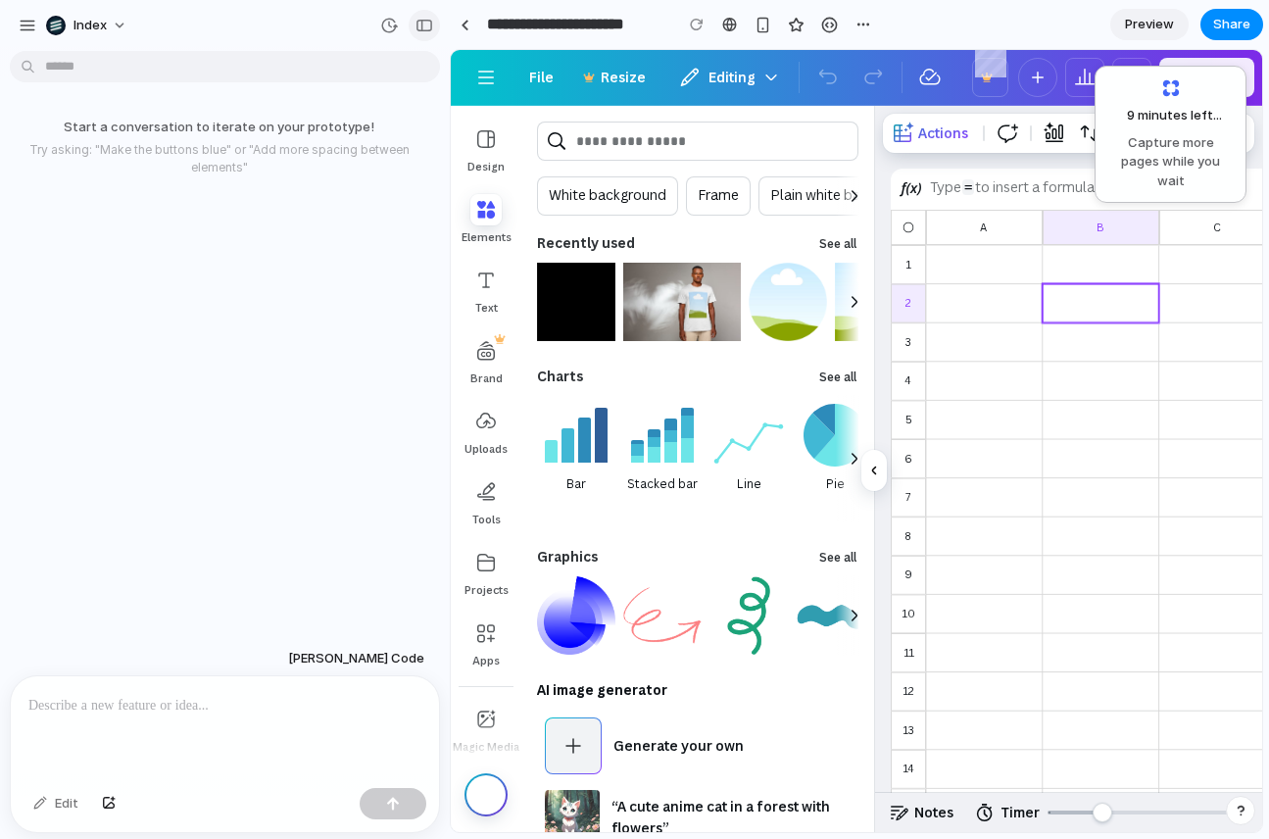
click at [412, 31] on button "button" at bounding box center [424, 25] width 31 height 31
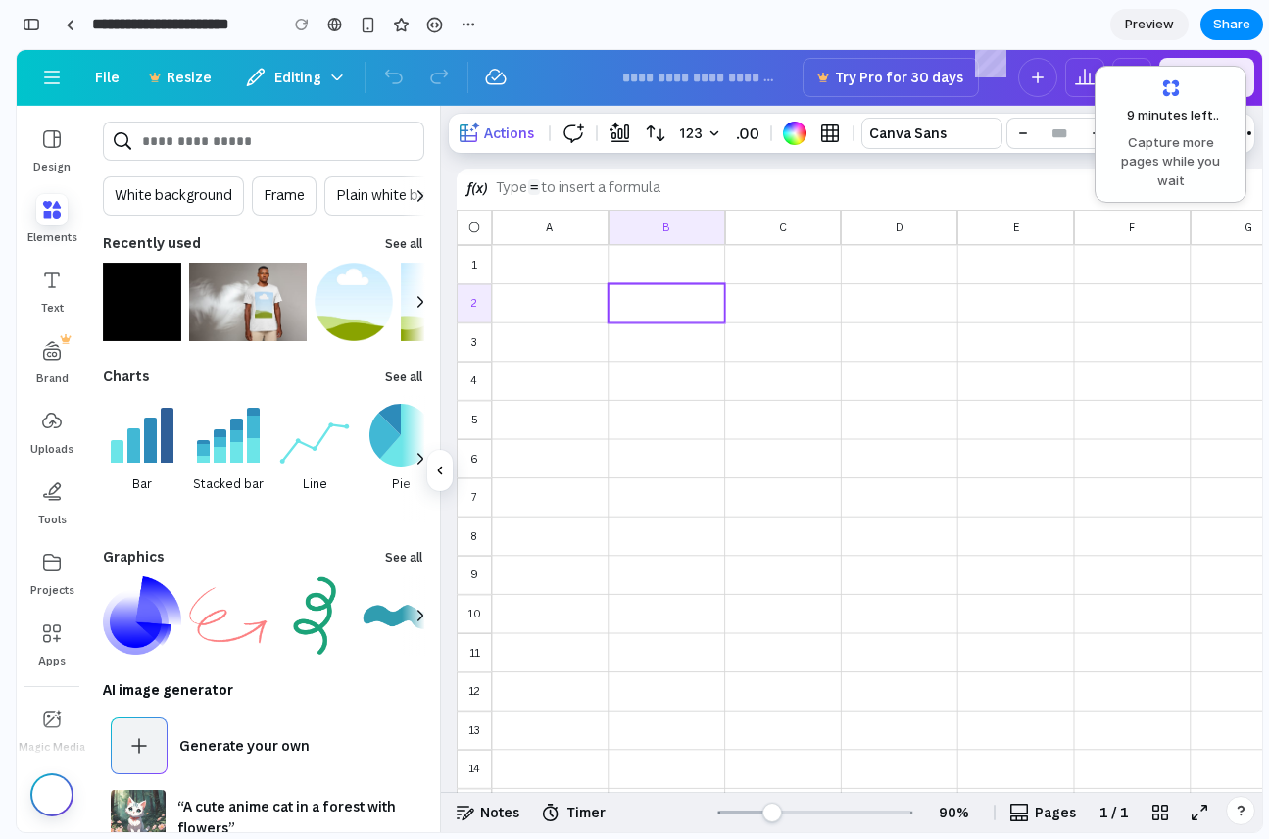
click at [707, 296] on p at bounding box center [666, 304] width 102 height 16
click at [767, 351] on div at bounding box center [783, 341] width 102 height 24
click at [786, 345] on div at bounding box center [783, 341] width 102 height 24
click at [503, 263] on div at bounding box center [550, 264] width 102 height 24
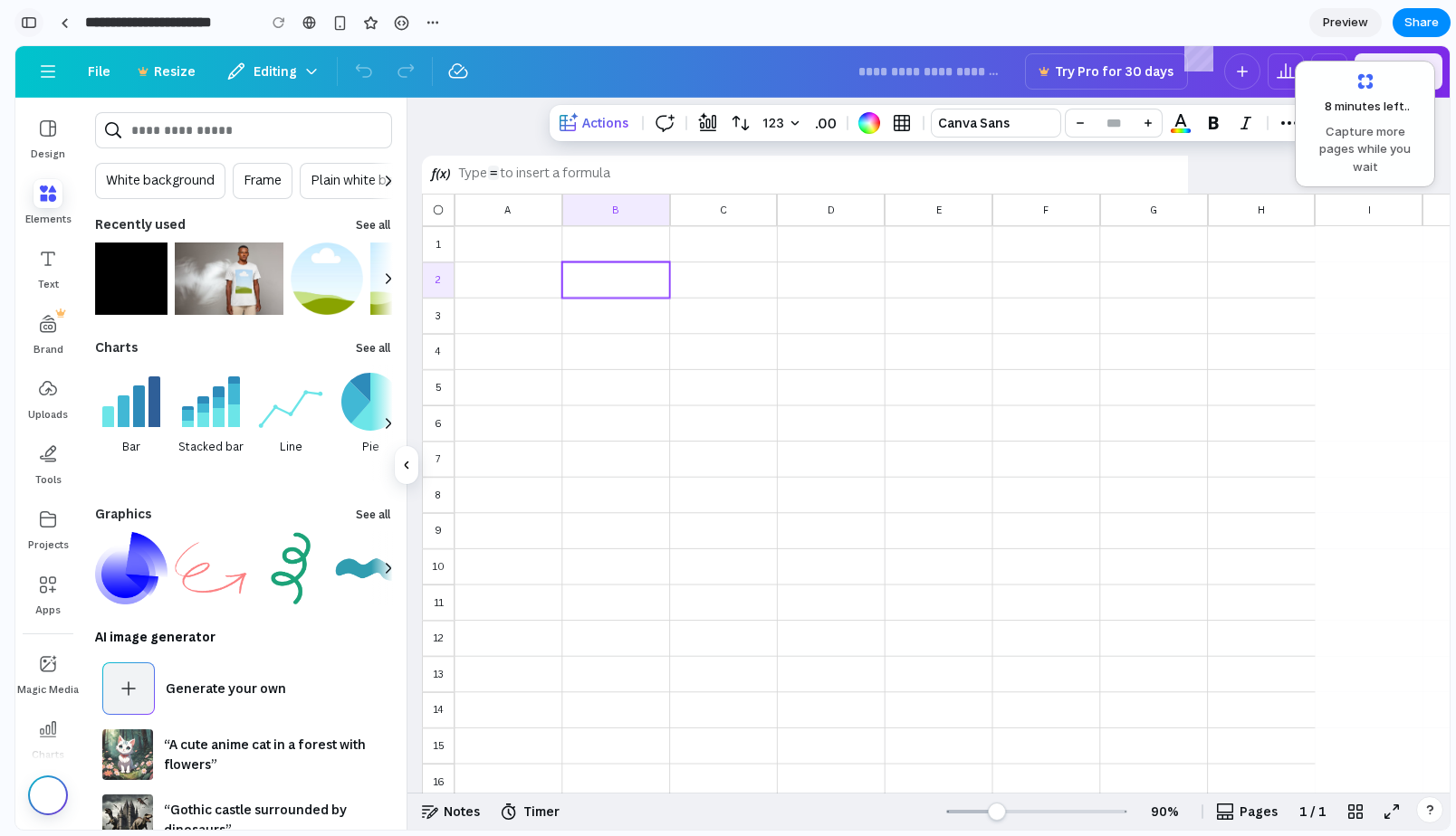
click at [33, 33] on button "button" at bounding box center [29, 22] width 29 height 29
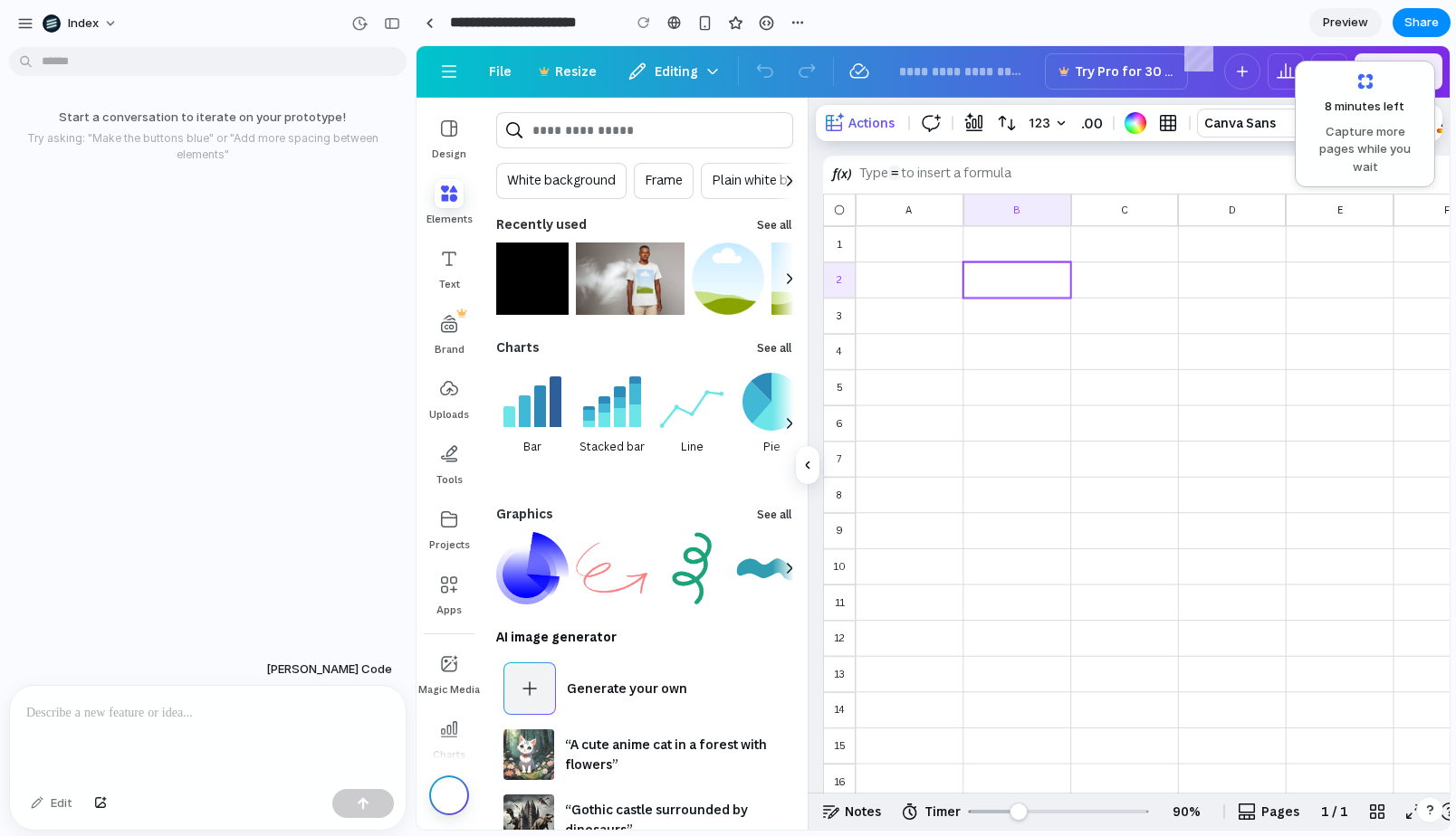
click at [188, 719] on div at bounding box center [208, 734] width 395 height 96
click at [55, 774] on div "Edit" at bounding box center [52, 803] width 60 height 29
click at [203, 686] on div at bounding box center [208, 734] width 395 height 96
click at [203, 718] on div at bounding box center [208, 734] width 395 height 96
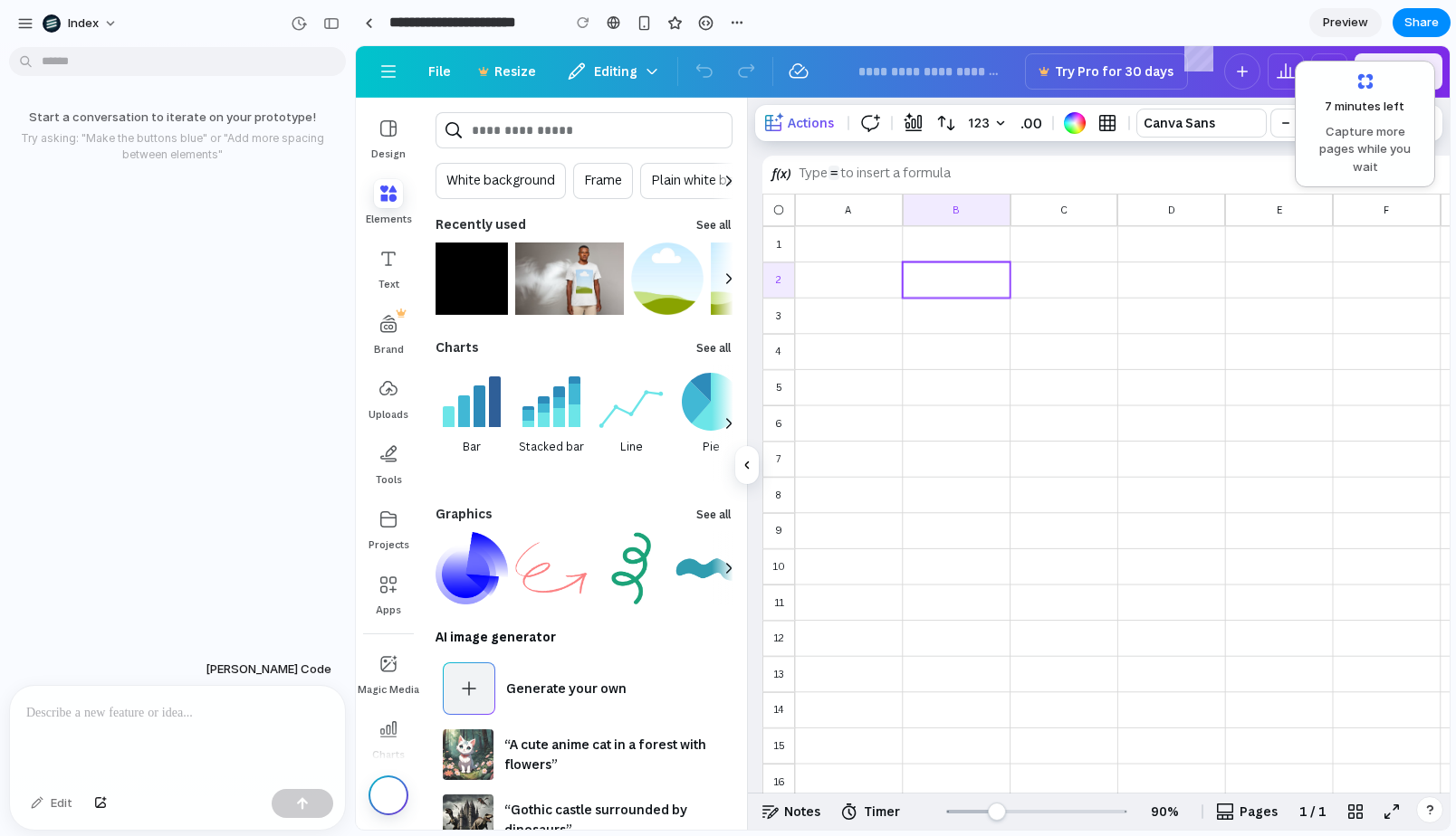
drag, startPoint x: 412, startPoint y: 279, endPoint x: 354, endPoint y: 286, distance: 58.4
click at [932, 281] on p at bounding box center [955, 281] width 94 height 15
click at [1023, 311] on div at bounding box center [1062, 315] width 94 height 22
click at [992, 312] on div at bounding box center [955, 315] width 94 height 22
click at [931, 263] on div at bounding box center [955, 280] width 110 height 37
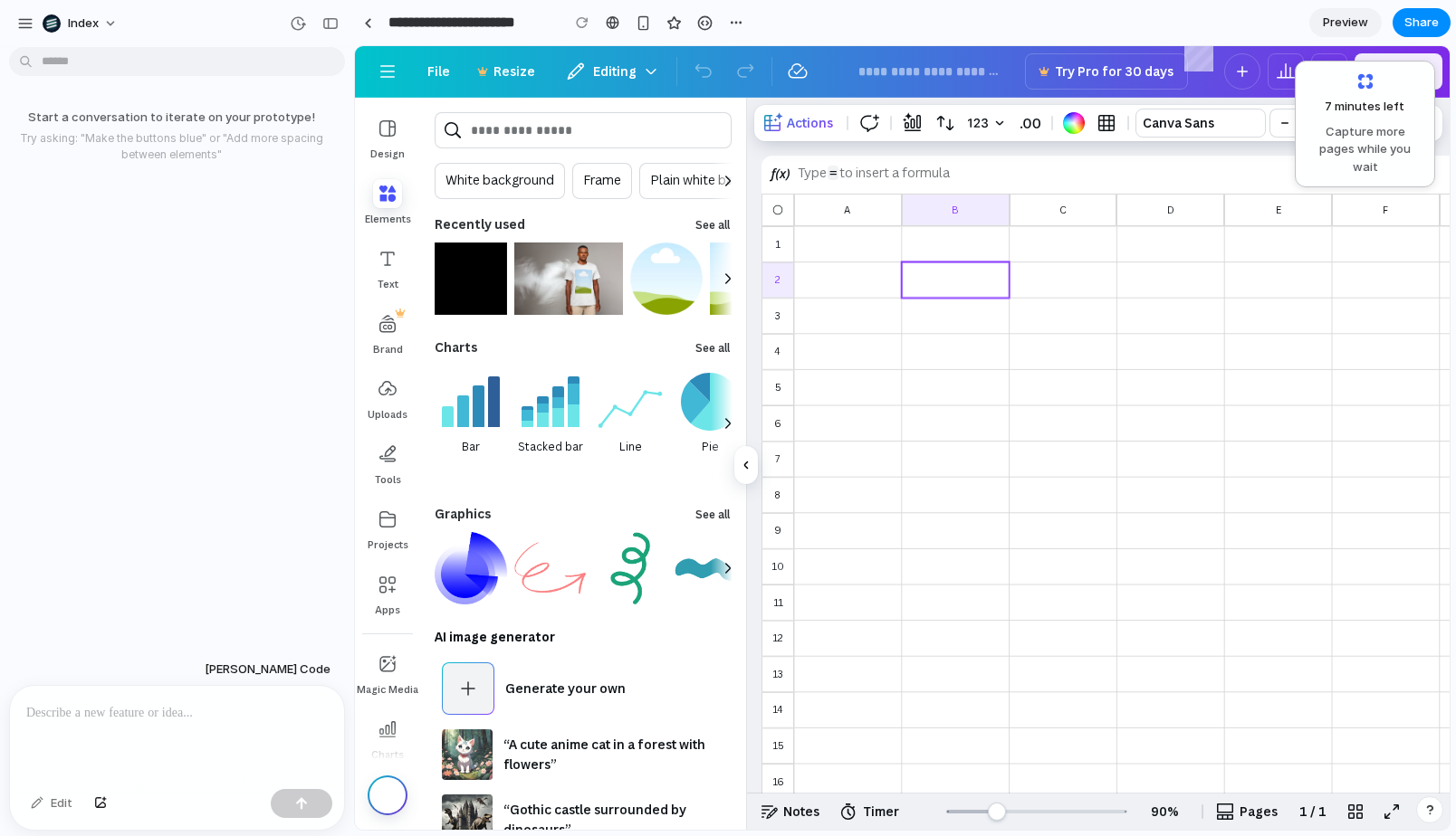
click at [931, 277] on p at bounding box center [955, 281] width 94 height 15
click at [885, 278] on div at bounding box center [847, 280] width 94 height 22
click at [914, 278] on p at bounding box center [955, 281] width 94 height 15
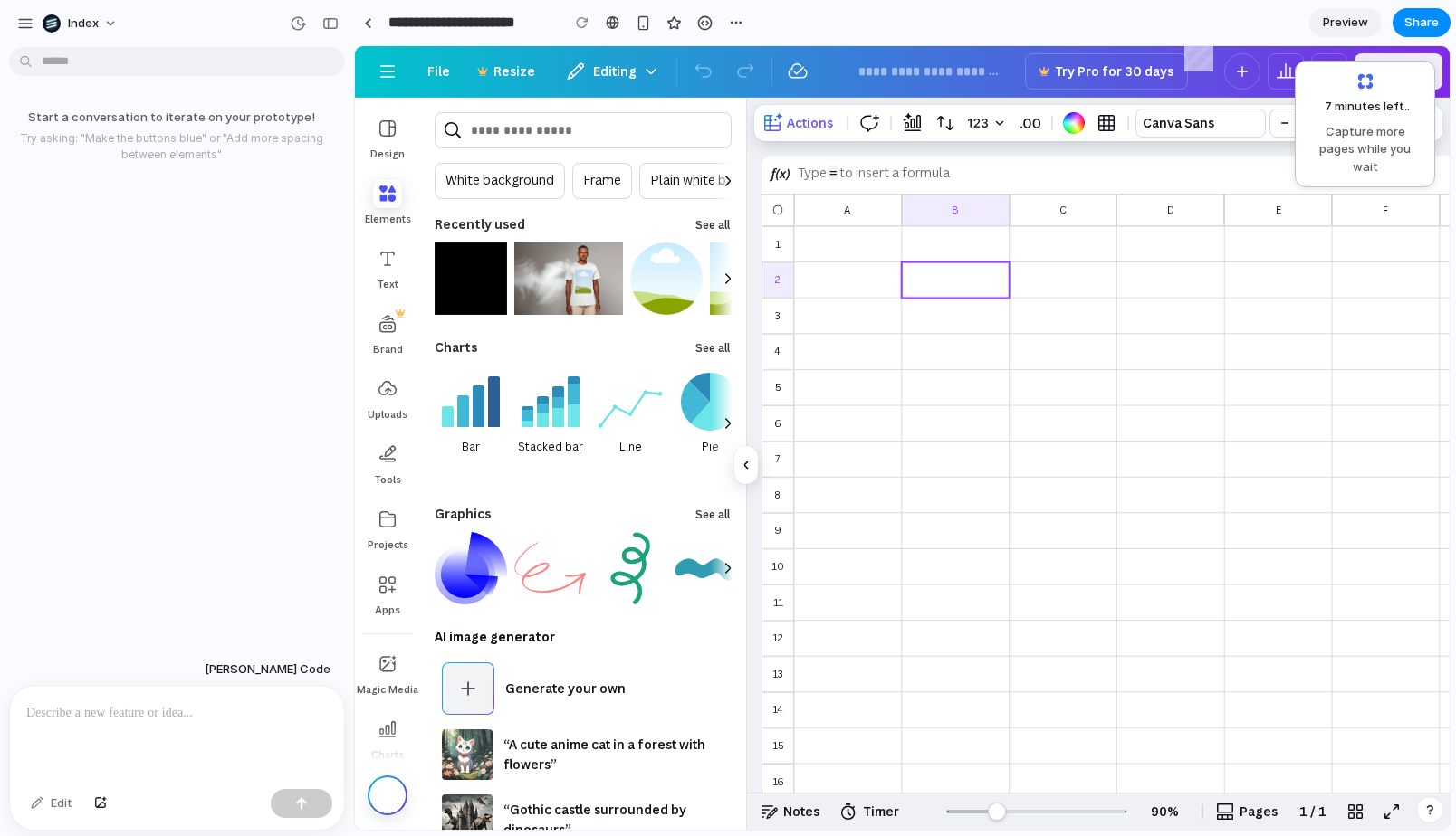
click at [857, 281] on div at bounding box center [847, 280] width 94 height 22
click at [93, 702] on p at bounding box center [173, 713] width 294 height 22
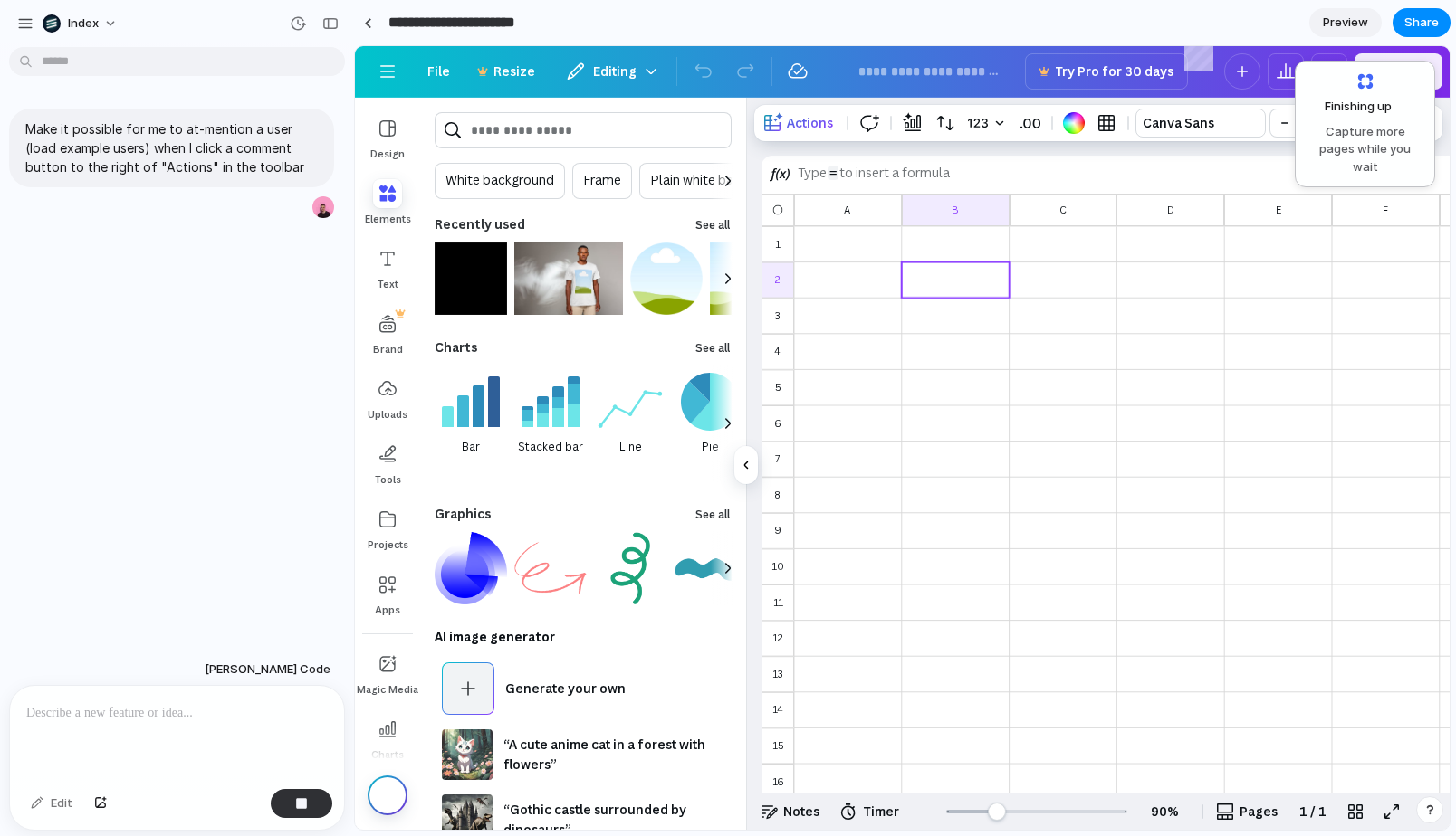
click at [488, 20] on input "**********" at bounding box center [468, 22] width 169 height 32
type input "**********"
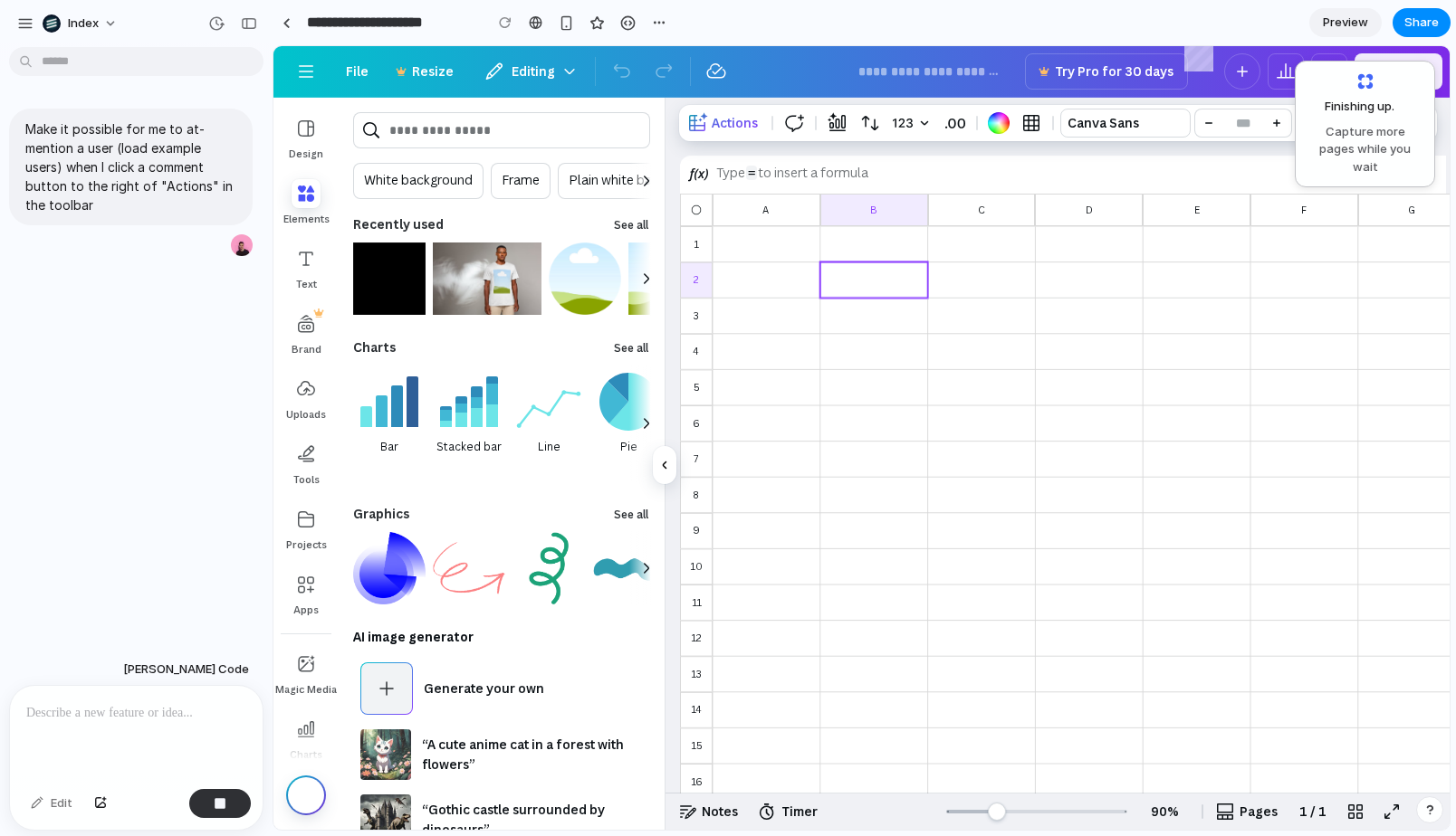
drag, startPoint x: 351, startPoint y: 416, endPoint x: 271, endPoint y: 416, distance: 80.0
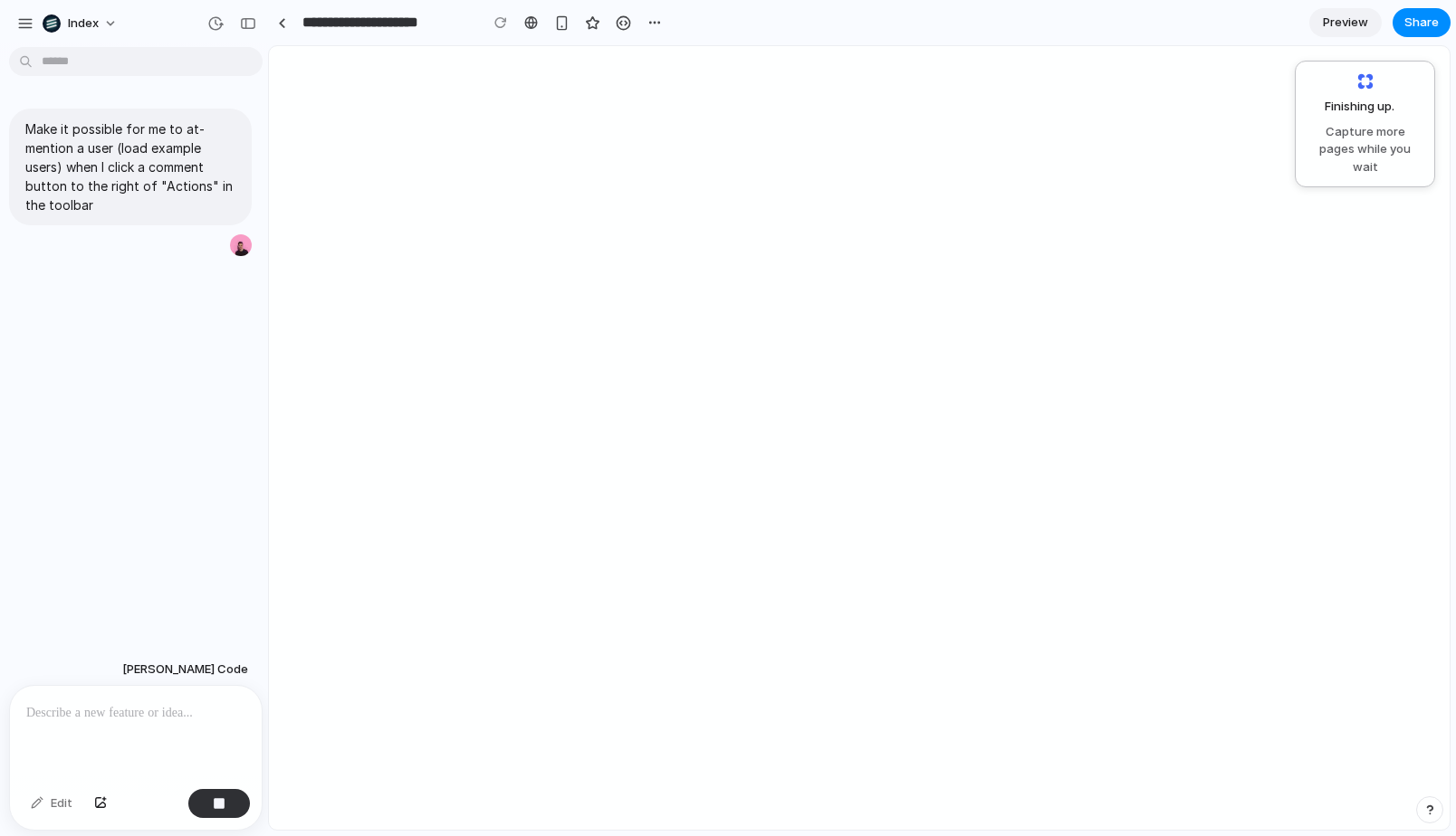
drag, startPoint x: 268, startPoint y: 143, endPoint x: 340, endPoint y: 142, distance: 72.0
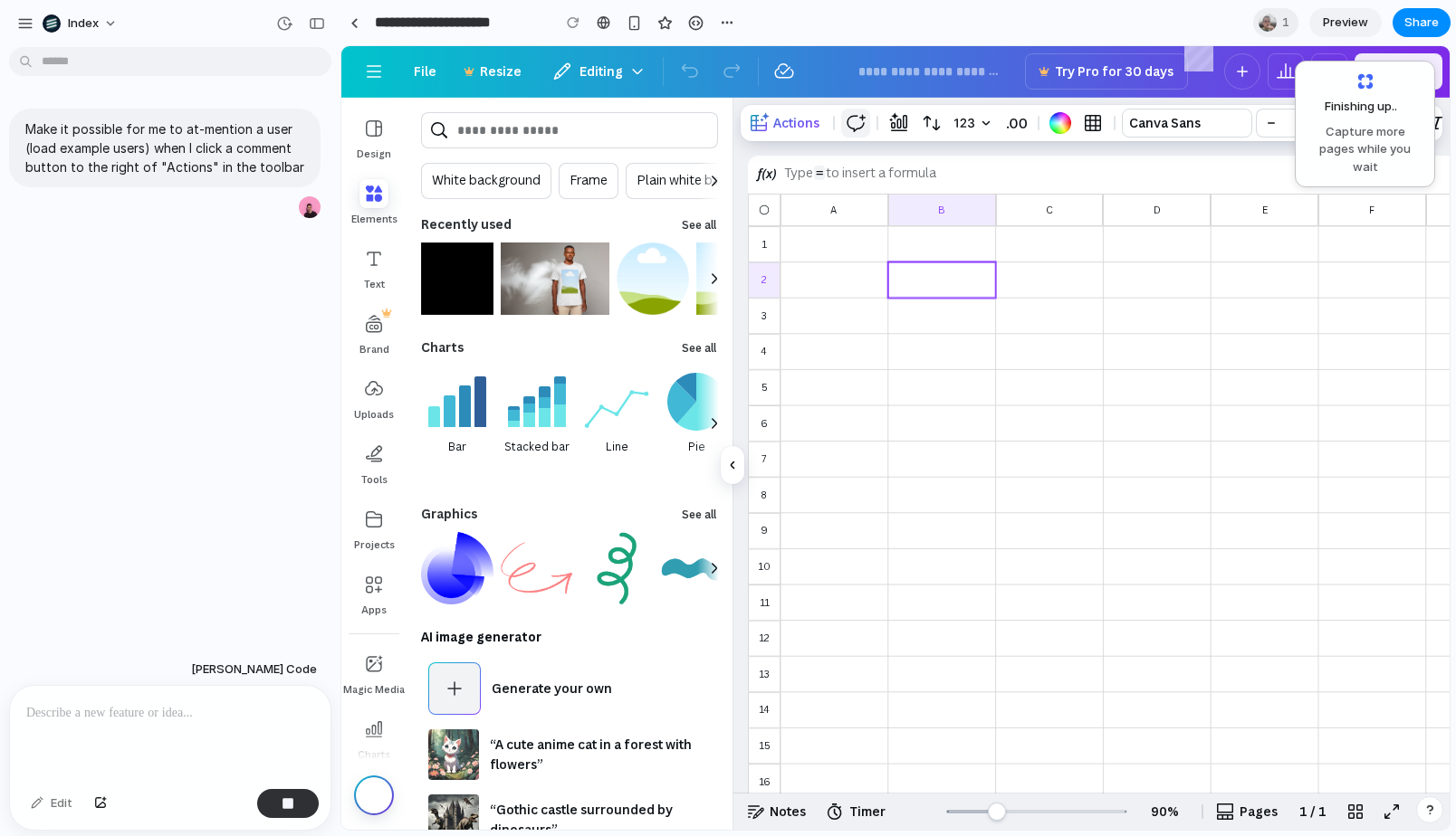
click at [860, 115] on span "Comment" at bounding box center [855, 123] width 22 height 22
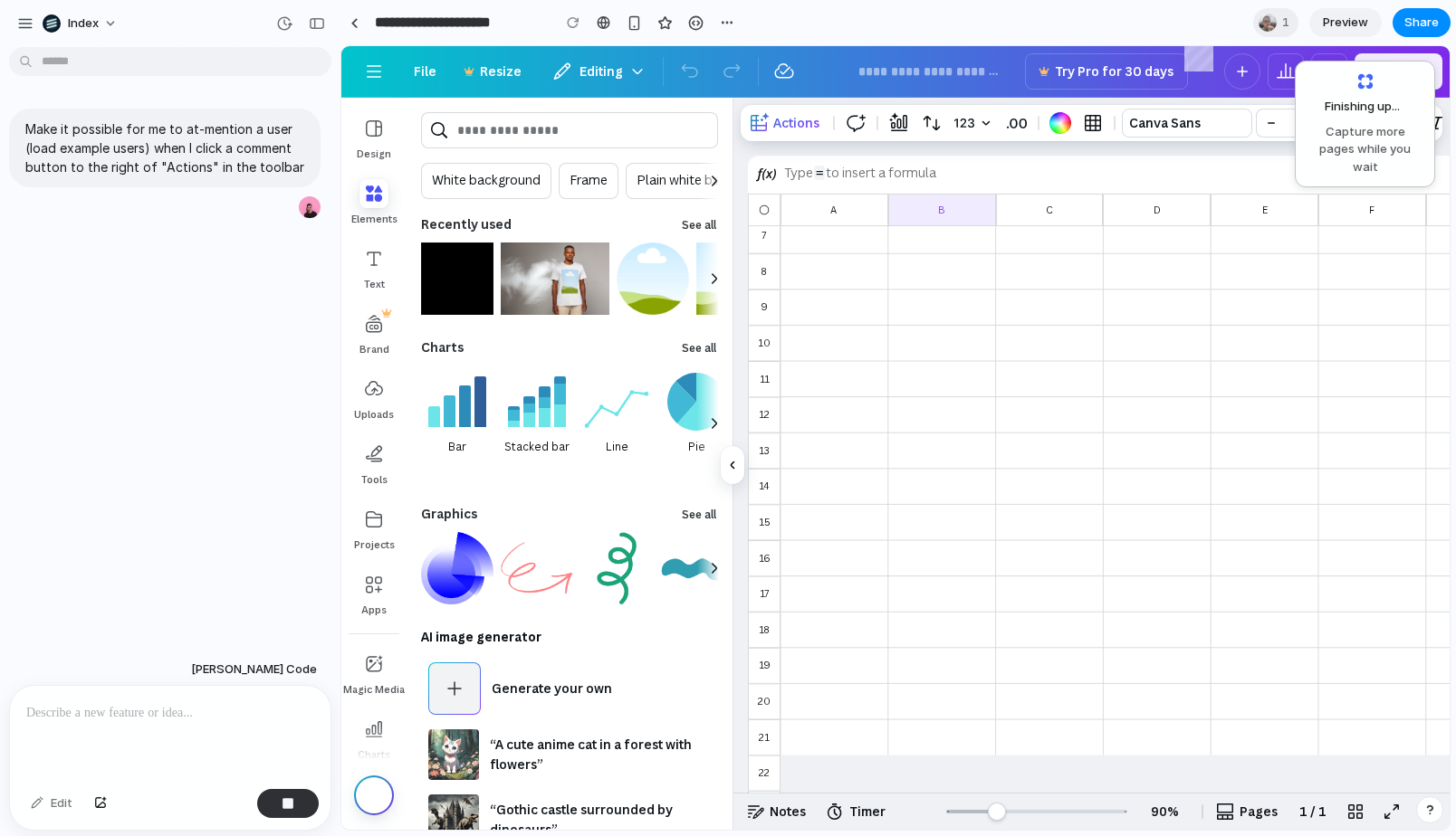
click at [214, 274] on div "Make it possible for me to at-mention a user (load example users) when I click …" at bounding box center [164, 354] width 330 height 600
click at [349, 13] on link at bounding box center [353, 22] width 27 height 27
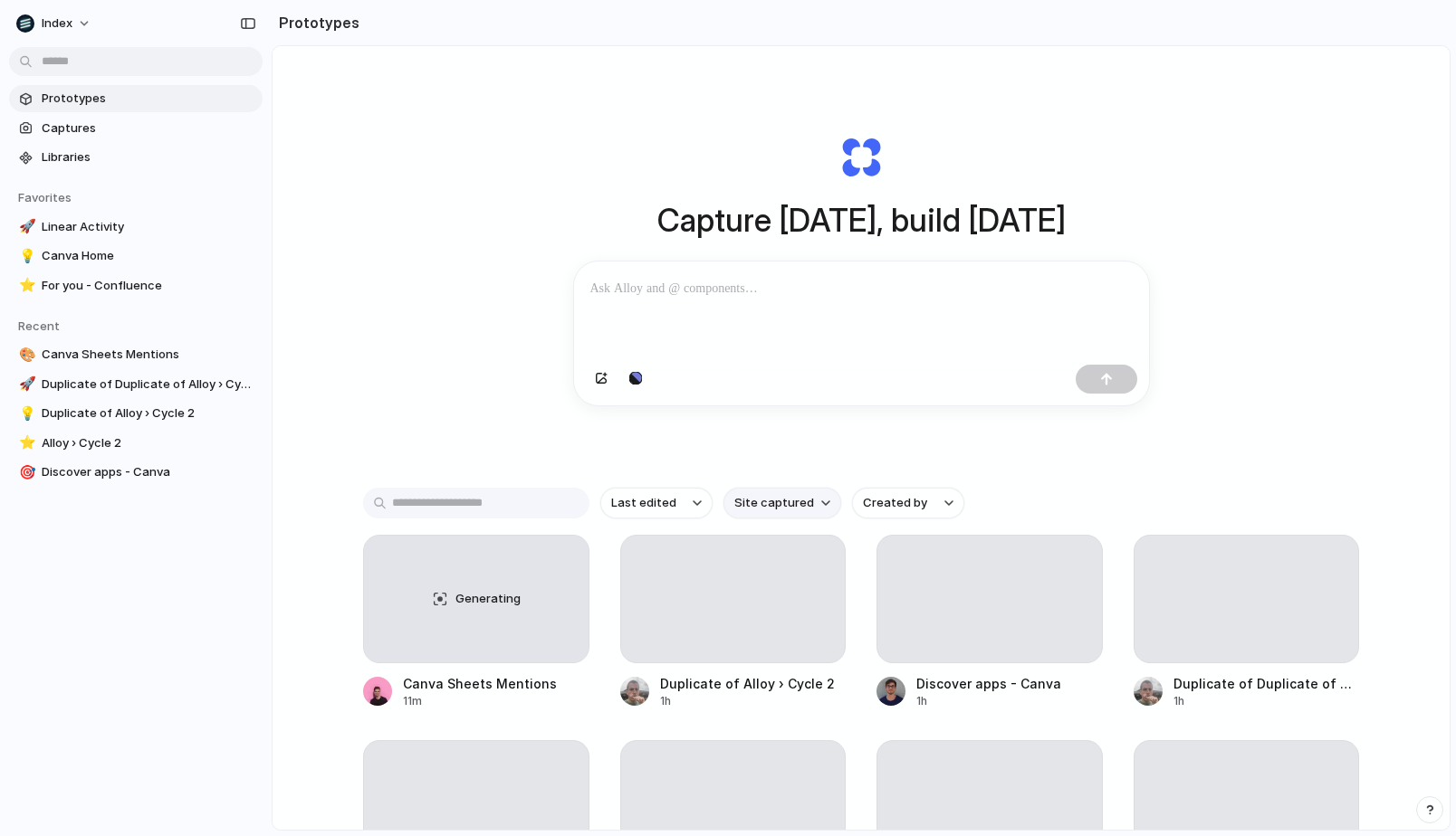
click at [752, 506] on span "Site captured" at bounding box center [774, 503] width 79 height 18
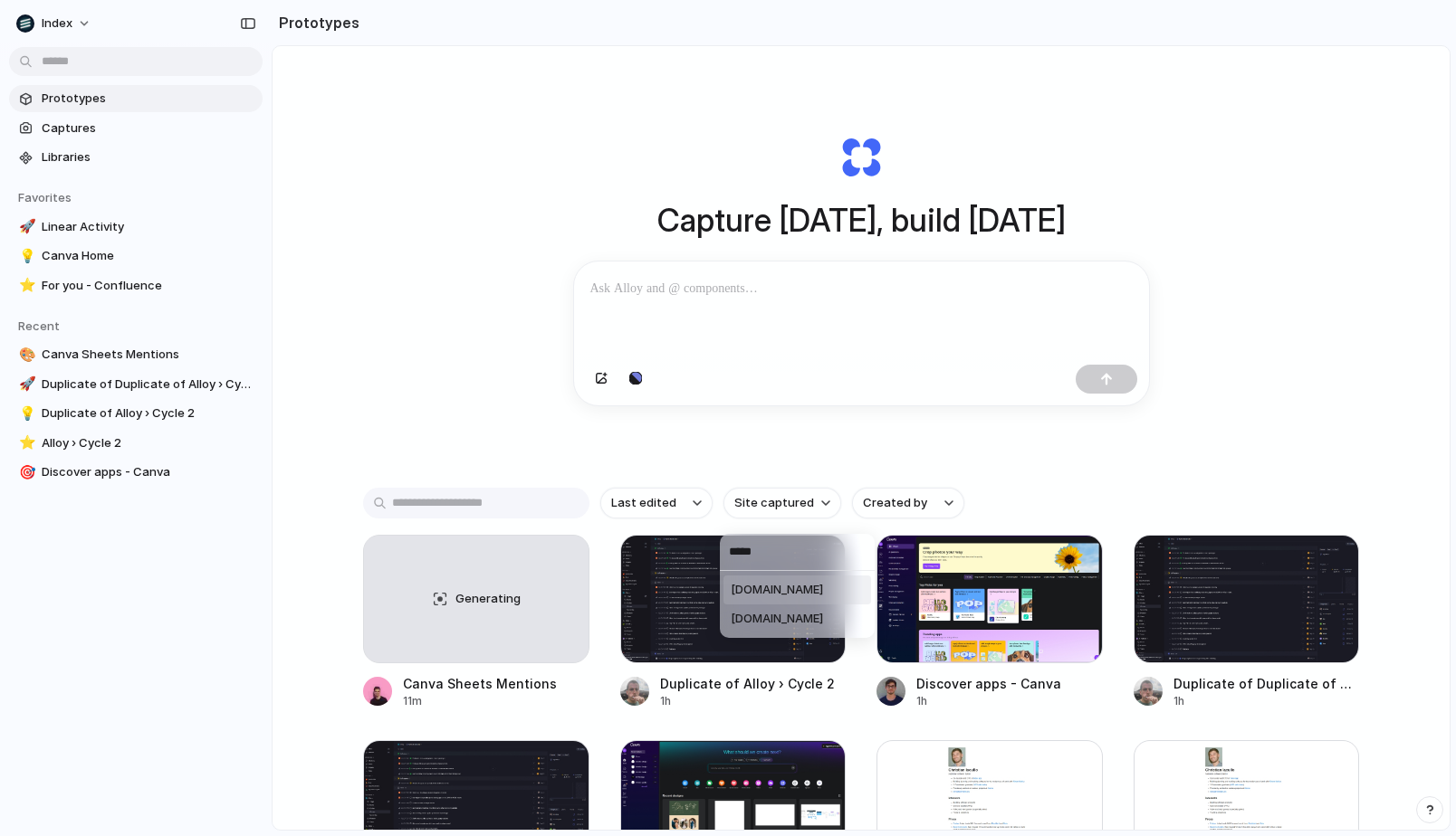
type input "*****"
click at [737, 583] on span "canva.com" at bounding box center [777, 590] width 92 height 18
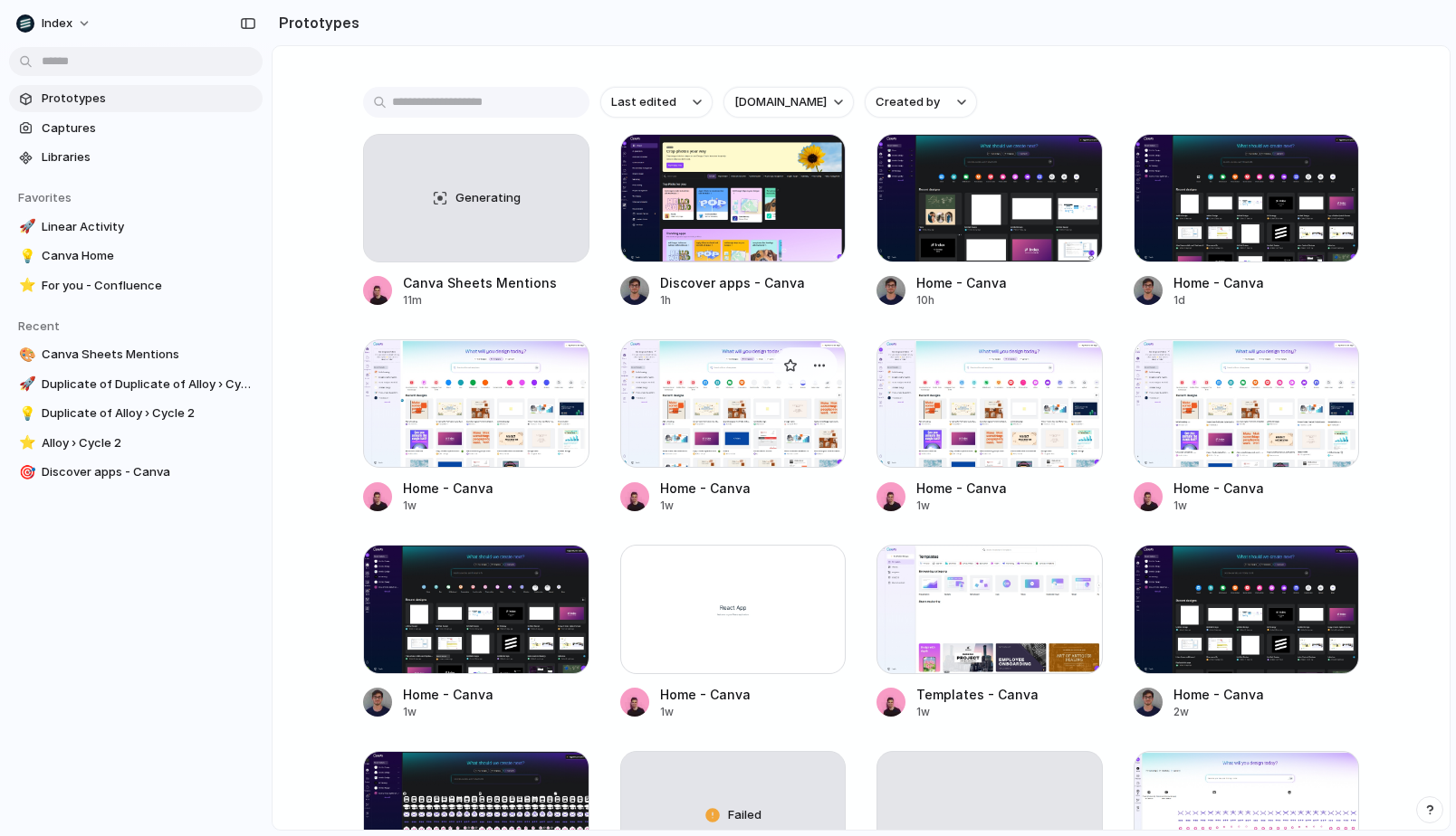
scroll to position [384, 0]
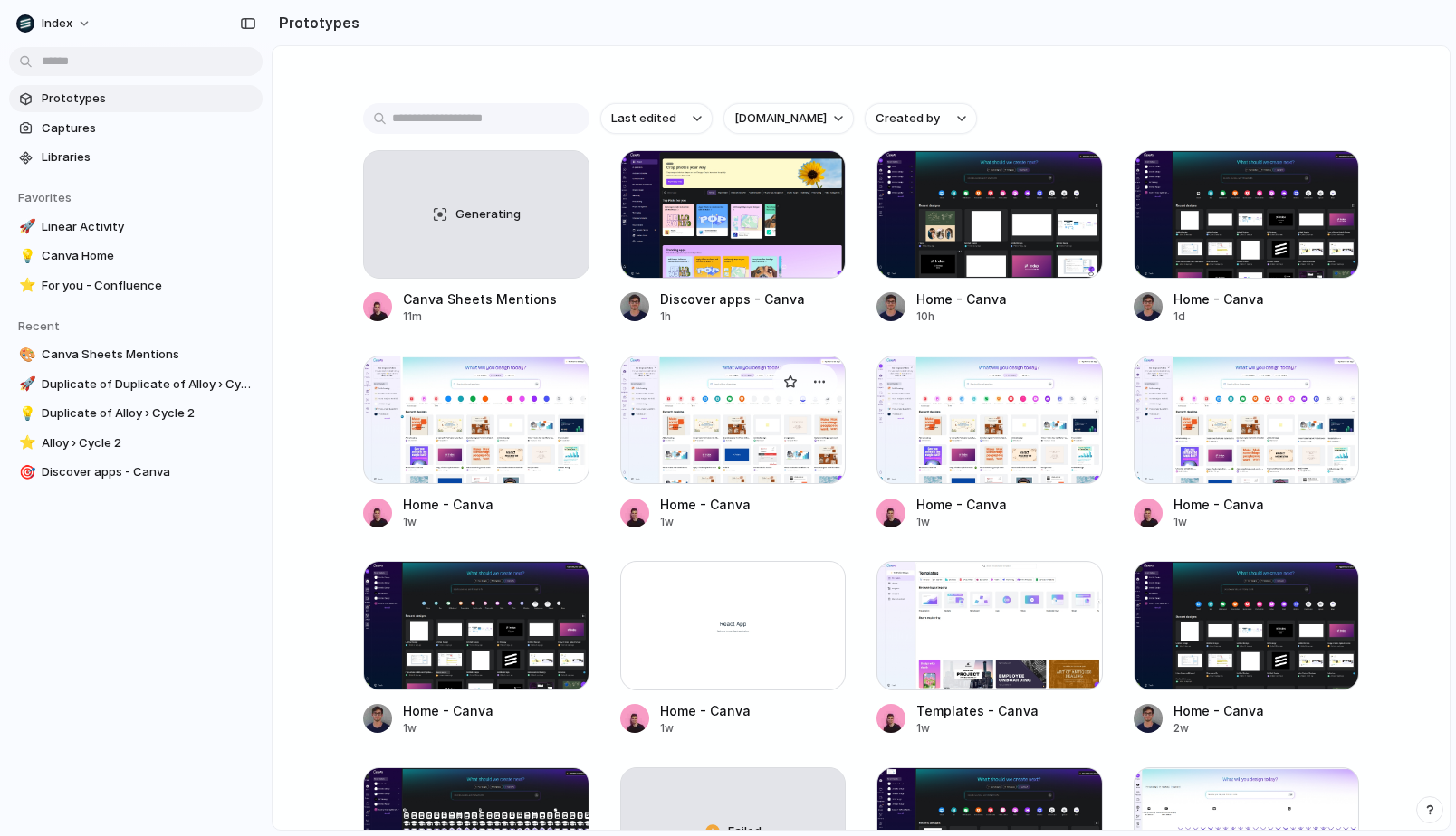
click at [705, 417] on div at bounding box center [733, 419] width 226 height 128
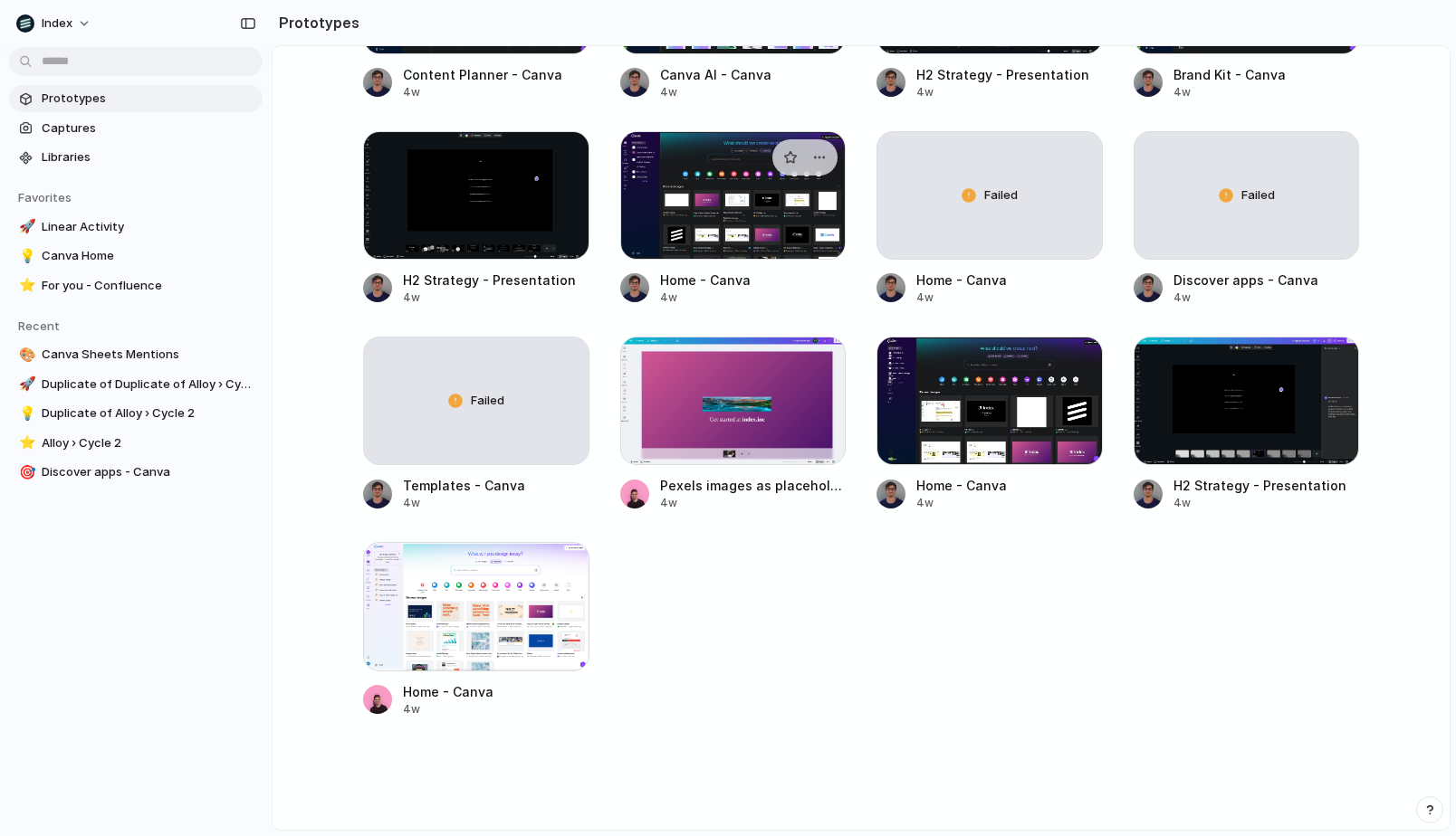
scroll to position [2263, 0]
click at [470, 624] on div at bounding box center [476, 606] width 226 height 128
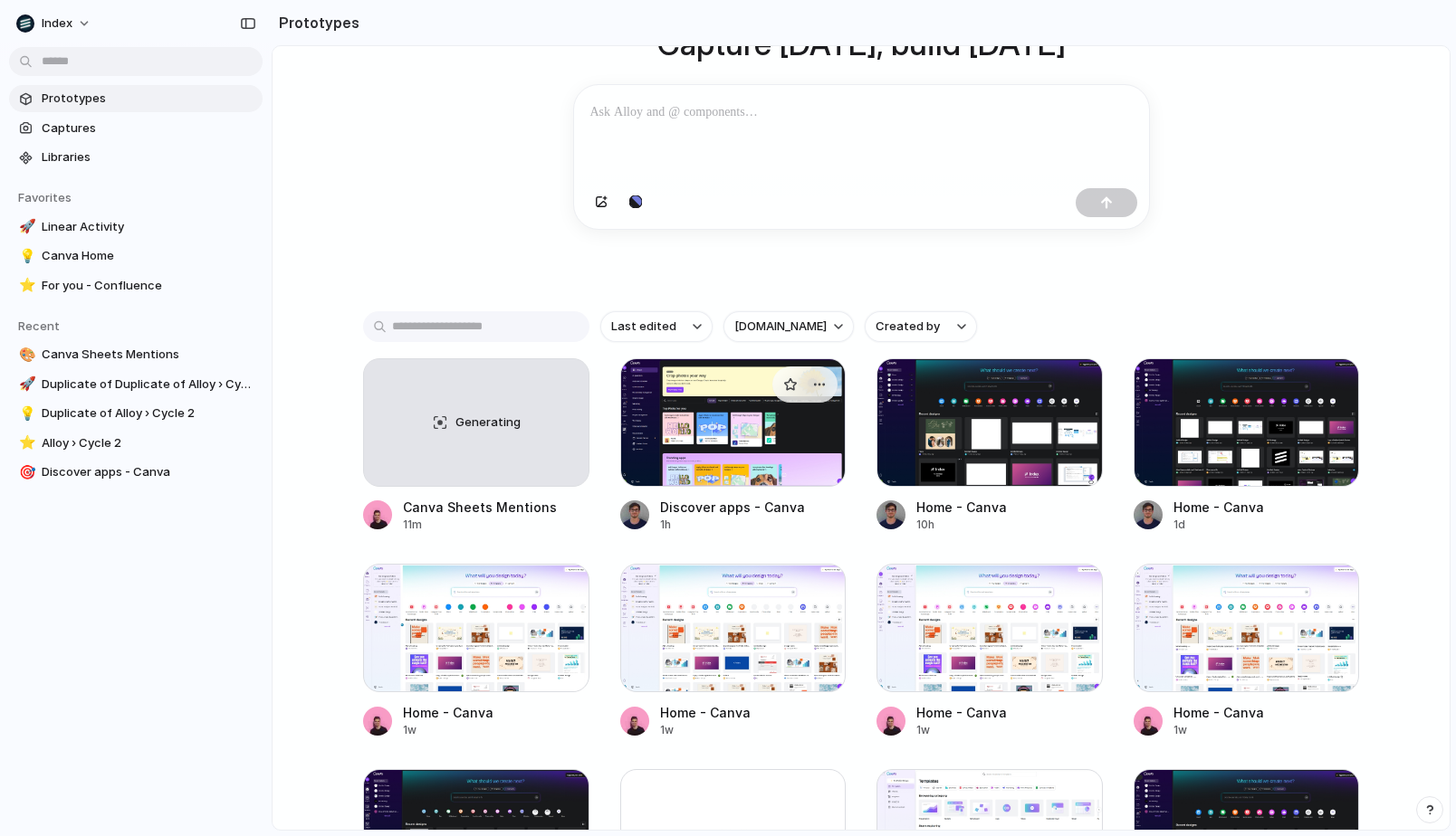
scroll to position [177, 0]
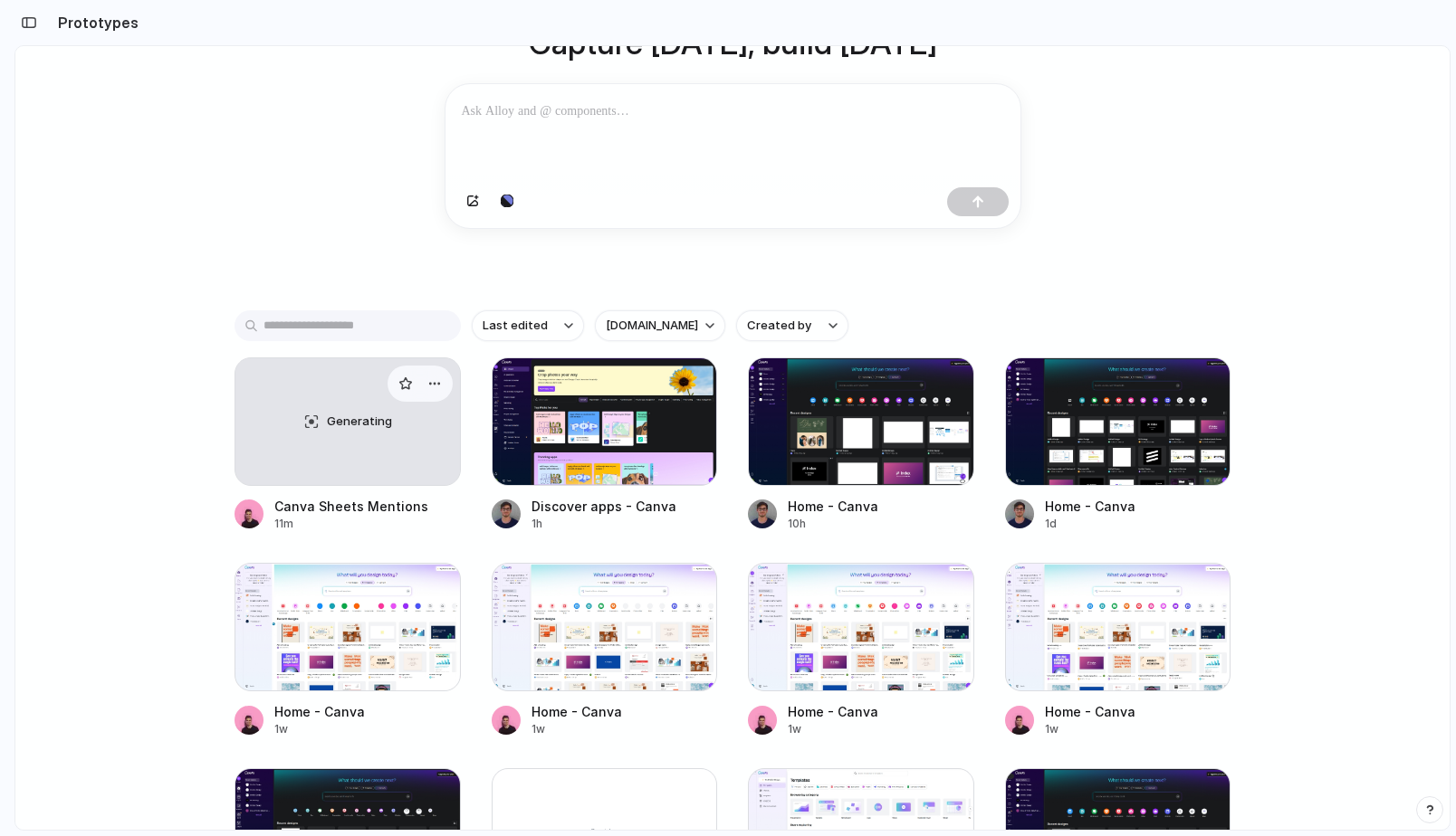
click at [340, 498] on link "Generating Canva Sheets Mentions 11m" at bounding box center [347, 444] width 226 height 175
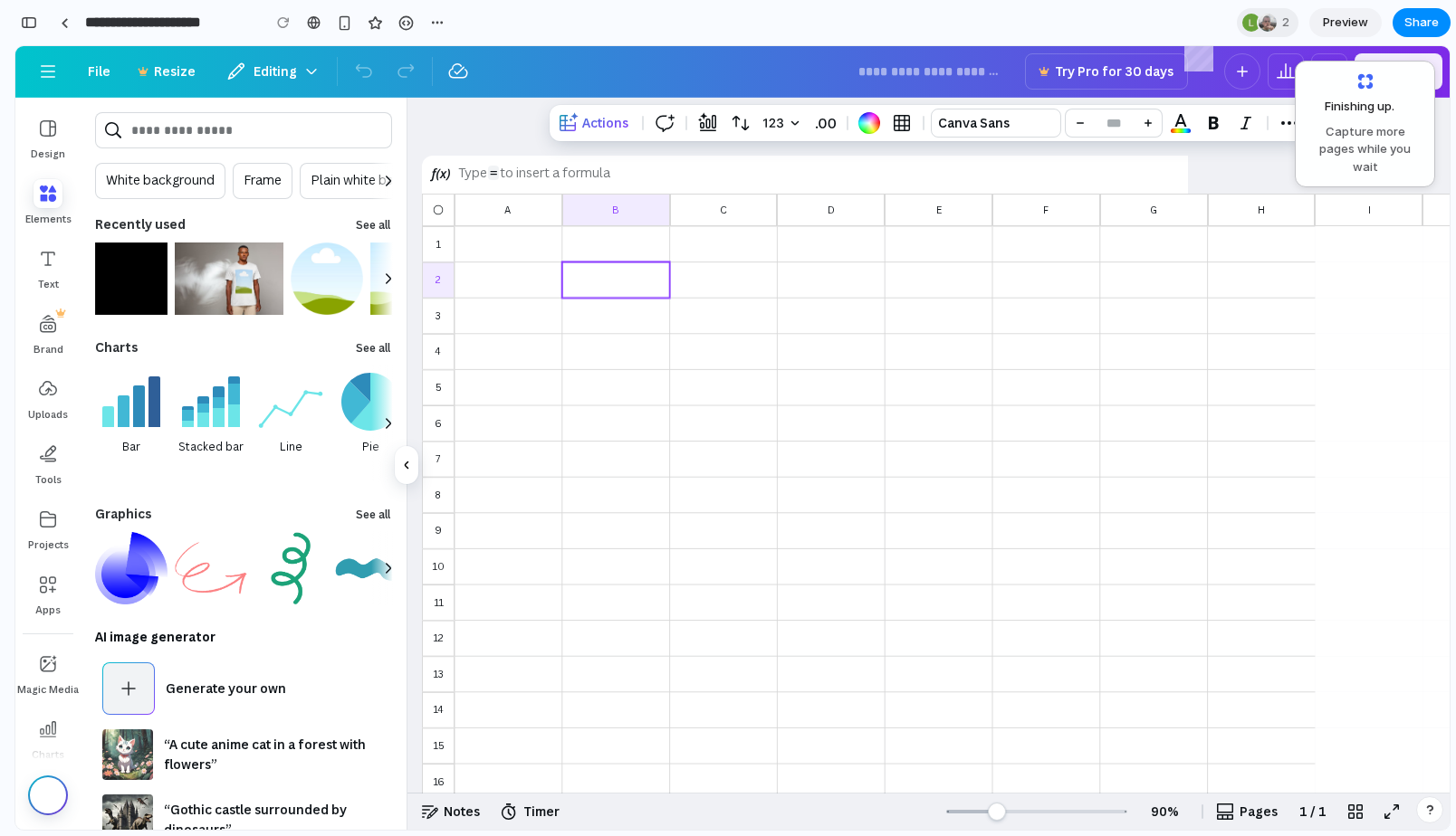
click at [491, 282] on div at bounding box center [508, 280] width 94 height 22
click at [504, 282] on div at bounding box center [508, 280] width 94 height 22
drag, startPoint x: 505, startPoint y: 289, endPoint x: 505, endPoint y: 418, distance: 129.0
click at [455, 226] on div at bounding box center [455, 226] width 0 height 0
click at [505, 418] on div at bounding box center [508, 423] width 94 height 22
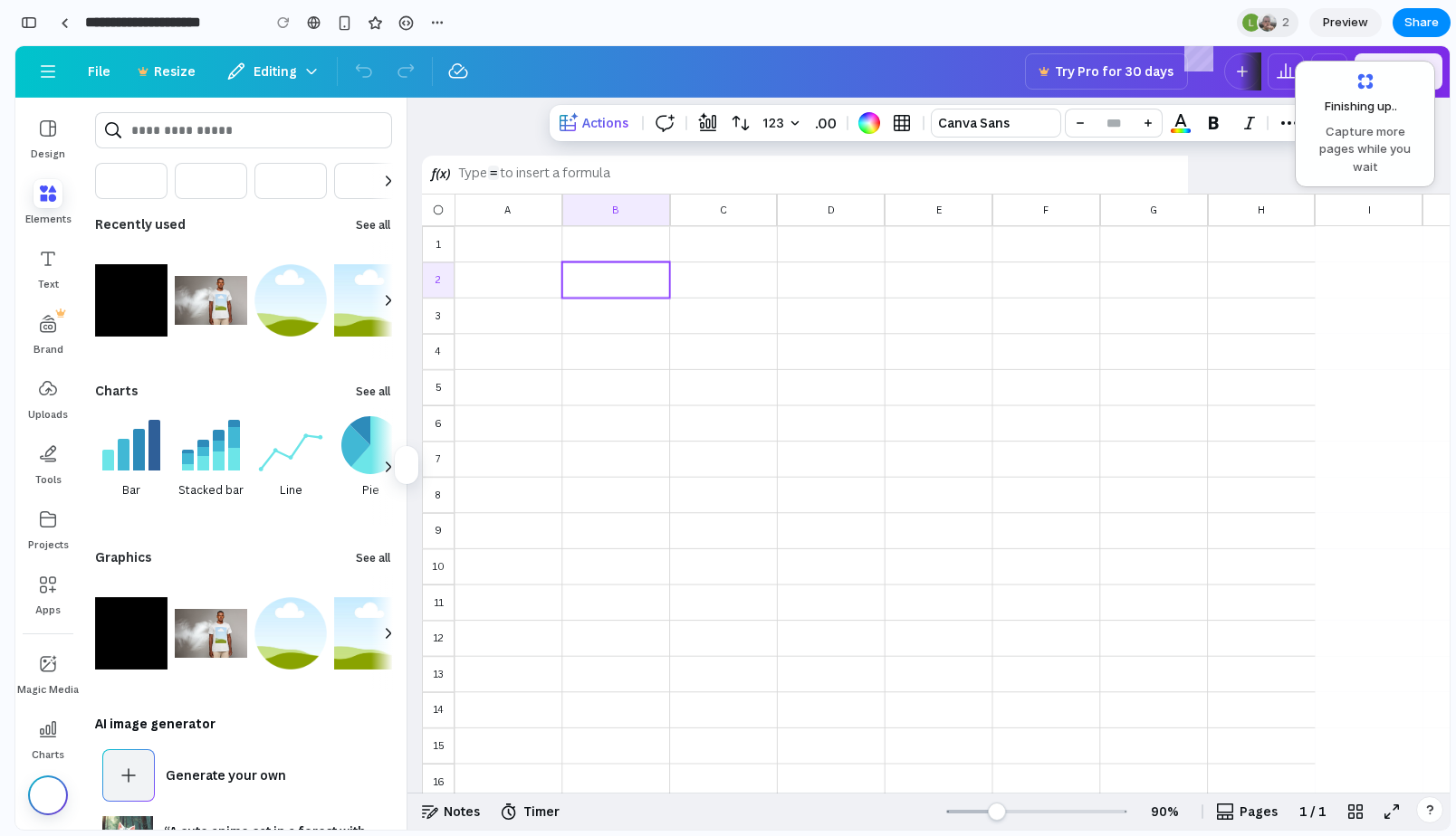
click at [538, 157] on div "Type = to insert a formula" at bounding box center [805, 175] width 766 height 38
click at [637, 273] on div at bounding box center [615, 280] width 94 height 15
click at [627, 285] on p at bounding box center [615, 281] width 94 height 15
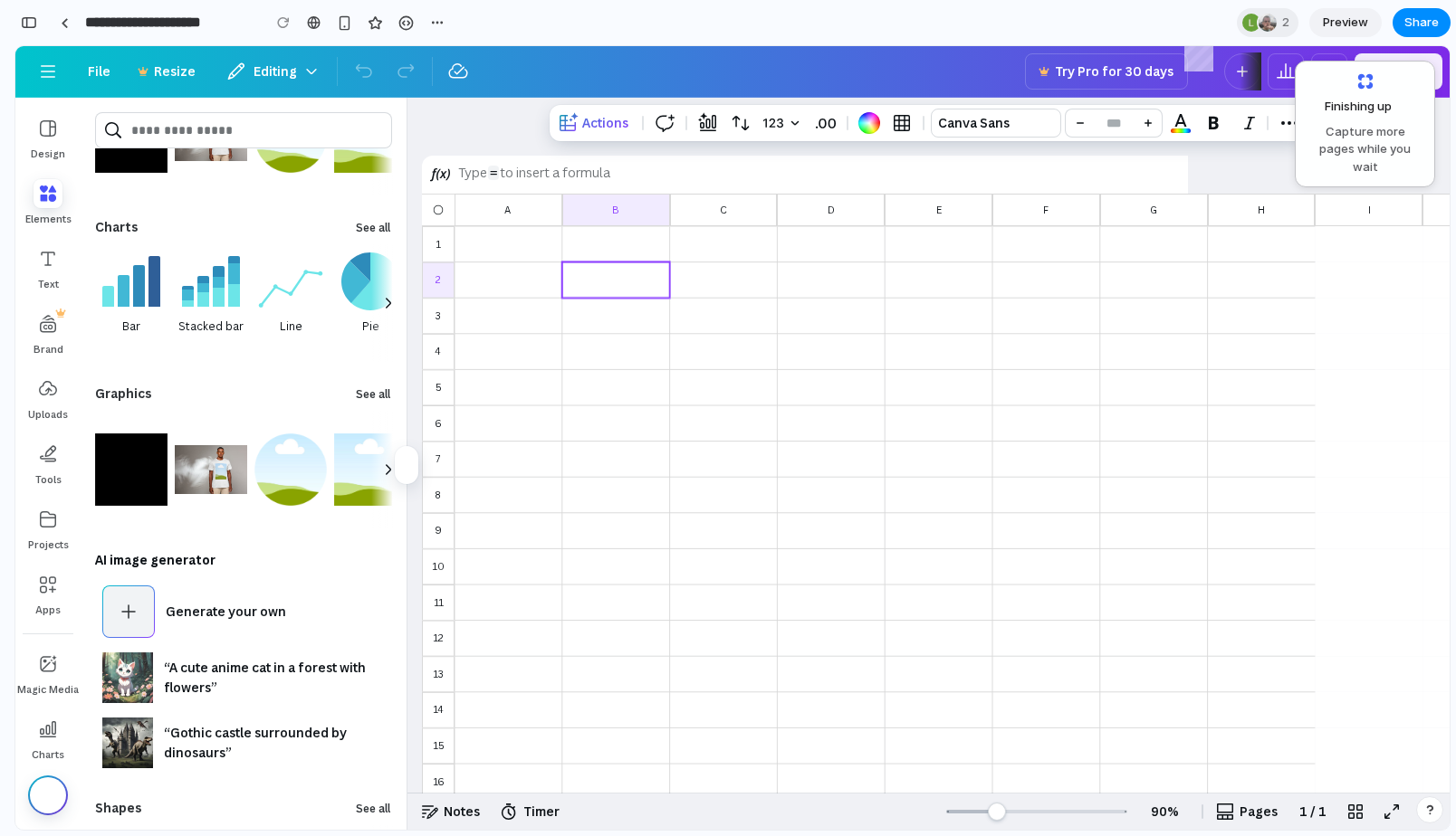
scroll to position [698, 0]
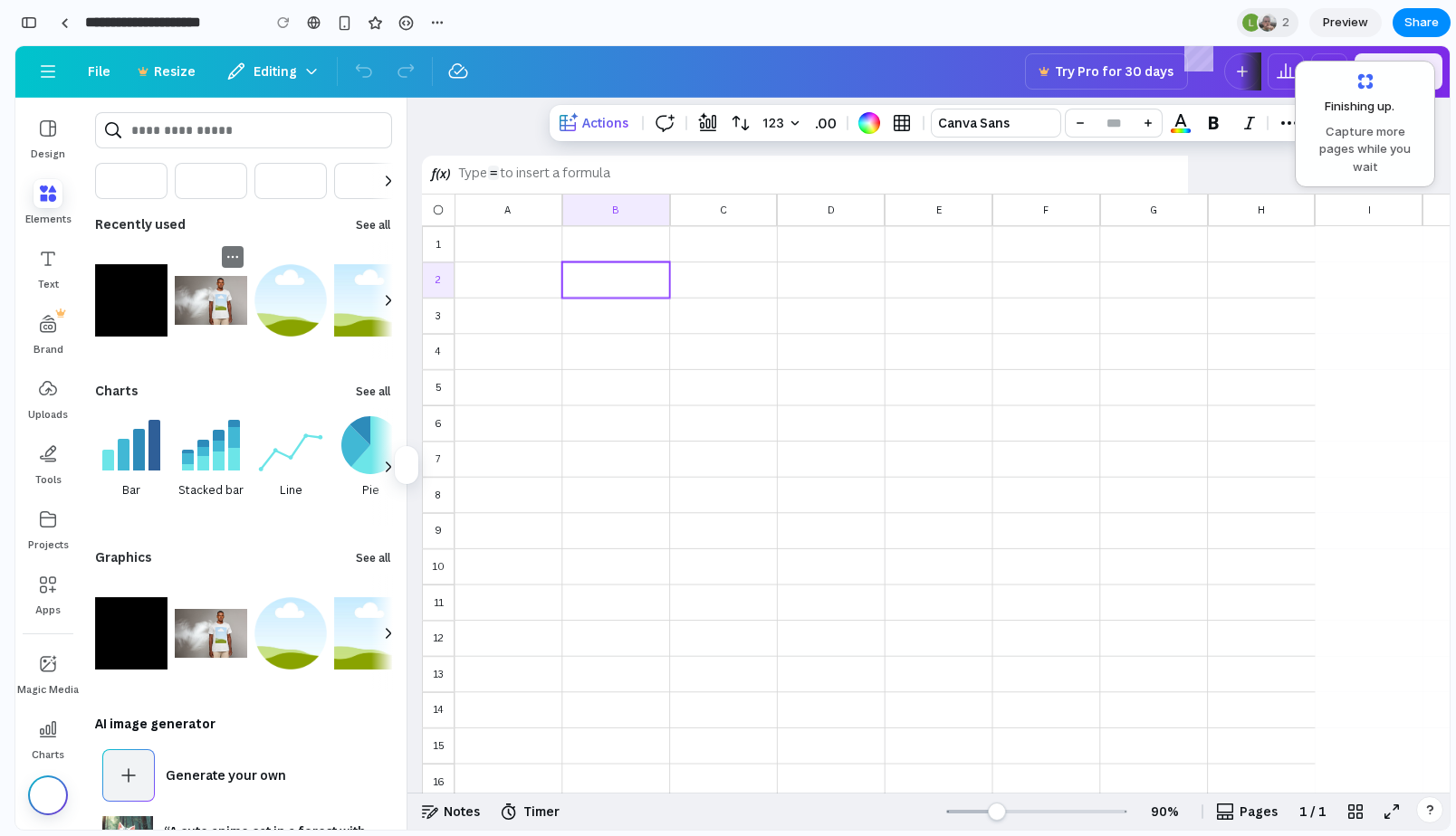
scroll to position [623, 0]
click at [505, 122] on div "1 1 2 3 4 5 6 7 8 9 10 11 12 13 14 15 16 17 18 19 20 21 22 23 24 25 26 27 28 29…" at bounding box center [928, 445] width 1042 height 696
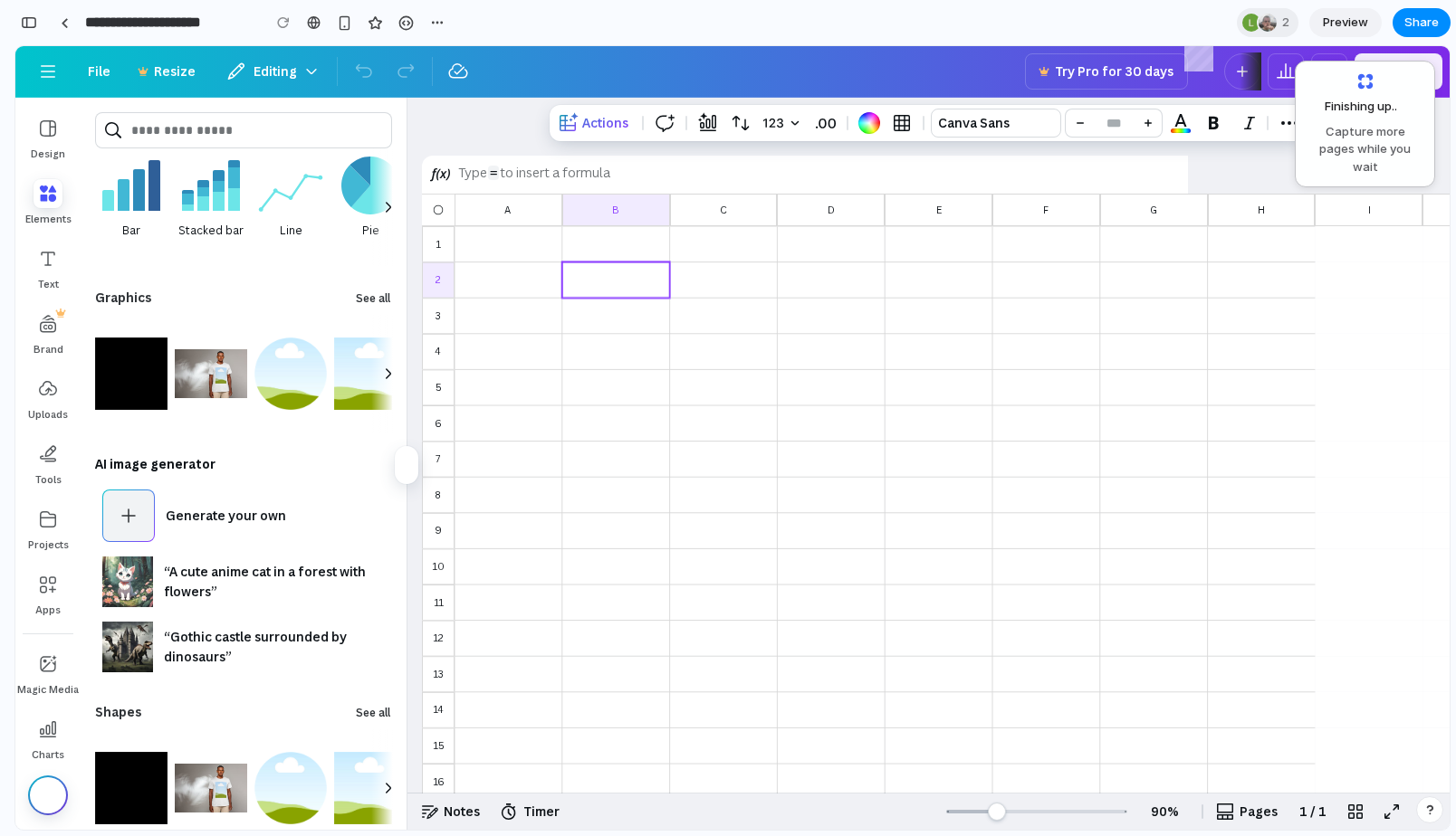
scroll to position [0, 0]
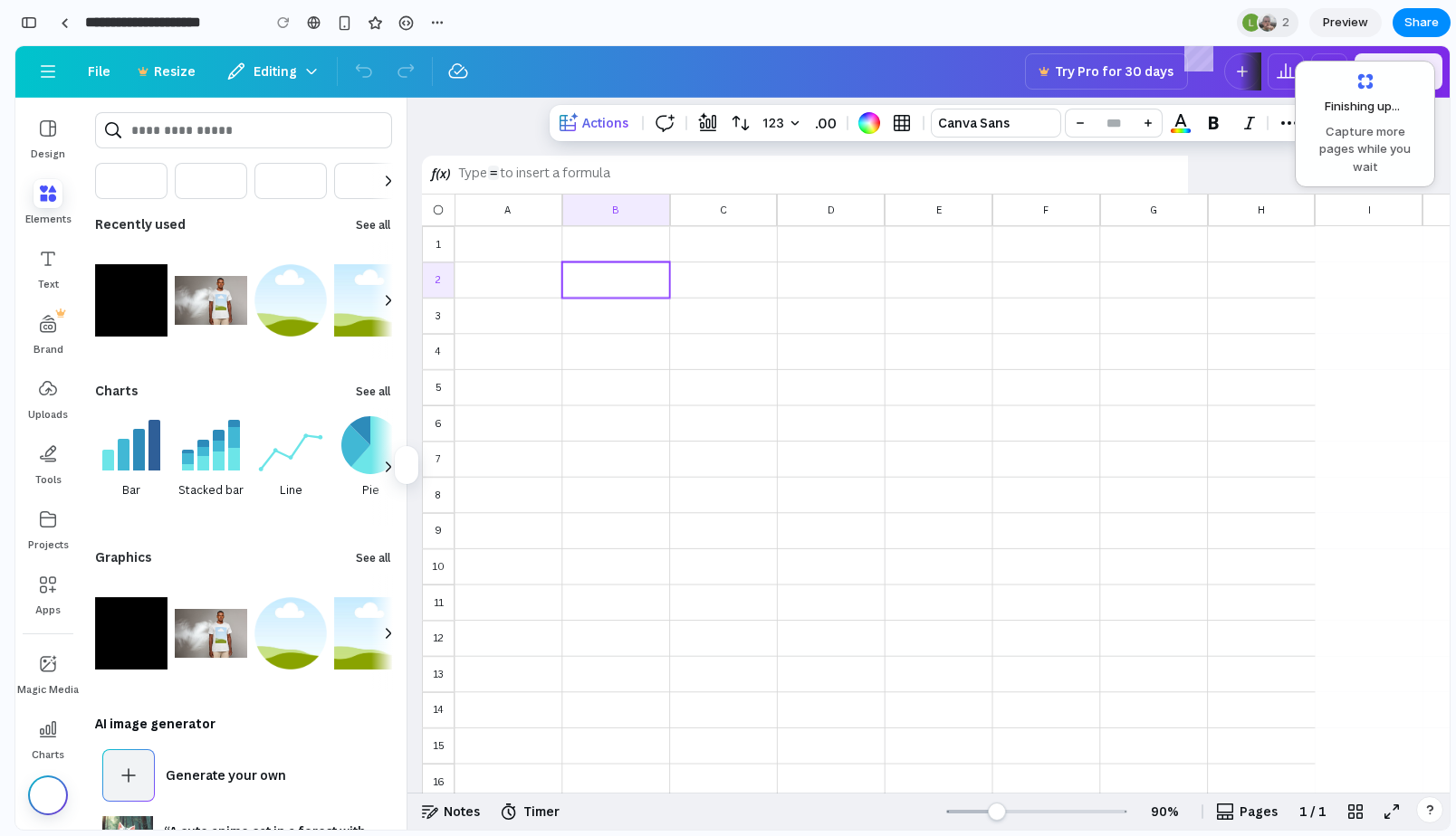
click at [211, 233] on div "Recently used" at bounding box center [217, 224] width 259 height 36
drag, startPoint x: 237, startPoint y: 115, endPoint x: 237, endPoint y: 261, distance: 146.0
click at [237, 261] on div "Skip to end of list Skip to start of list Recently used See all Skip to end of …" at bounding box center [243, 464] width 326 height 733
click at [237, 261] on span "button" at bounding box center [233, 257] width 15 height 15
click at [247, 216] on div "Recently used" at bounding box center [217, 224] width 259 height 36
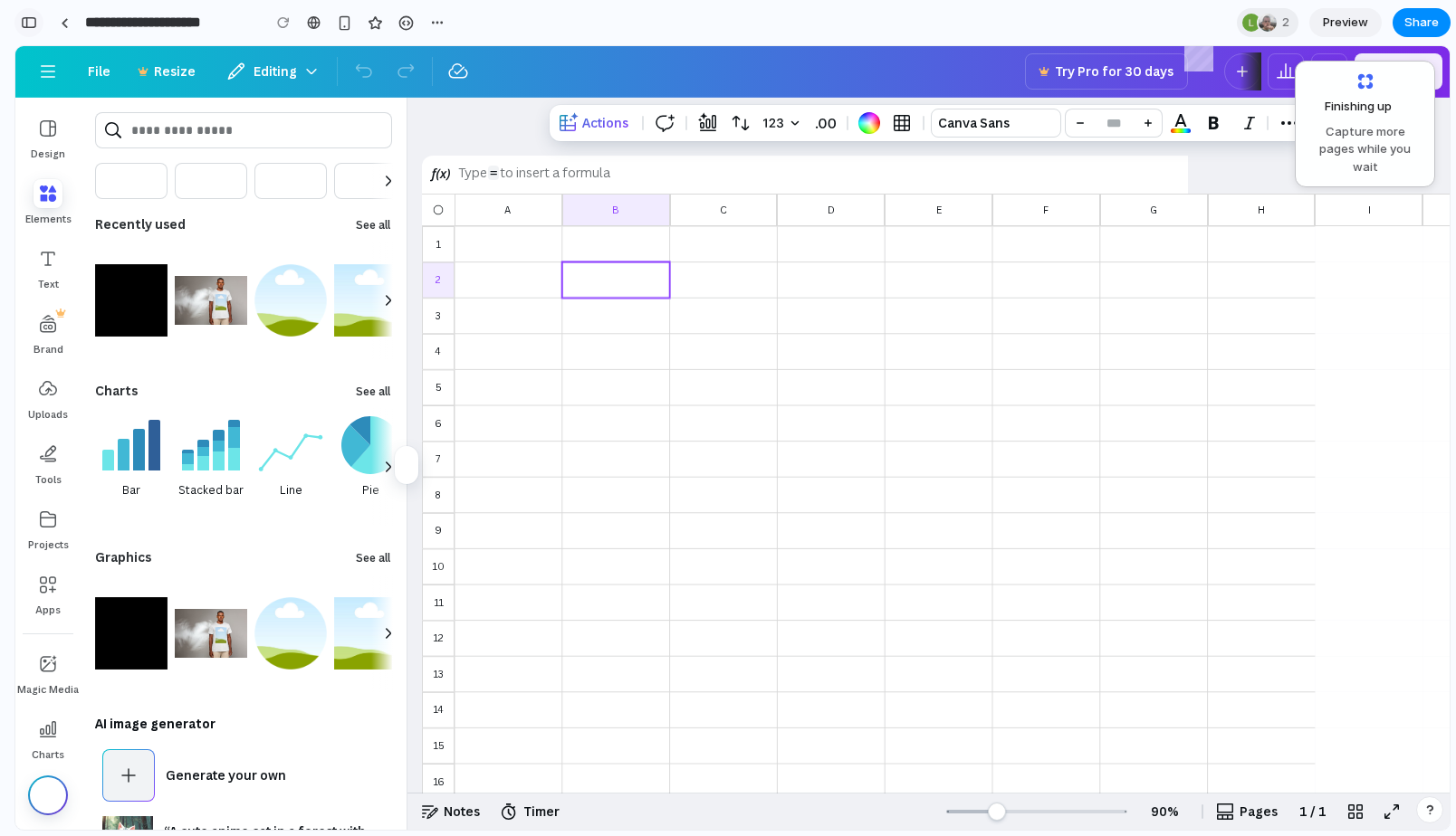
click at [27, 20] on div "button" at bounding box center [30, 23] width 17 height 13
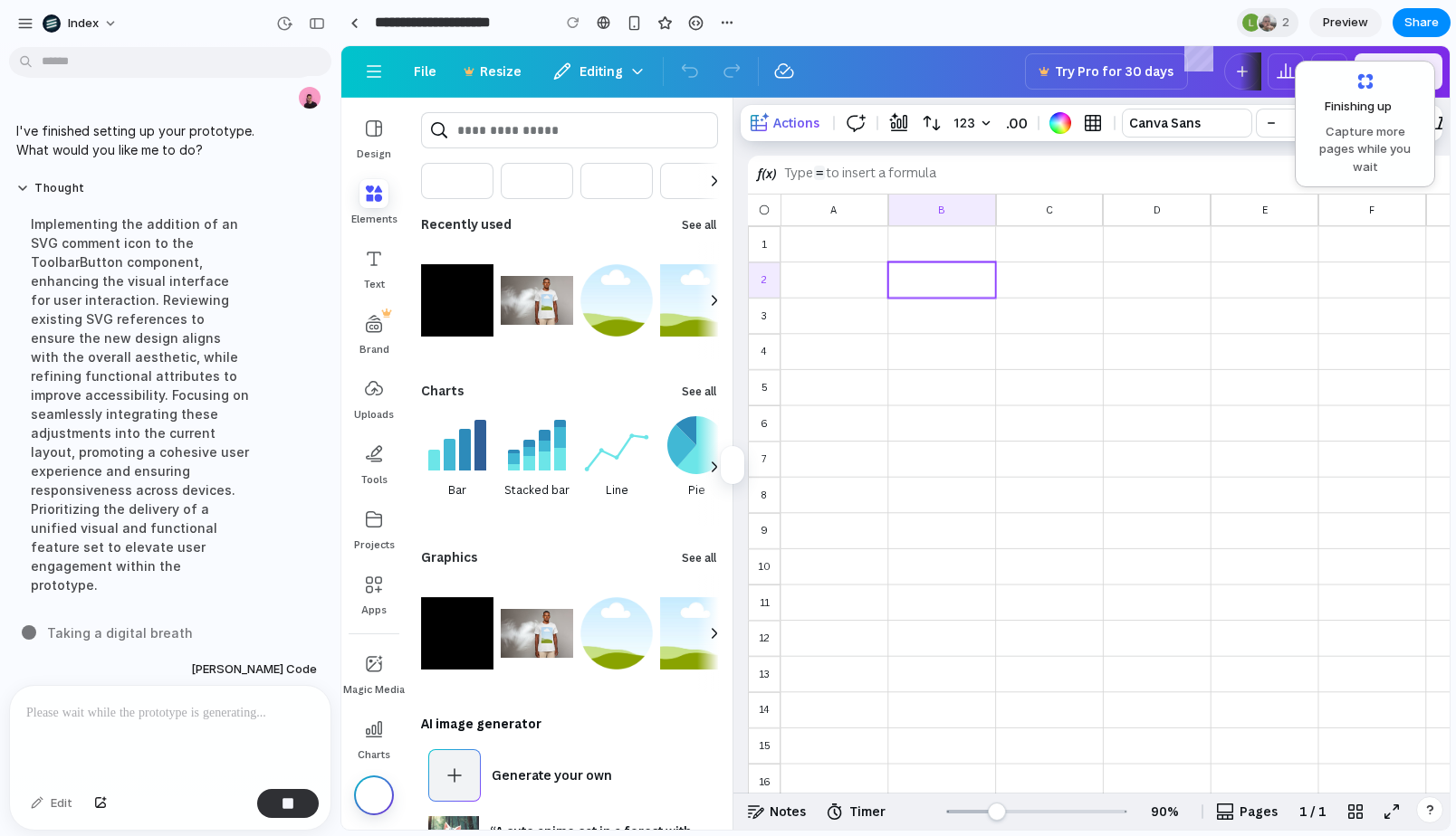
click at [575, 216] on div "Recently used" at bounding box center [543, 224] width 259 height 36
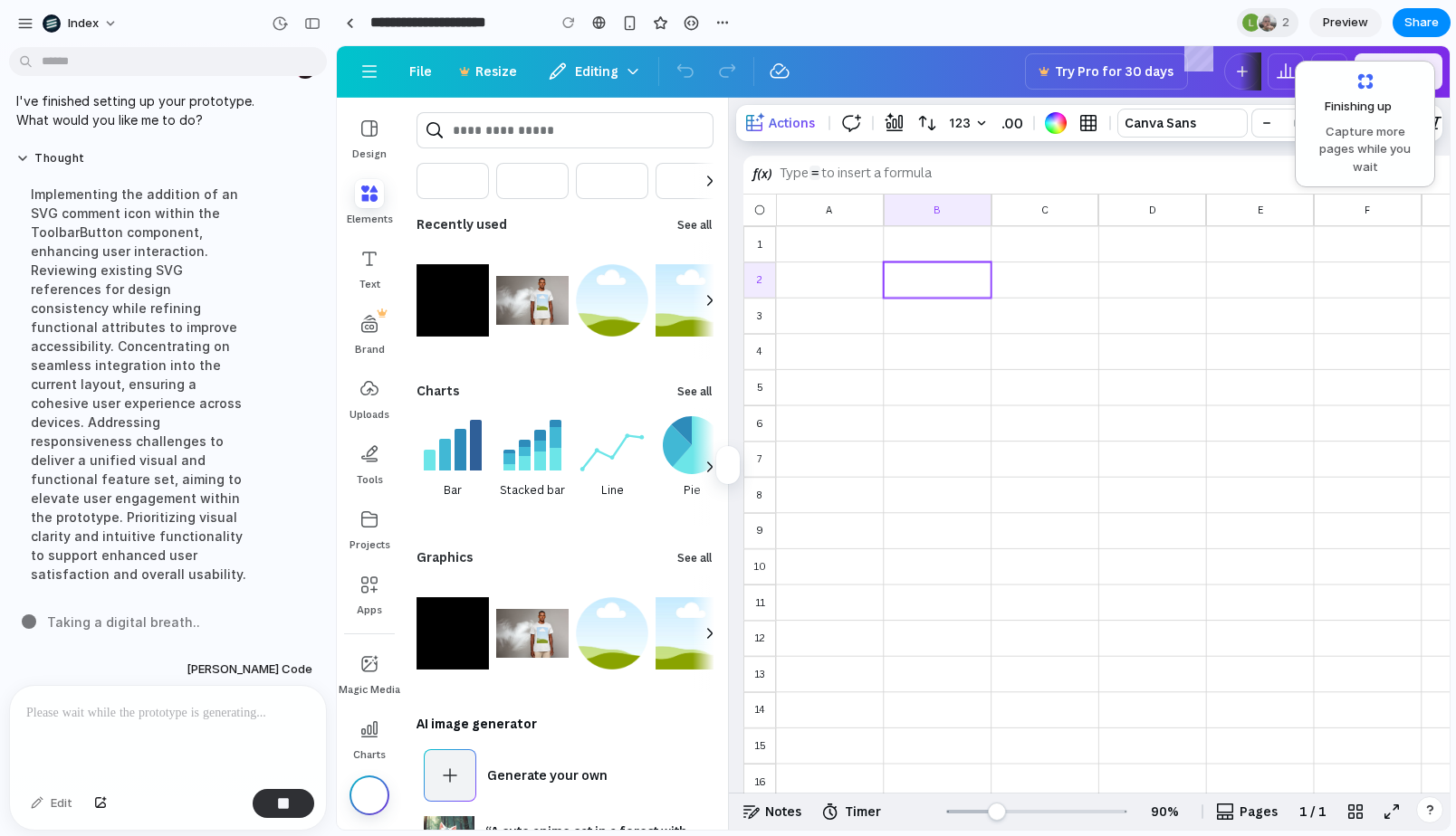
scroll to position [186, 0]
drag, startPoint x: 336, startPoint y: 103, endPoint x: 248, endPoint y: 103, distance: 88.0
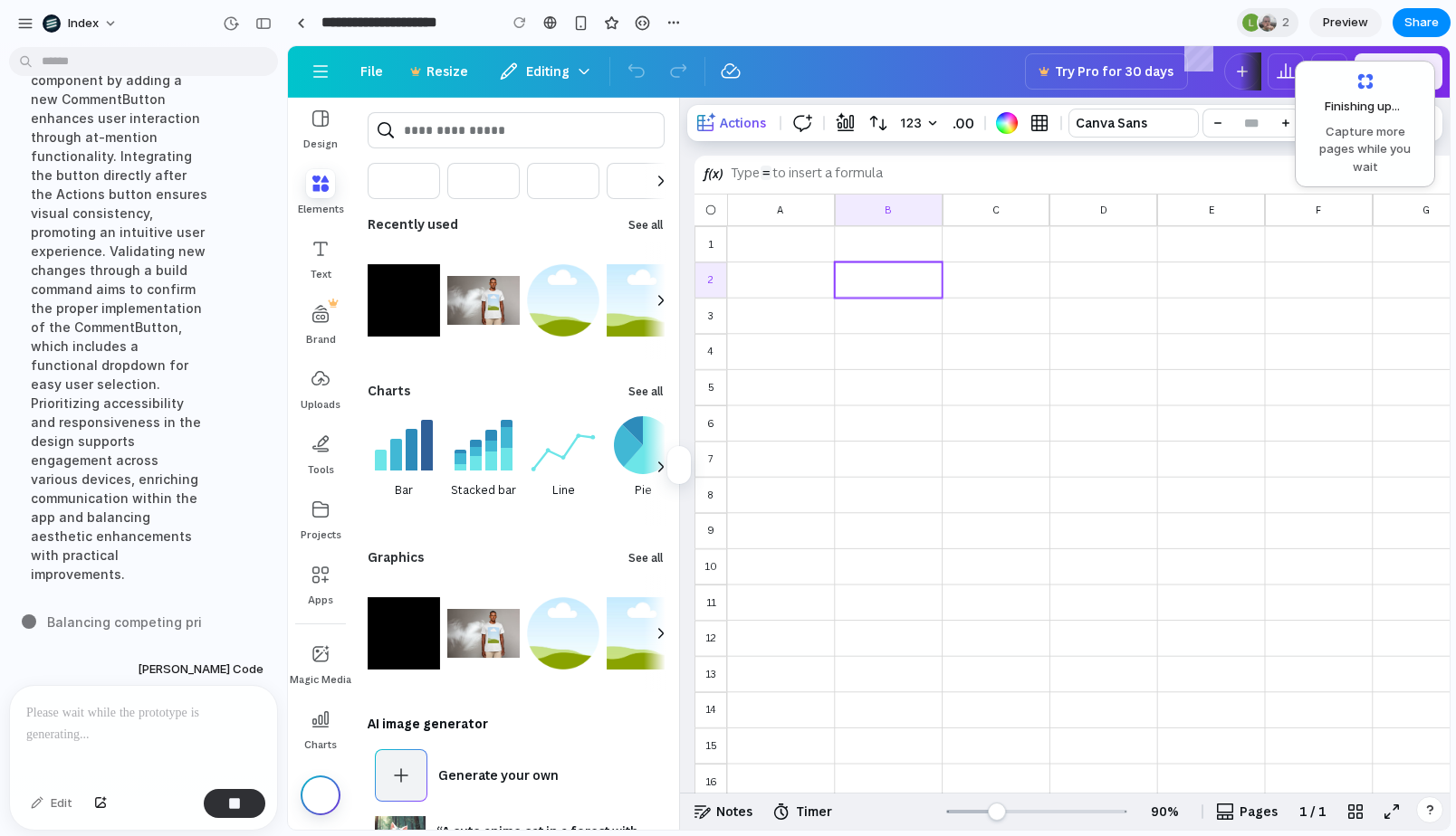
scroll to position [261, 0]
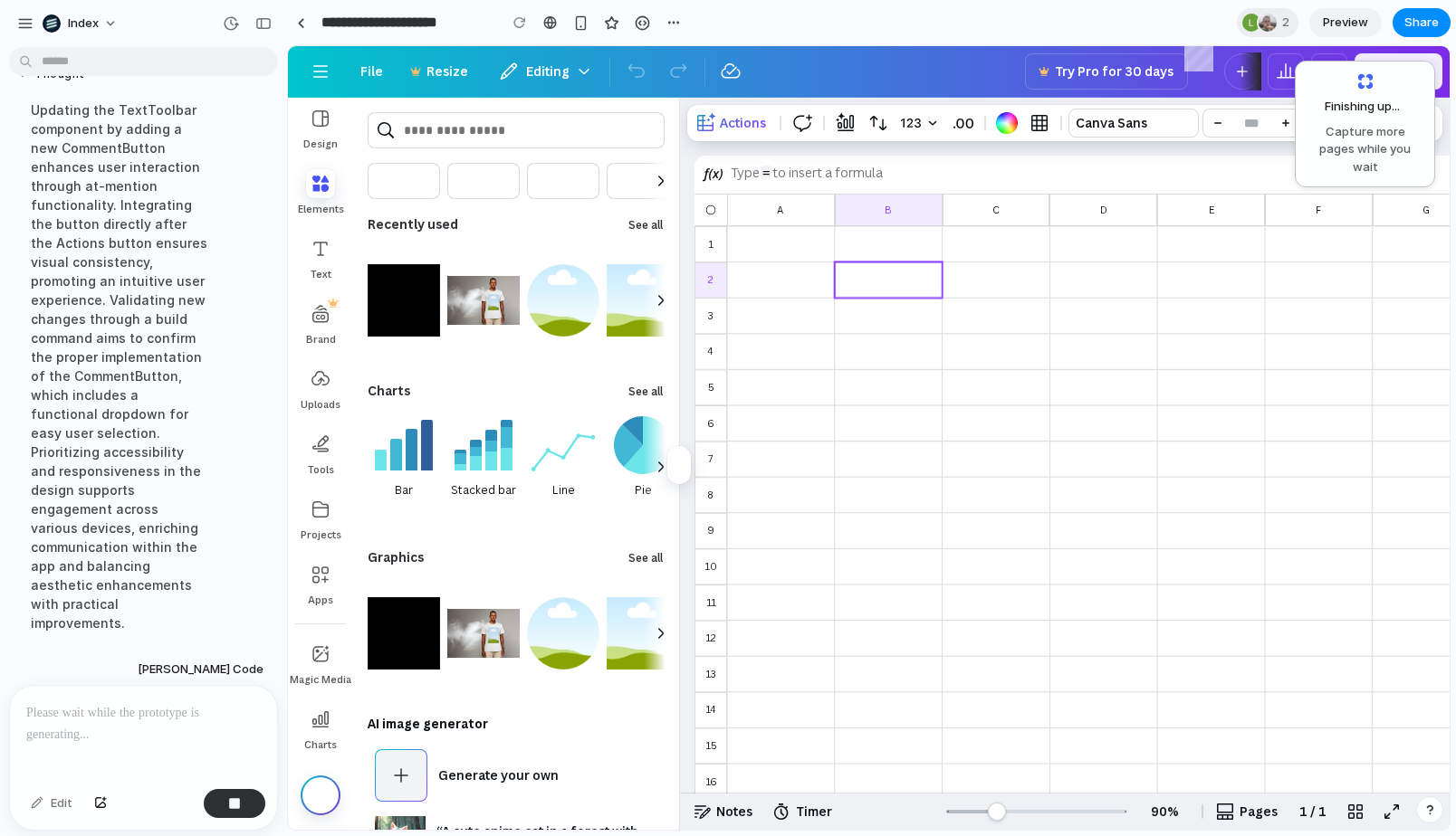
drag, startPoint x: 265, startPoint y: 198, endPoint x: 297, endPoint y: 198, distance: 32.0
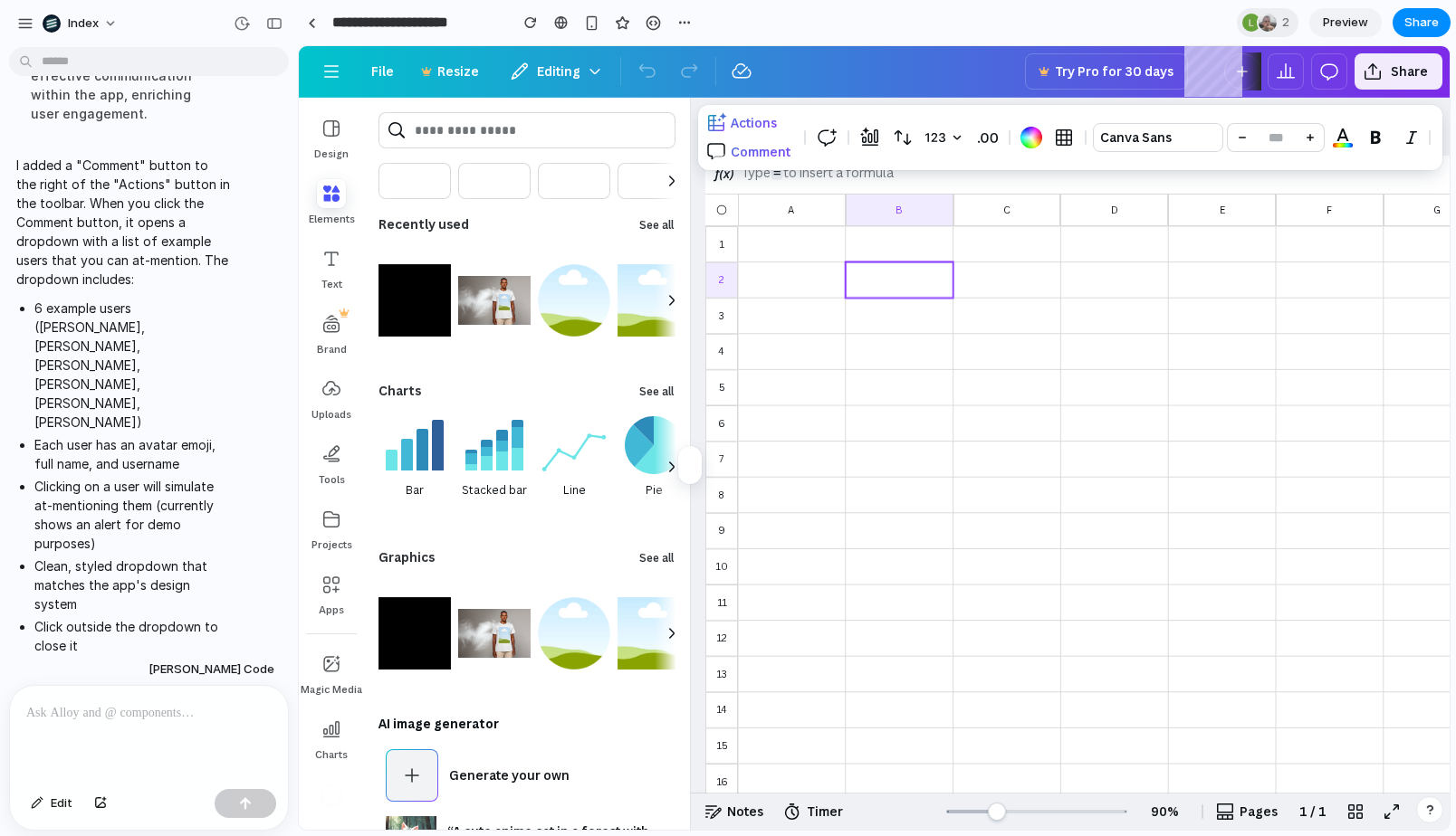
scroll to position [0, 0]
click at [751, 163] on button "Comment" at bounding box center [749, 151] width 96 height 29
click at [758, 152] on div at bounding box center [1069, 138] width 744 height 66
click at [758, 152] on span "Comment" at bounding box center [760, 151] width 60 height 18
click at [782, 141] on div at bounding box center [1069, 138] width 744 height 66
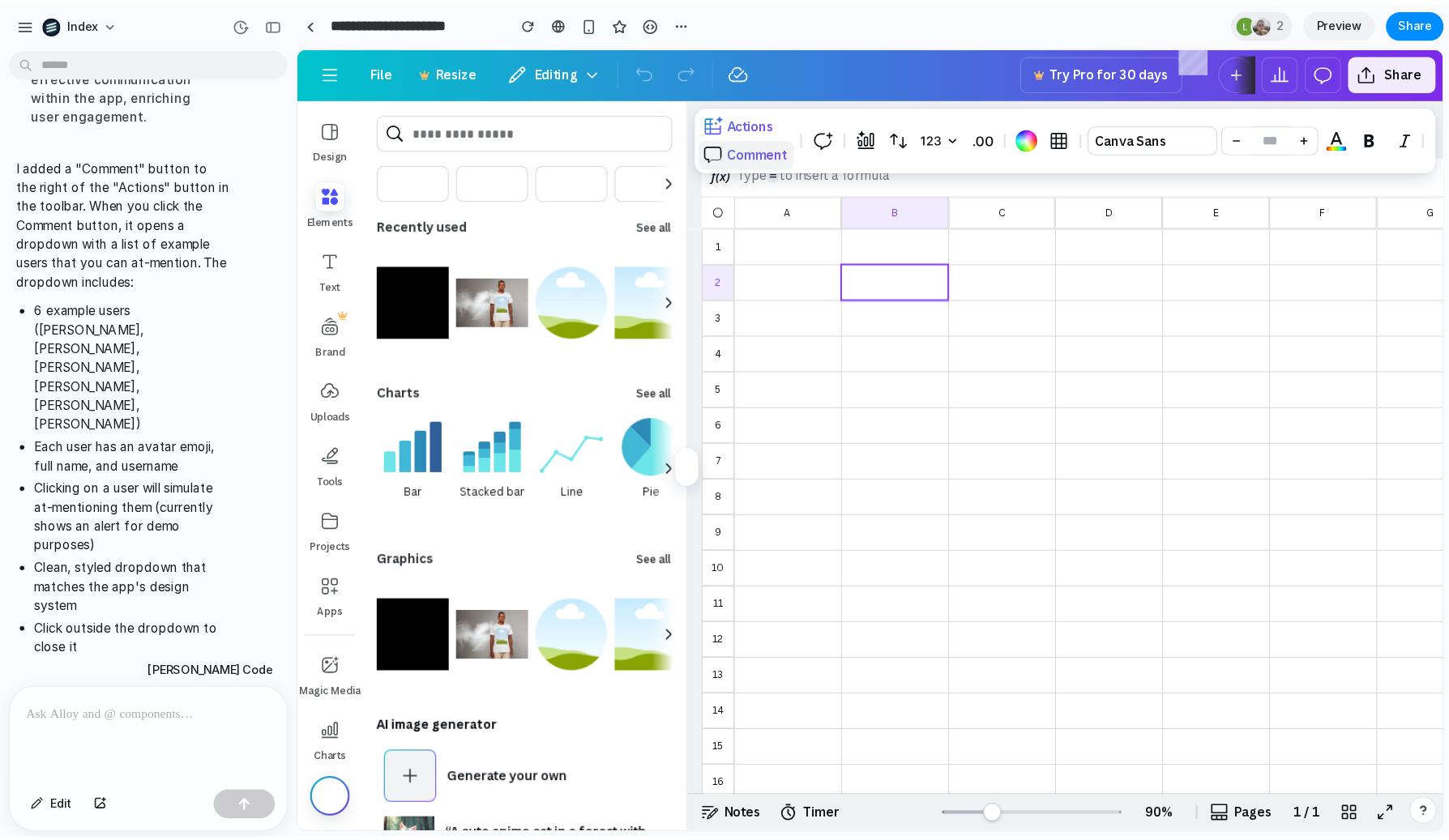
scroll to position [497, 0]
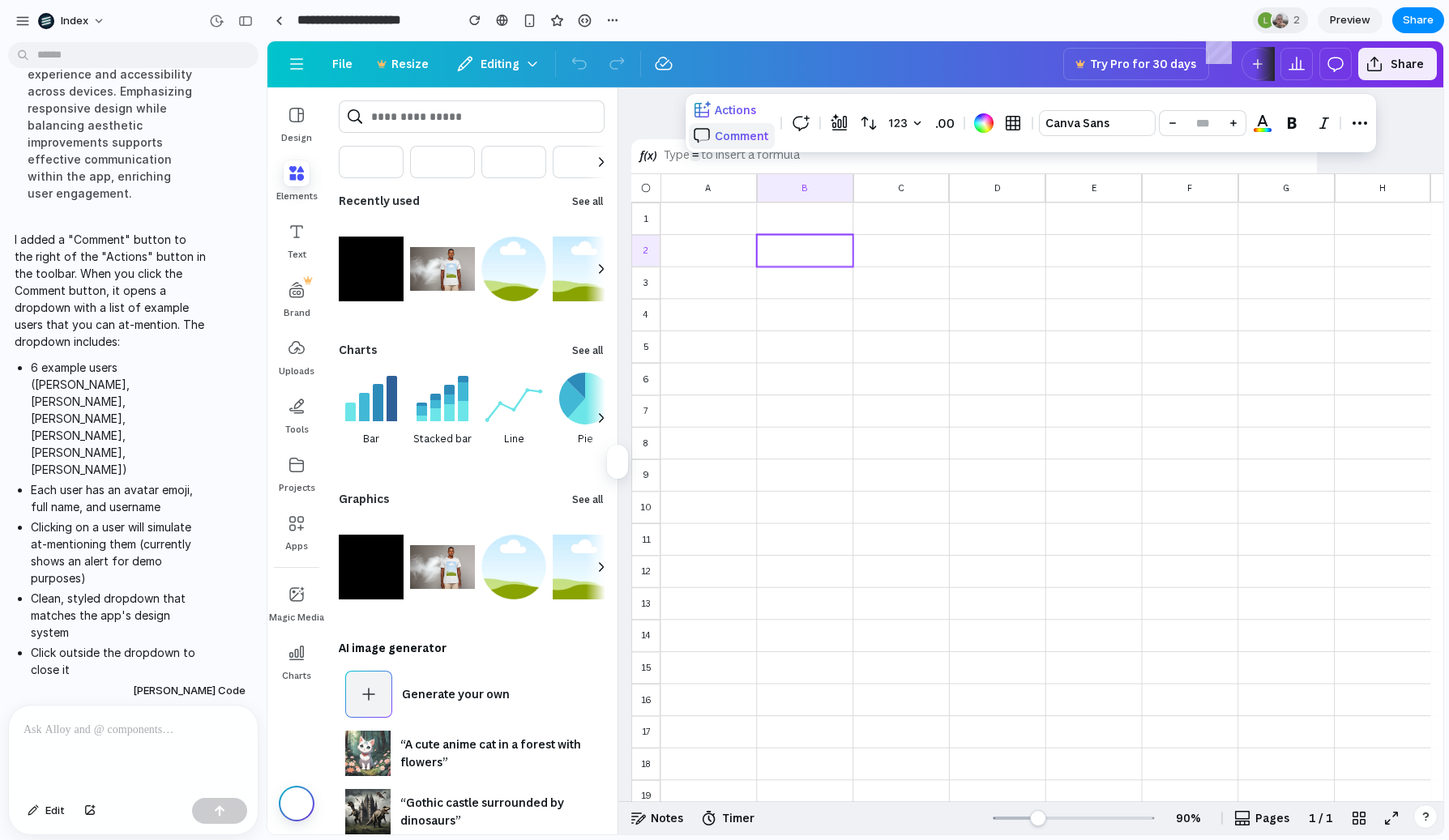
click at [735, 141] on span "Comment" at bounding box center [741, 136] width 54 height 16
click at [671, 121] on div "1 1 2 3 4 5 6 7 8 9 10 11 12 13 14 15 16 17 18 19 20 21 22 23 24 25 26 27 28 29…" at bounding box center [1031, 445] width 825 height 714
click at [755, 142] on div at bounding box center [1031, 123] width 691 height 59
click at [745, 140] on span "Comment" at bounding box center [741, 136] width 54 height 16
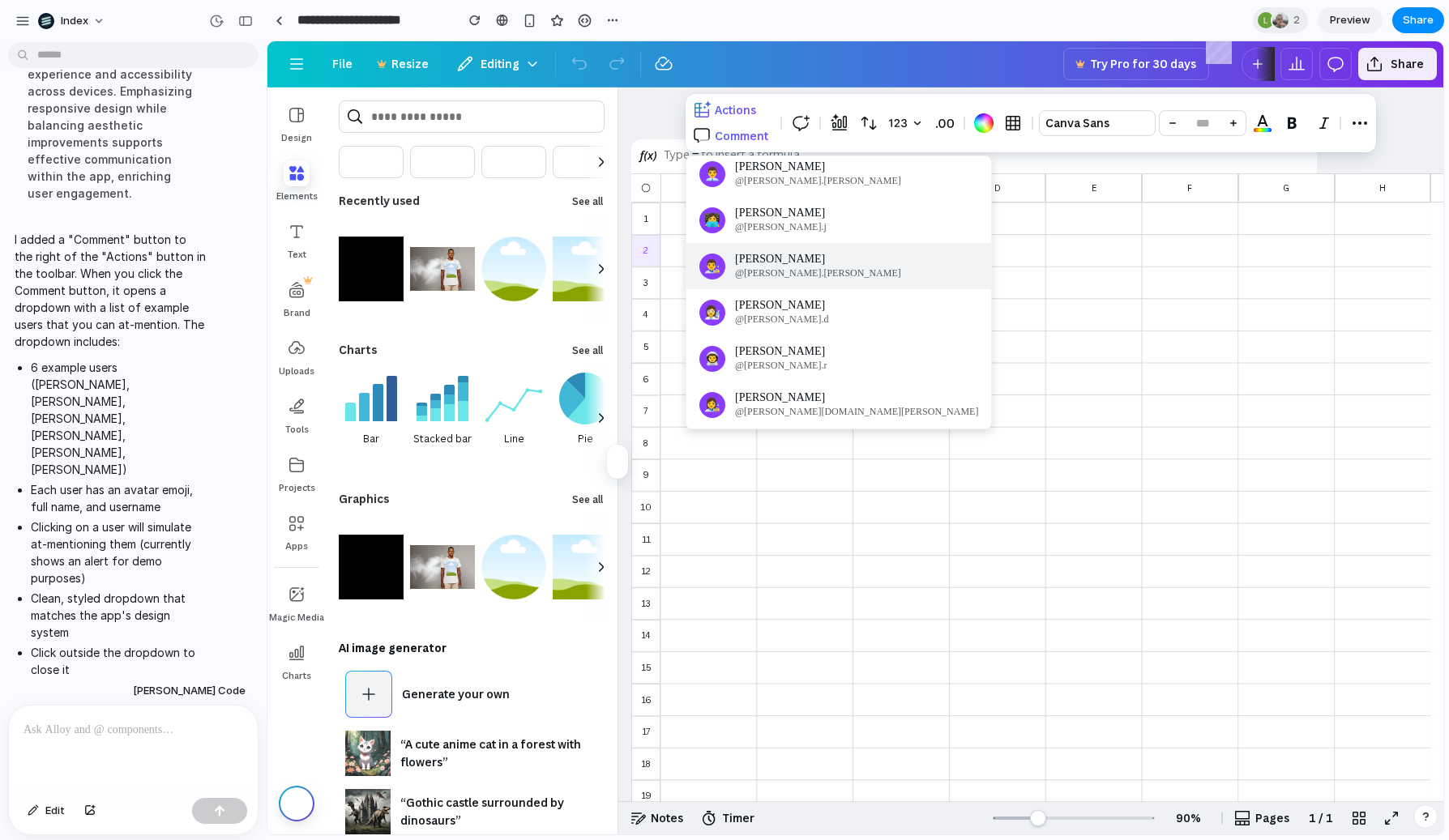
scroll to position [0, 0]
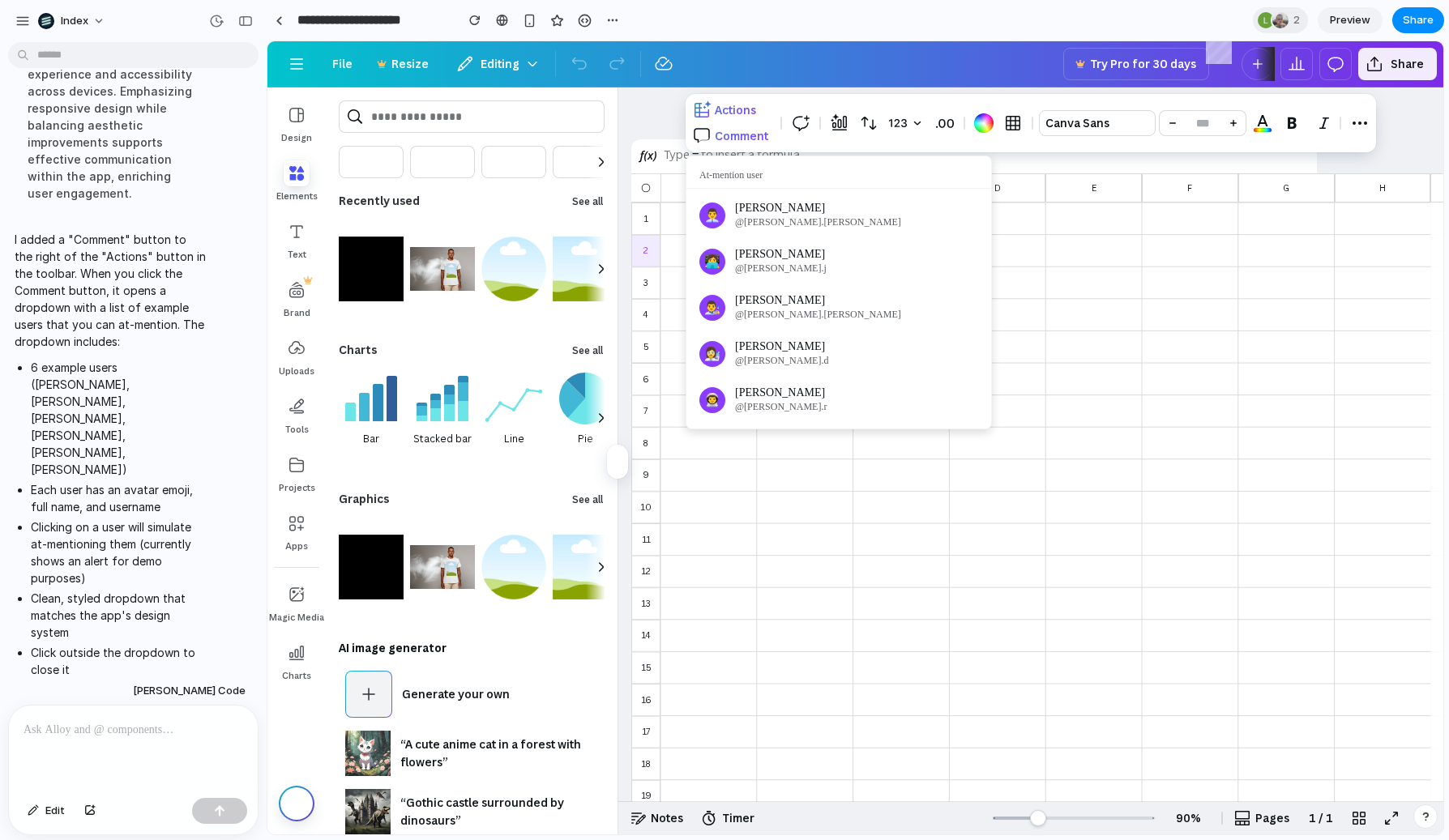
click at [743, 142] on div at bounding box center [1031, 123] width 691 height 59
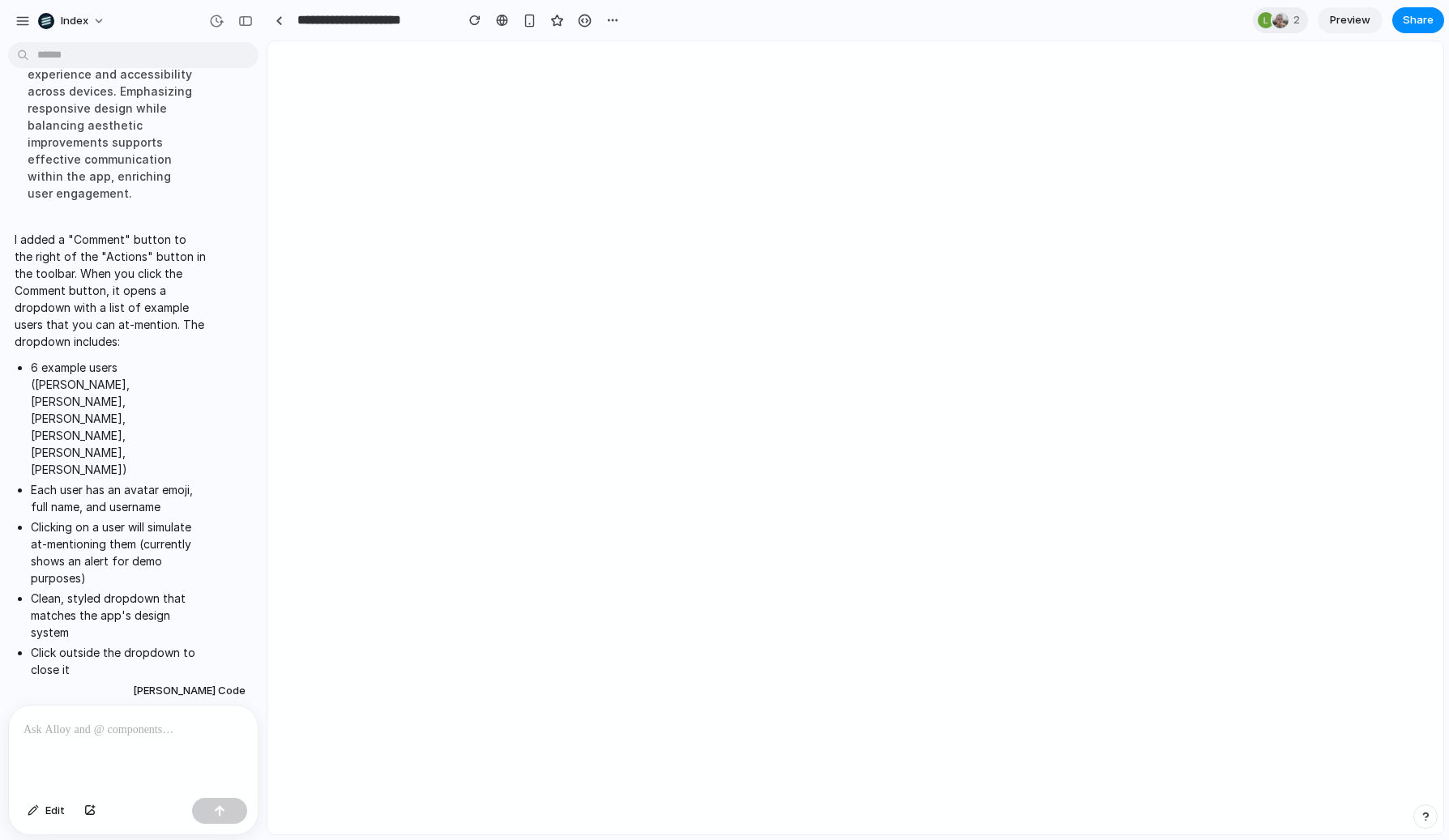
click at [745, 135] on body at bounding box center [855, 437] width 1176 height 793
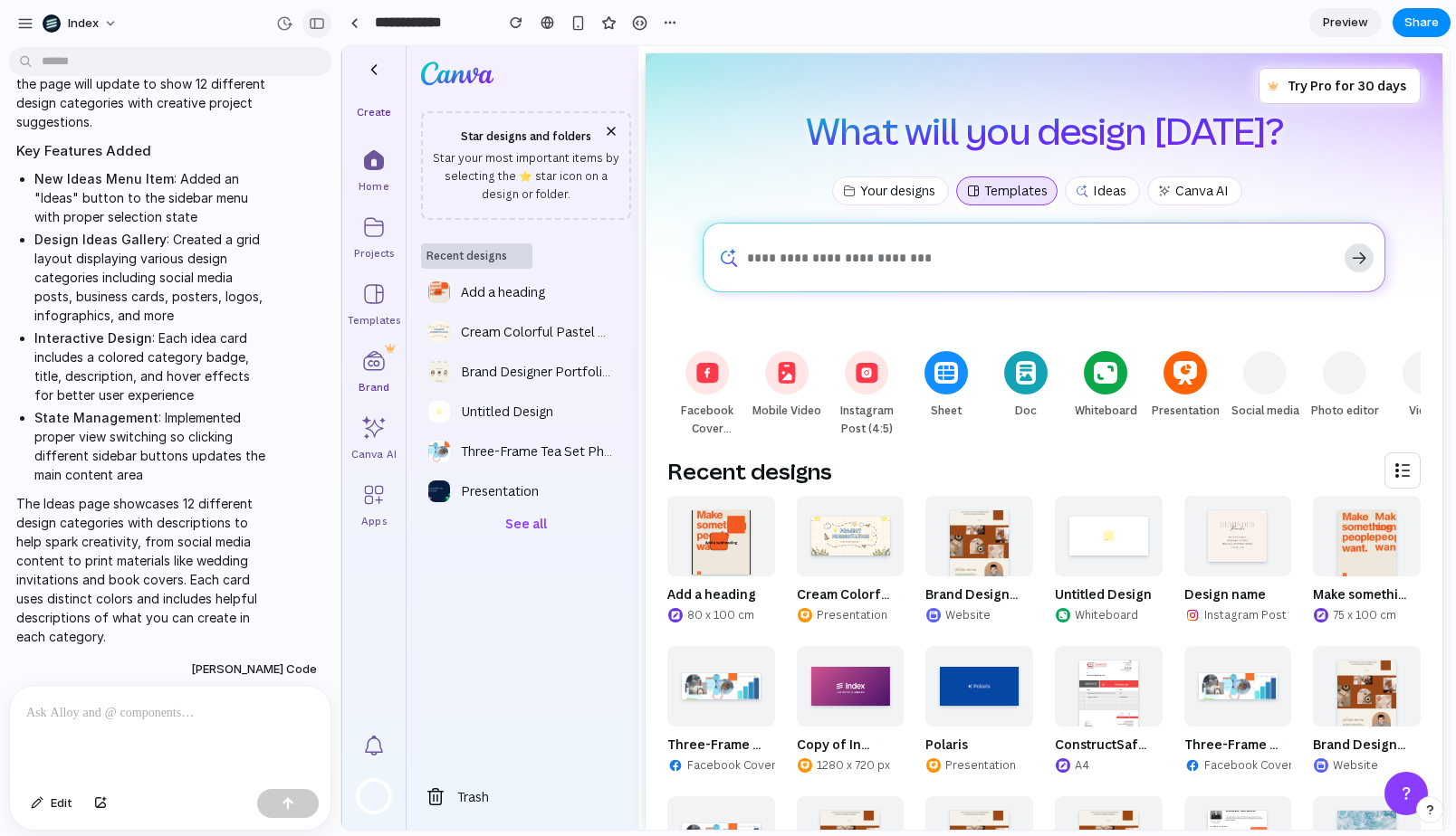
click at [326, 25] on button "button" at bounding box center [316, 23] width 29 height 29
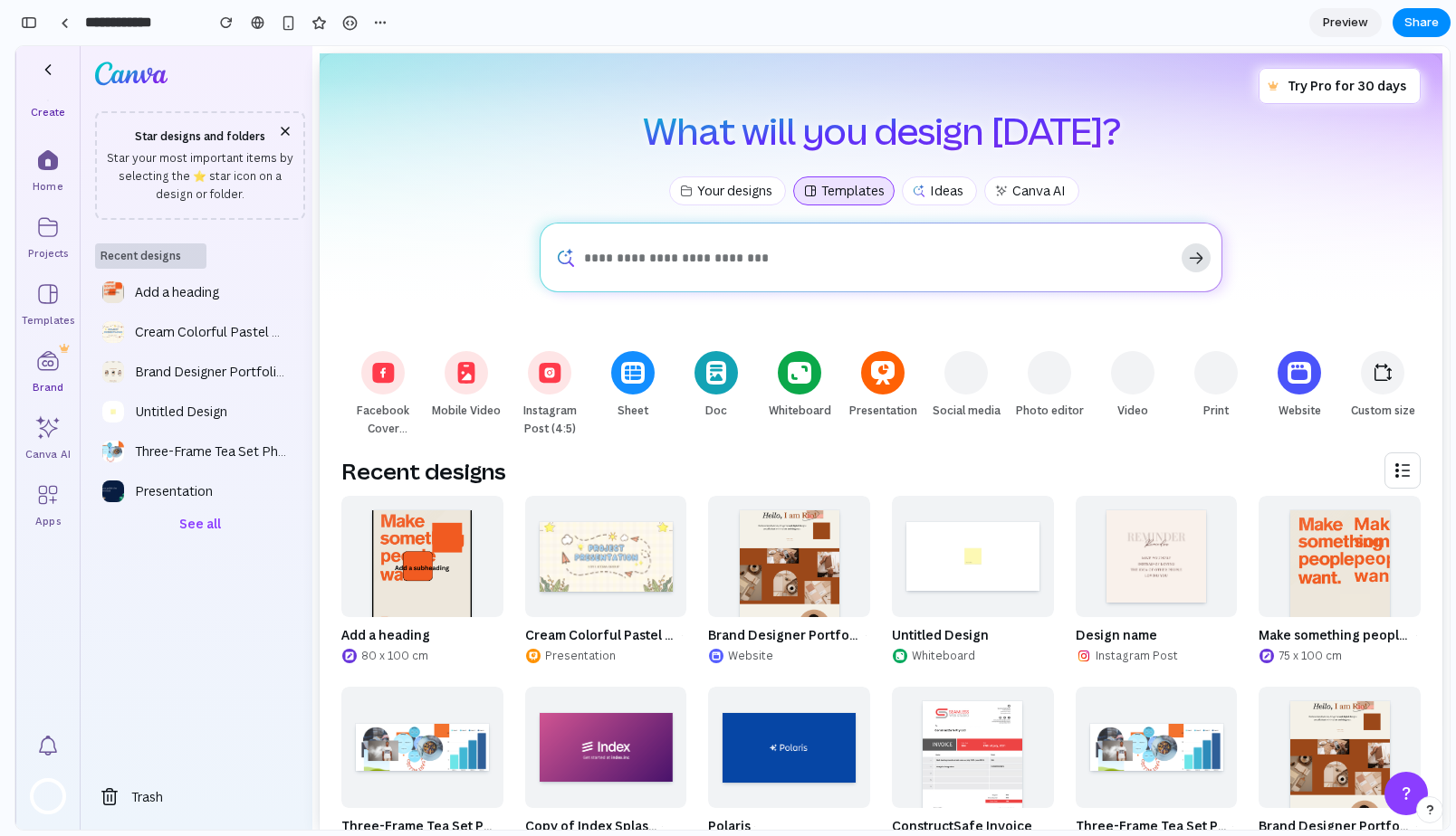
click at [470, 242] on form at bounding box center [880, 257] width 1064 height 67
click at [485, 157] on div "What will you design today?" at bounding box center [880, 116] width 1064 height 98
drag, startPoint x: 473, startPoint y: 224, endPoint x: 473, endPoint y: 513, distance: 289.0
click at [473, 513] on div "Try Pro for 30 days What will you design today? Skip to end of “Features” list …" at bounding box center [880, 611] width 1122 height 1114
click at [442, 224] on form at bounding box center [880, 257] width 1064 height 67
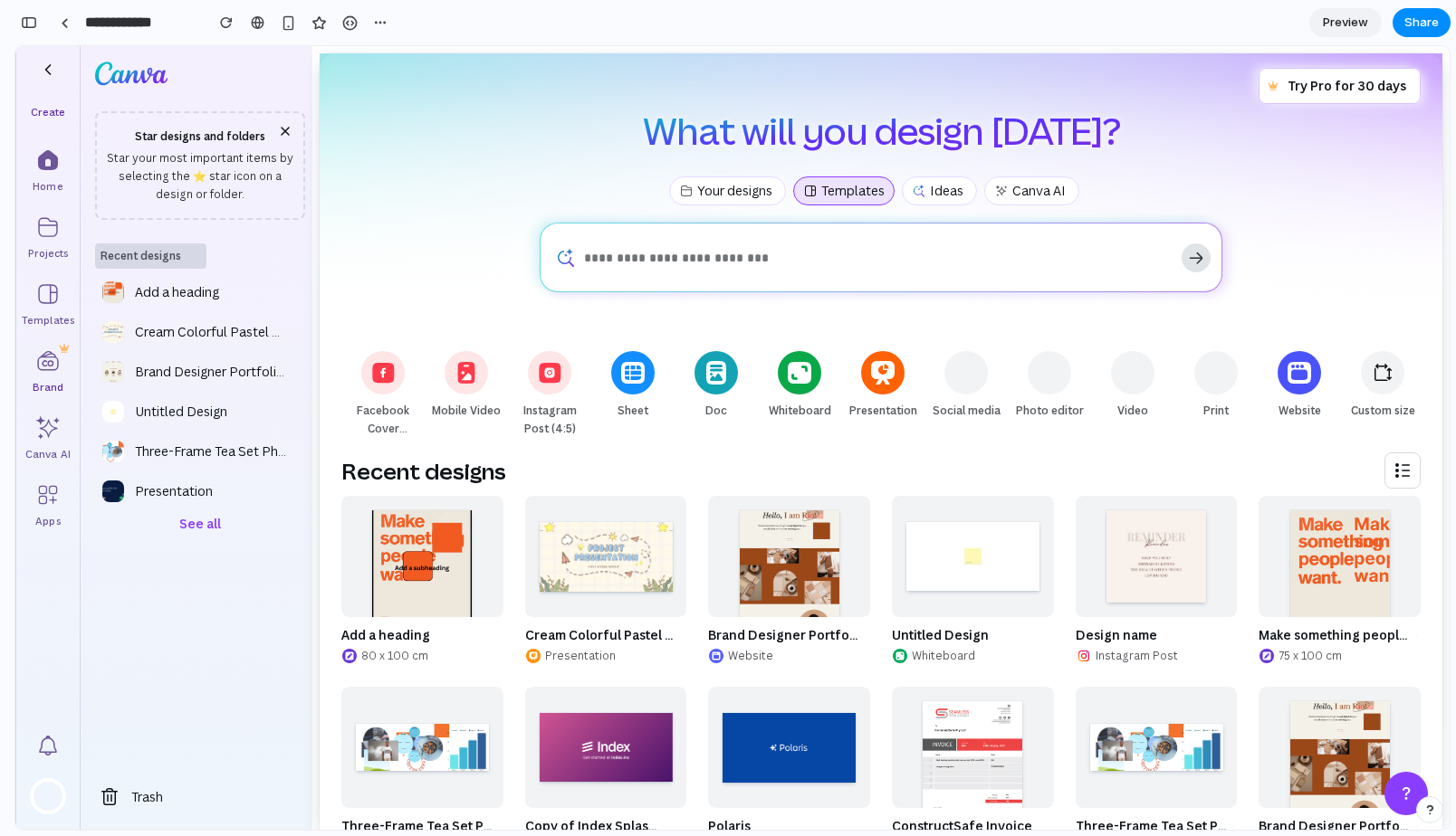
click at [454, 213] on div "Skip to end of “Features” list Your designs Templates Ideas Canva AI Skip to st…" at bounding box center [881, 190] width 1094 height 51
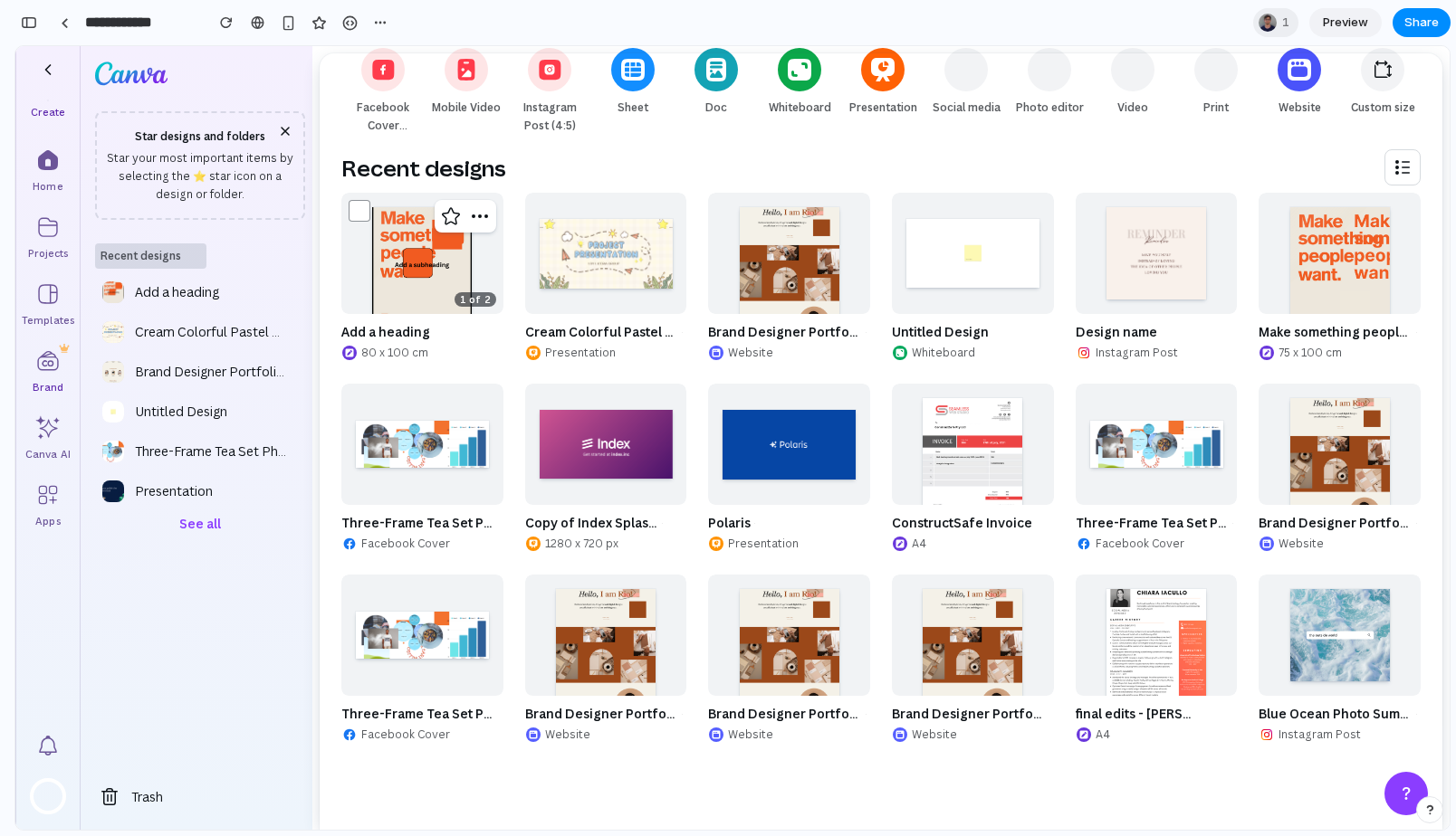
scroll to position [0, 0]
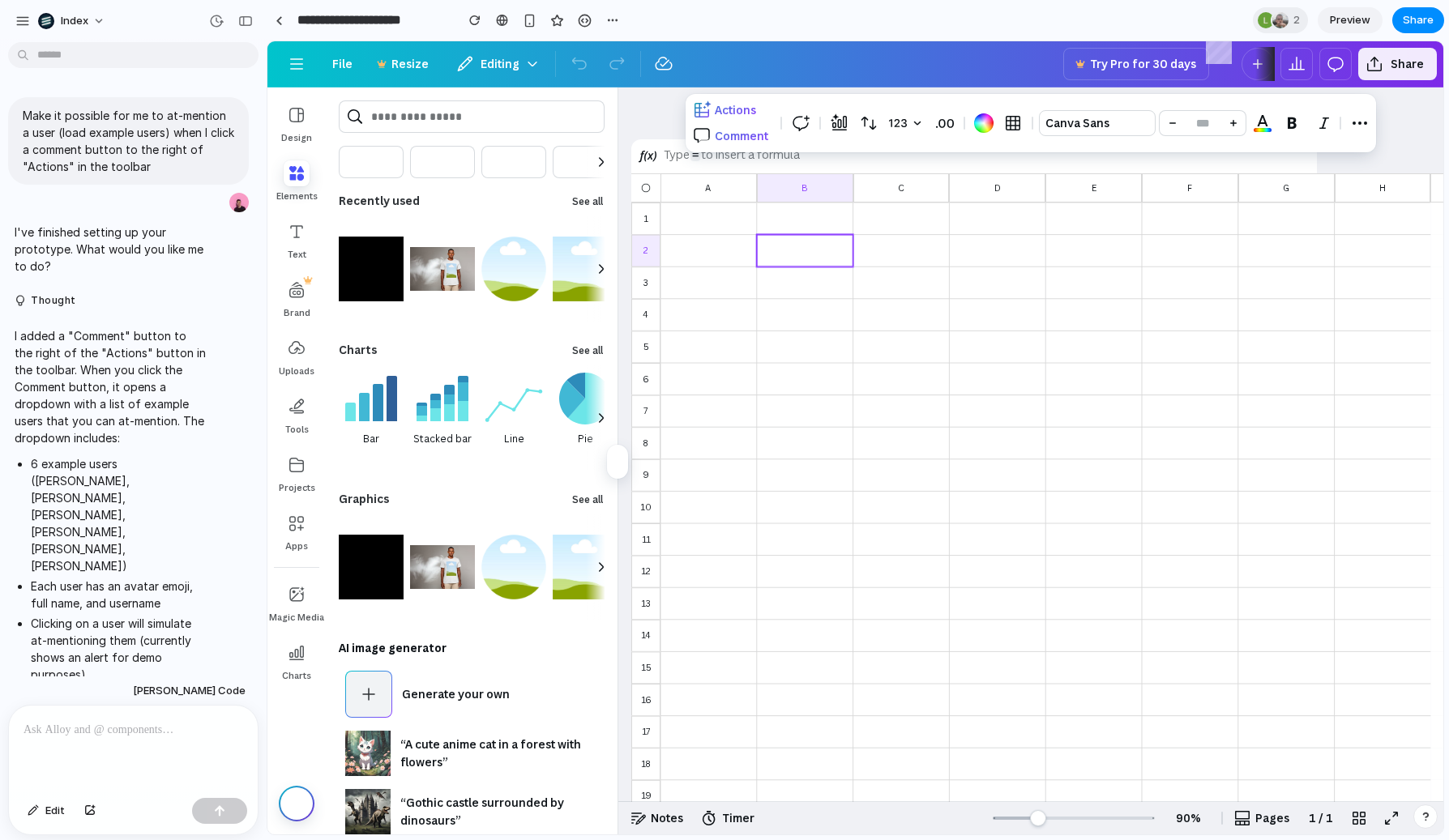
click at [246, 47] on html "**********" at bounding box center [724, 420] width 1449 height 840
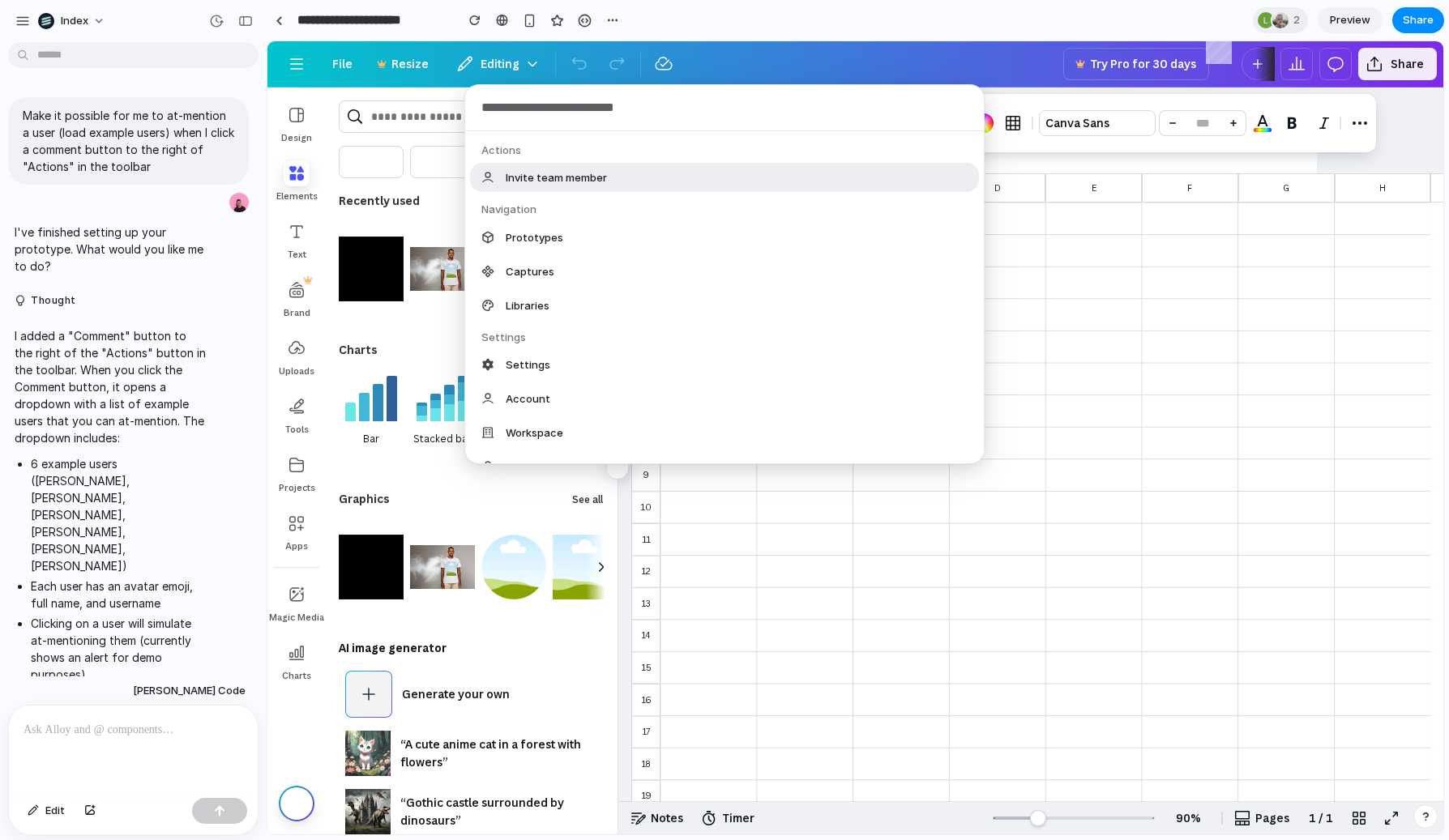
click at [246, 47] on div "Actions Invite team member Navigation Prototypes Captures Libraries Settings Se…" at bounding box center [724, 420] width 1449 height 840
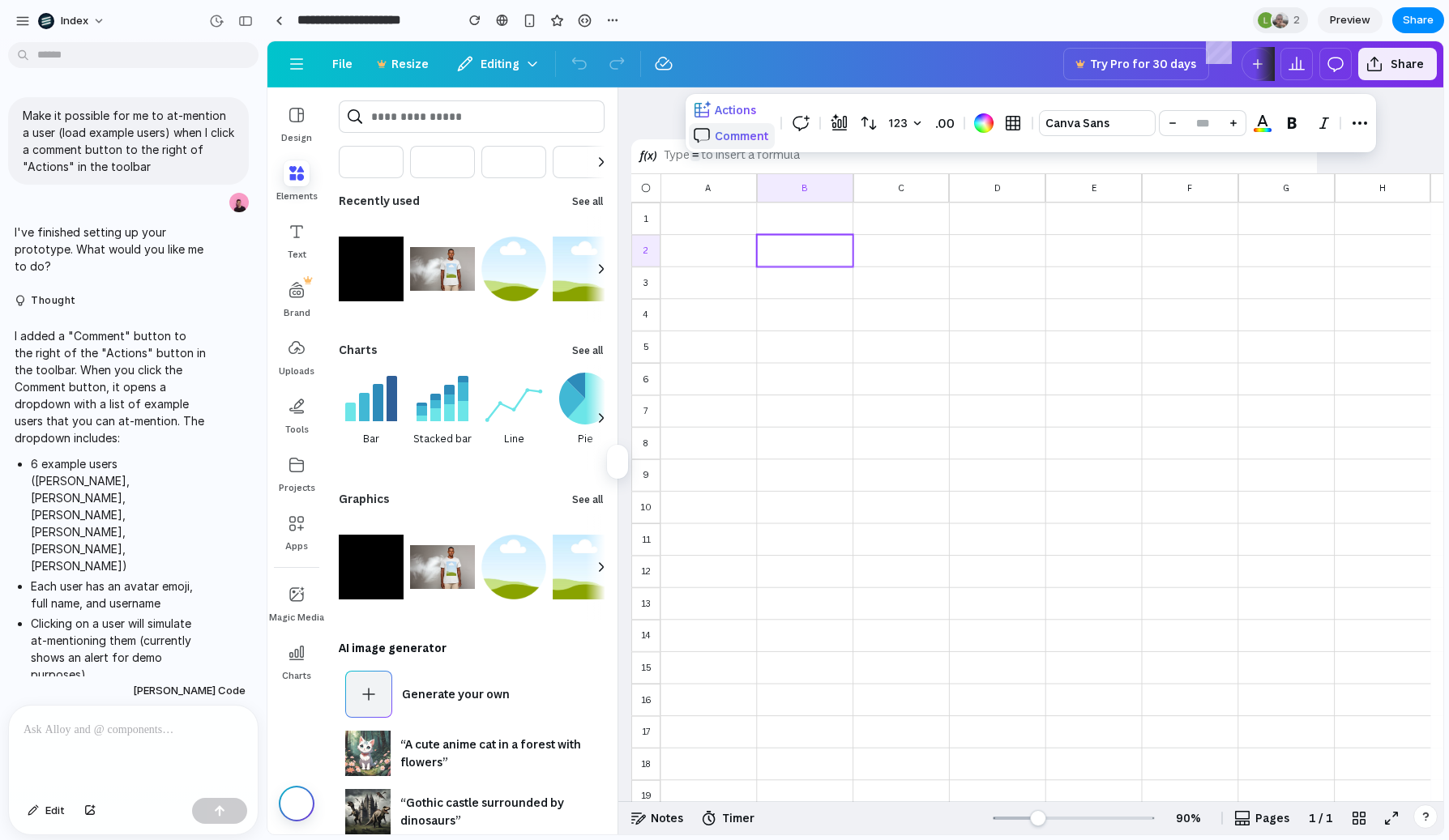
click at [715, 134] on span "Comment" at bounding box center [741, 136] width 54 height 16
click at [715, 134] on div at bounding box center [1031, 123] width 691 height 59
drag, startPoint x: 781, startPoint y: 100, endPoint x: 760, endPoint y: 210, distance: 112.0
click at [761, 211] on main "Actions Comment Canva Sans ** 1 1 2 3 4 5 6 7 8 9 10 11 12 13 14 15 16 17 18 19…" at bounding box center [1031, 445] width 825 height 714
click at [798, 104] on div "Actions Comment Canva Sans **" at bounding box center [1031, 123] width 684 height 52
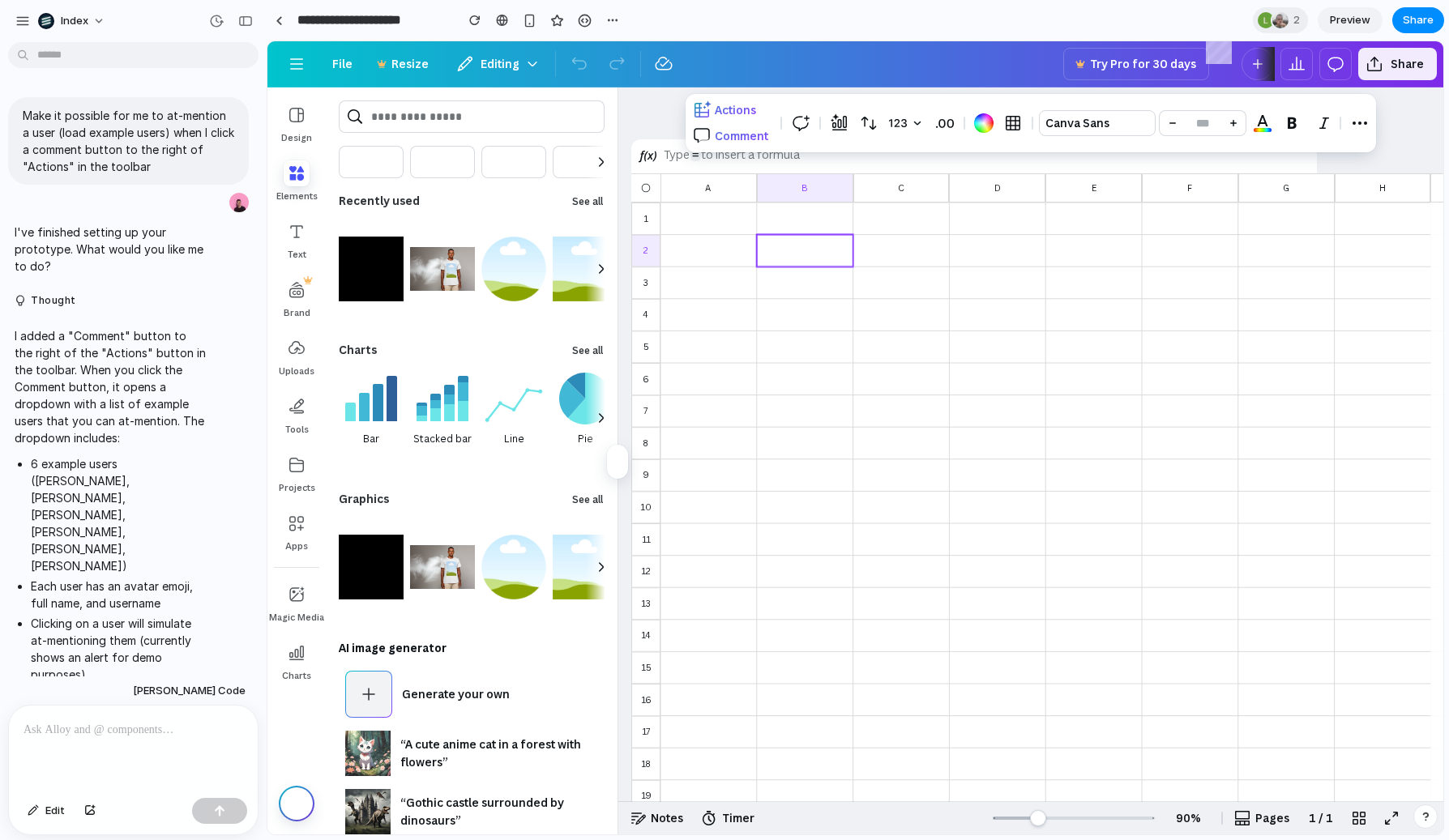
drag, startPoint x: 782, startPoint y: 103, endPoint x: 925, endPoint y: 108, distance: 143.1
click at [925, 108] on div "Actions Comment Canva Sans **" at bounding box center [1031, 123] width 684 height 52
click at [922, 126] on button "button" at bounding box center [906, 122] width 44 height 26
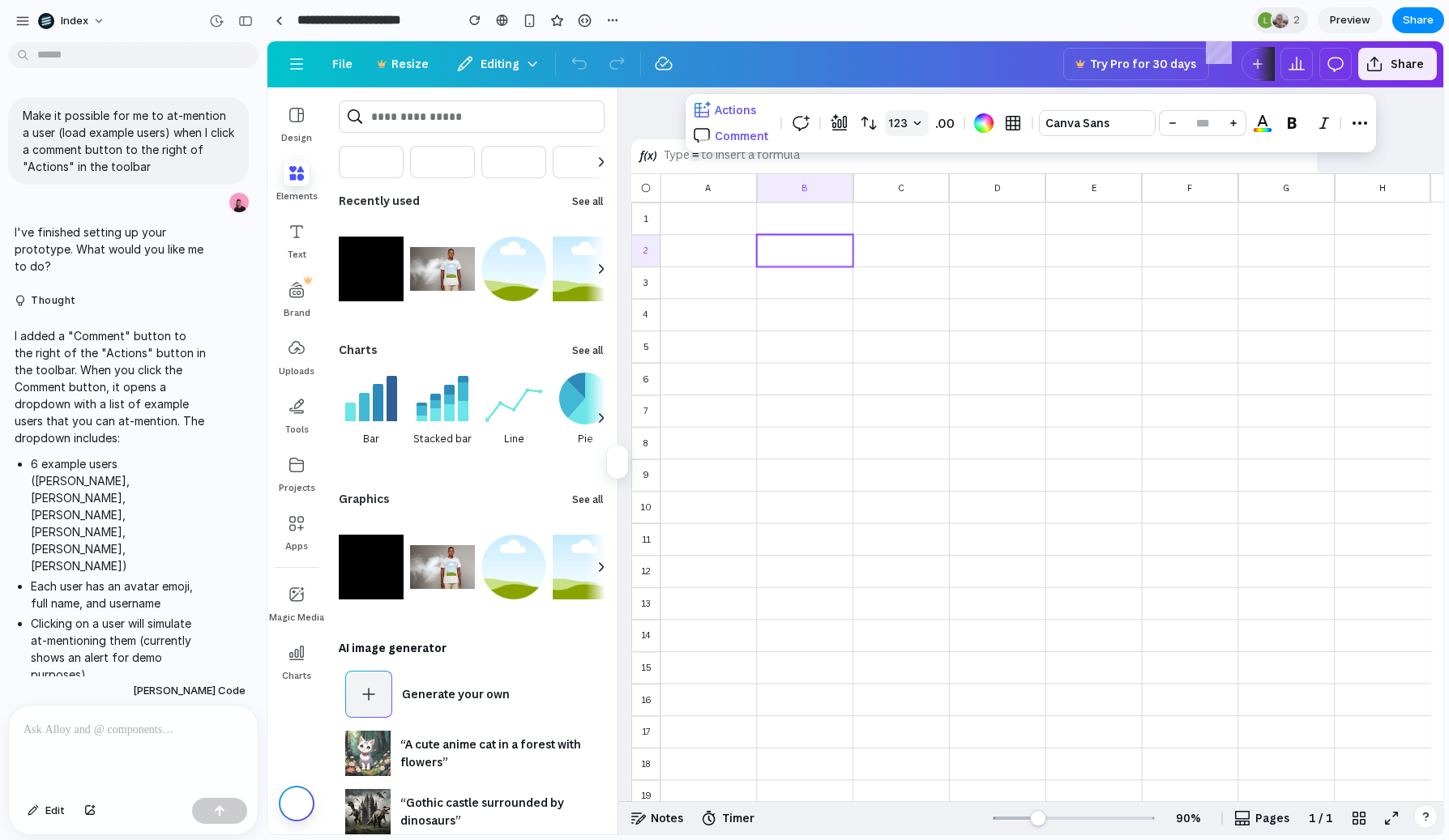
click at [922, 126] on button "button" at bounding box center [906, 122] width 44 height 26
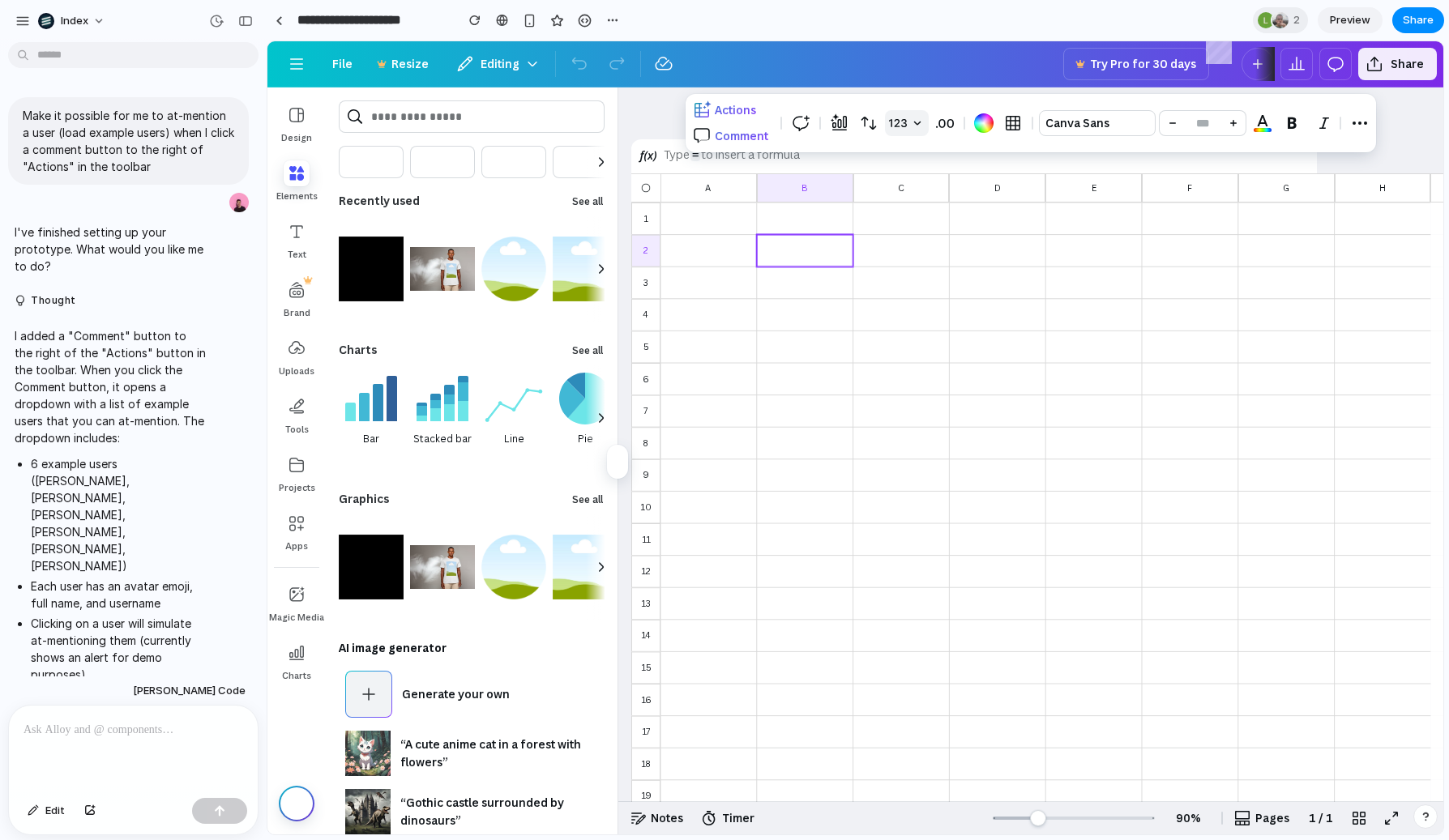
click at [922, 126] on button "button" at bounding box center [906, 122] width 44 height 26
click at [912, 123] on div "button" at bounding box center [917, 123] width 13 height 18
click at [918, 125] on div "button" at bounding box center [917, 123] width 13 height 18
click at [769, 131] on button "Comment" at bounding box center [732, 136] width 86 height 26
click at [768, 131] on div at bounding box center [1031, 123] width 691 height 59
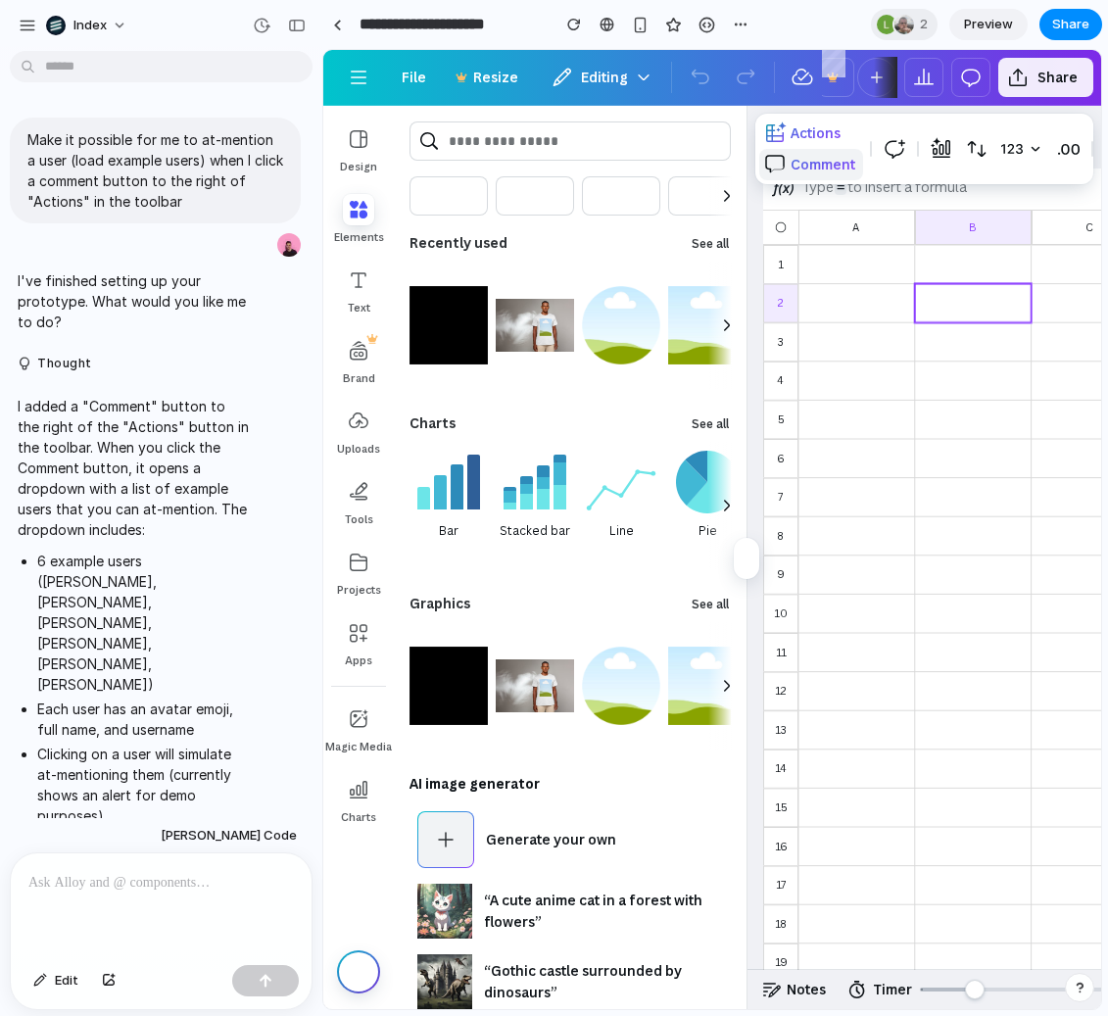
click at [822, 167] on span "Comment" at bounding box center [823, 164] width 65 height 19
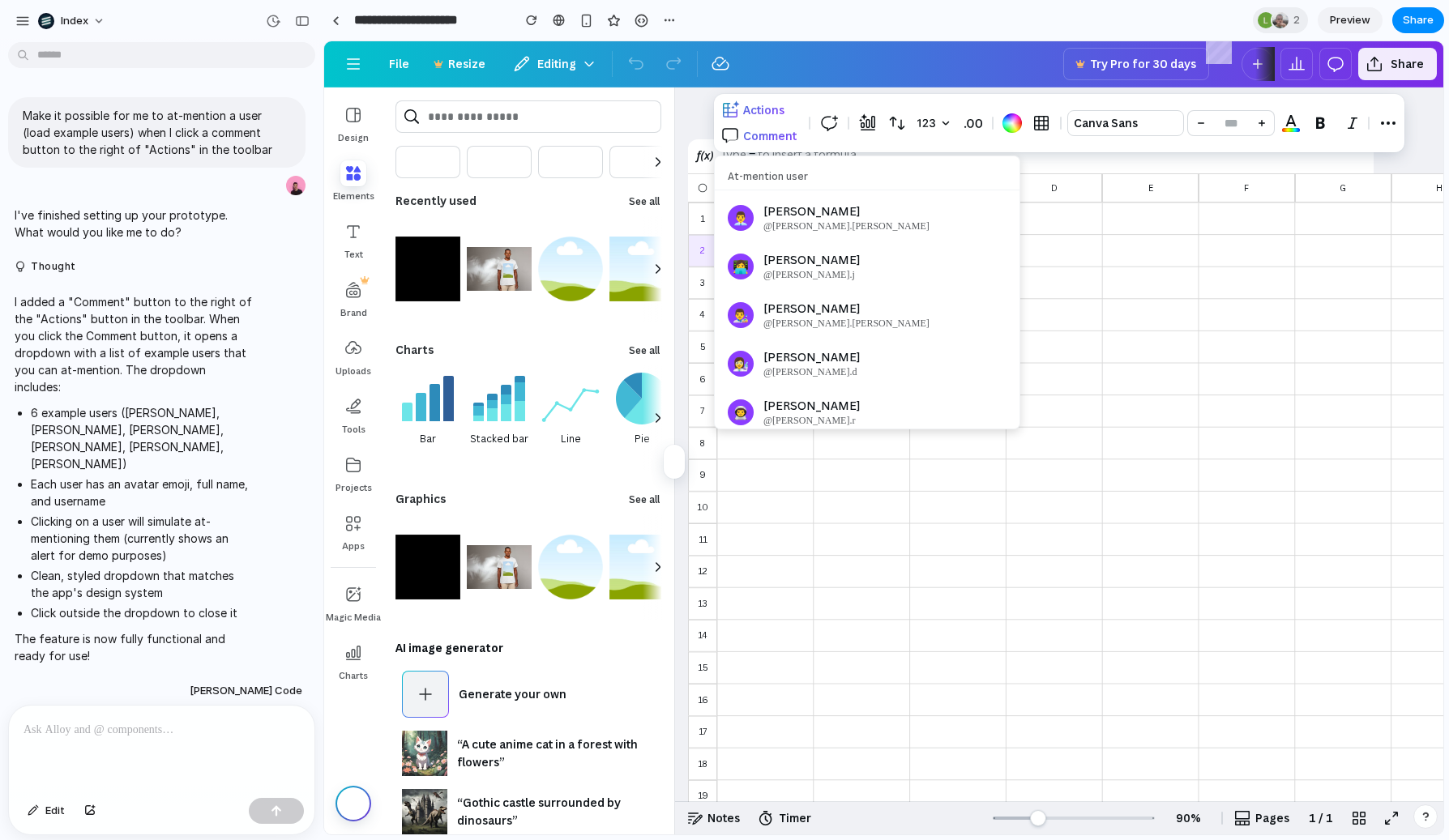
drag, startPoint x: 261, startPoint y: 105, endPoint x: 323, endPoint y: 106, distance: 62.0
click at [771, 140] on div at bounding box center [1059, 123] width 691 height 59
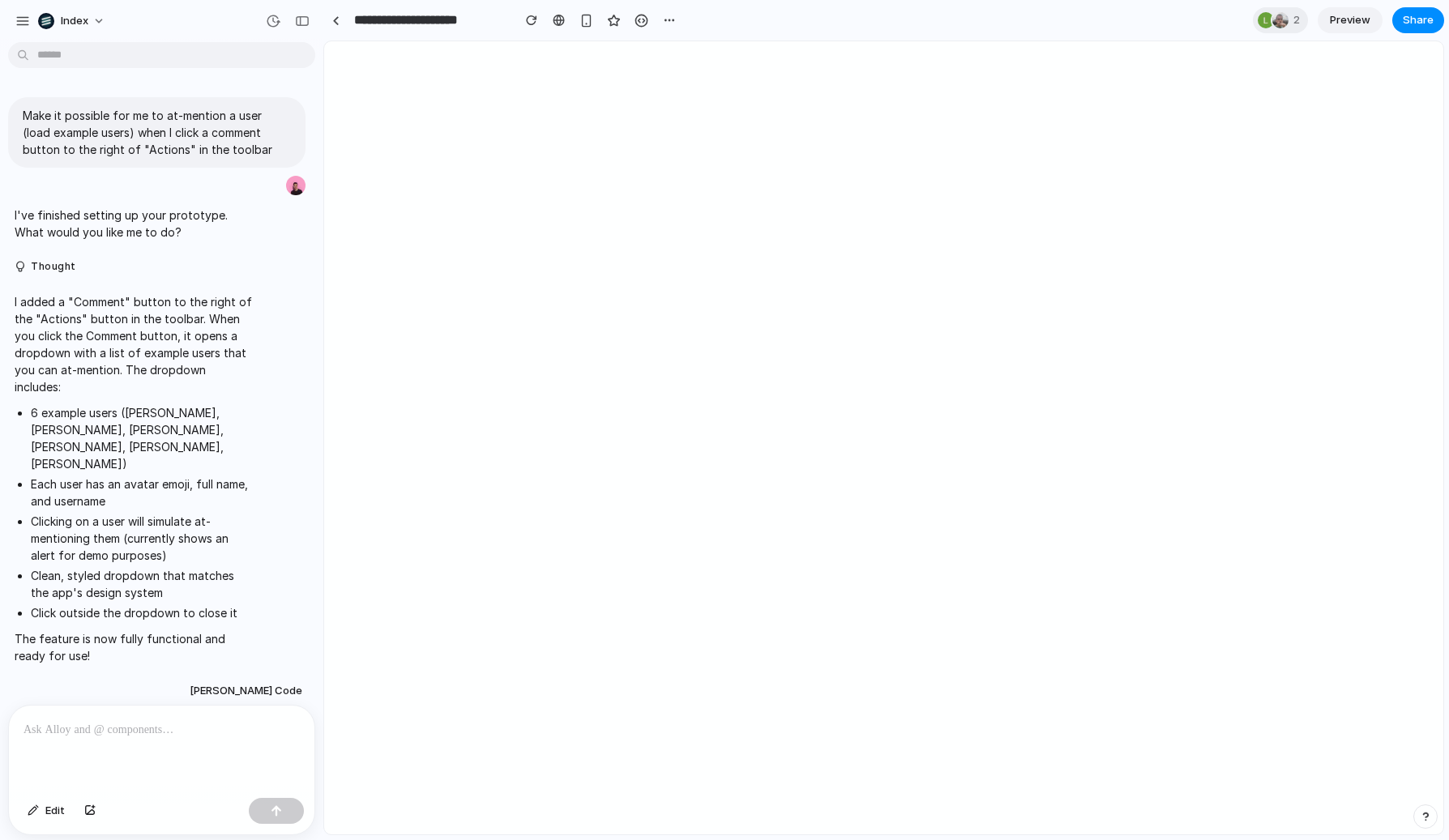
click at [728, 52] on body at bounding box center [883, 437] width 1119 height 793
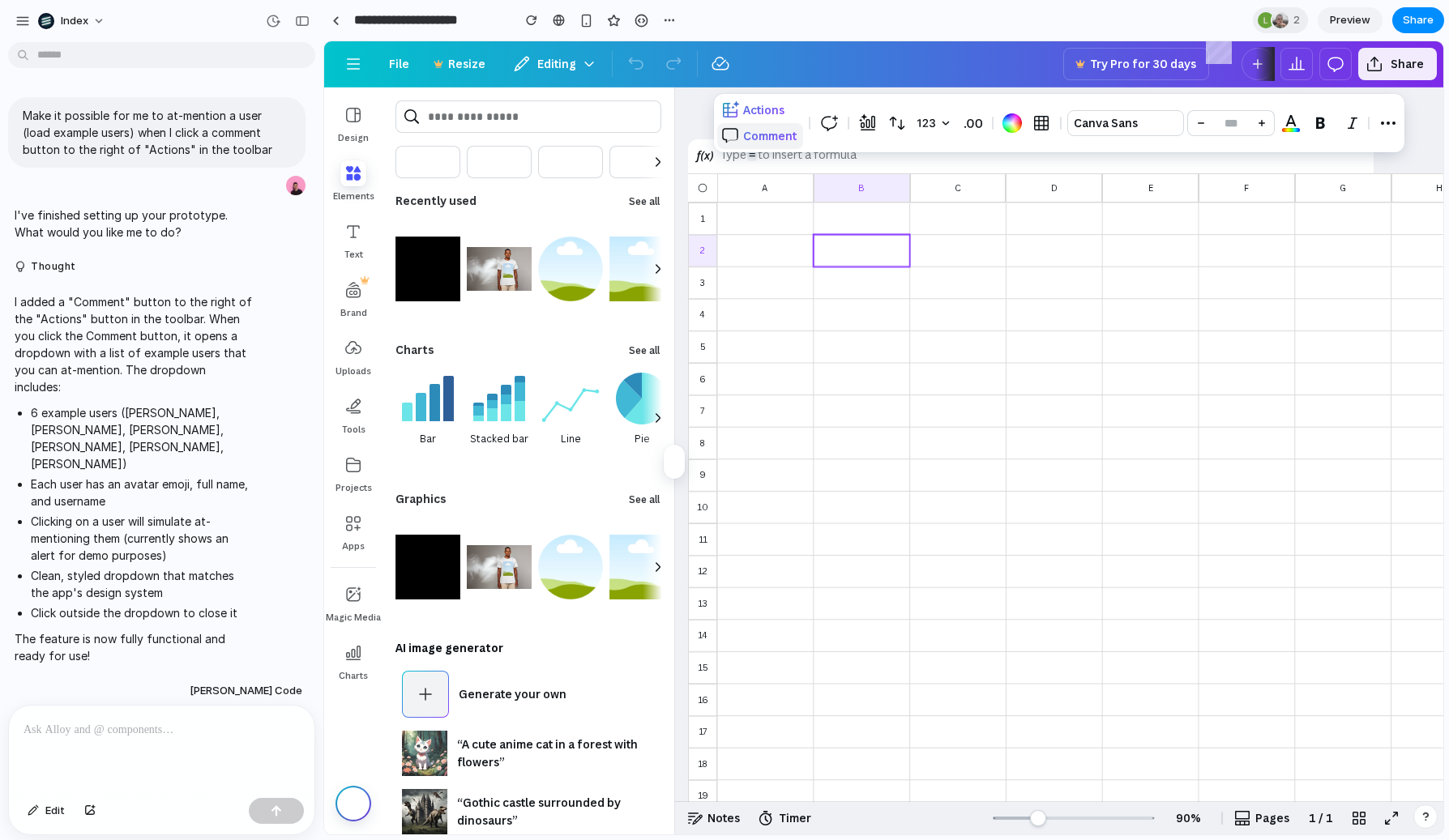
click at [769, 137] on span "Comment" at bounding box center [769, 136] width 54 height 16
click at [769, 137] on div at bounding box center [1059, 123] width 691 height 59
click at [768, 140] on span "Comment" at bounding box center [769, 136] width 54 height 16
click at [768, 140] on div at bounding box center [1059, 123] width 691 height 59
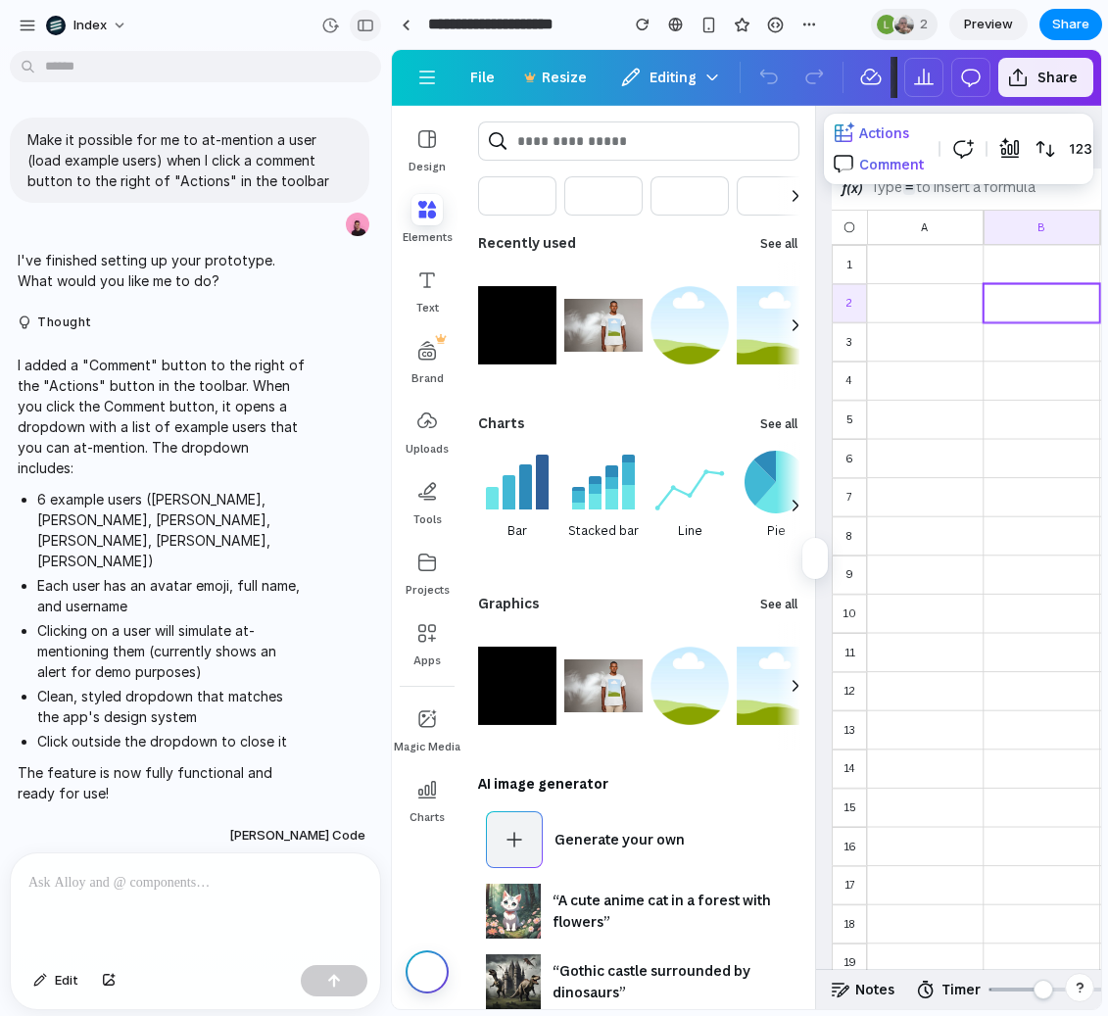
click at [353, 25] on button "button" at bounding box center [365, 25] width 31 height 31
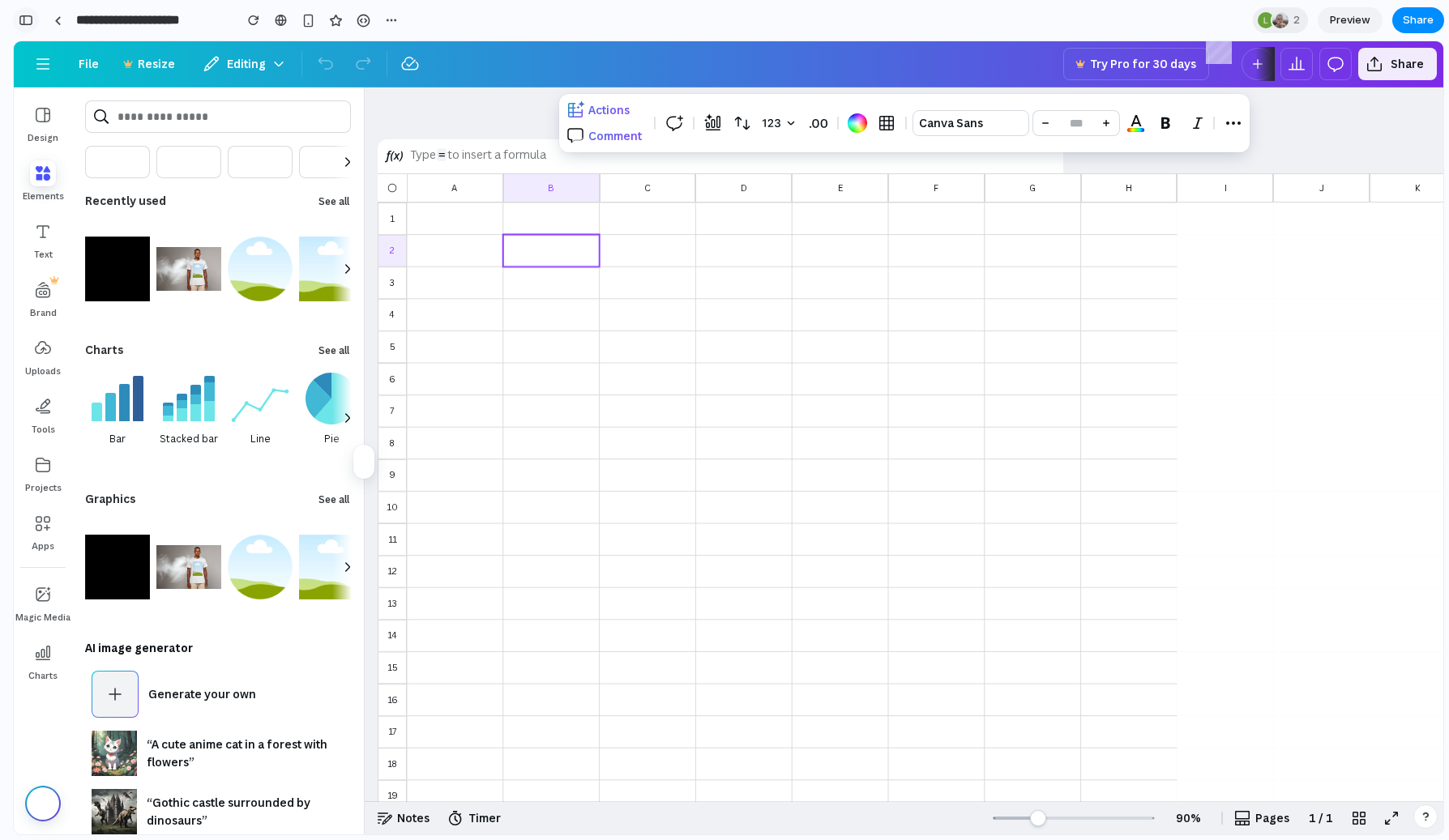
click at [35, 22] on button "button" at bounding box center [26, 20] width 26 height 26
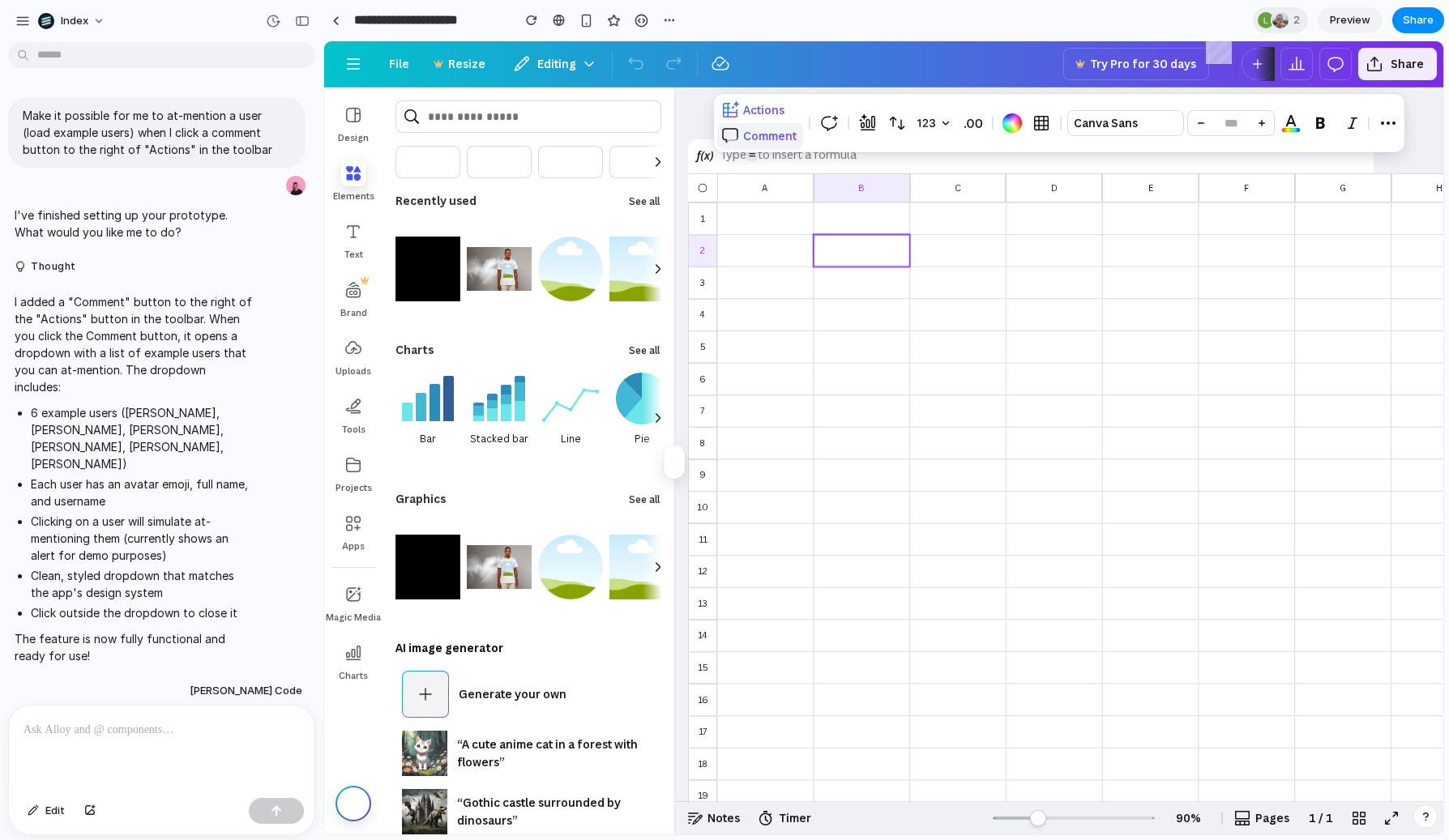
click at [752, 123] on button "Comment" at bounding box center [760, 136] width 86 height 26
click at [768, 90] on div "1 1 2 3 4 5 6 7 8 9 10 11 12 13 14 15 16 17 18 19 20 21 22 23 24 25 26 27 28 29…" at bounding box center [1059, 445] width 768 height 714
click at [298, 17] on div "button" at bounding box center [303, 21] width 15 height 12
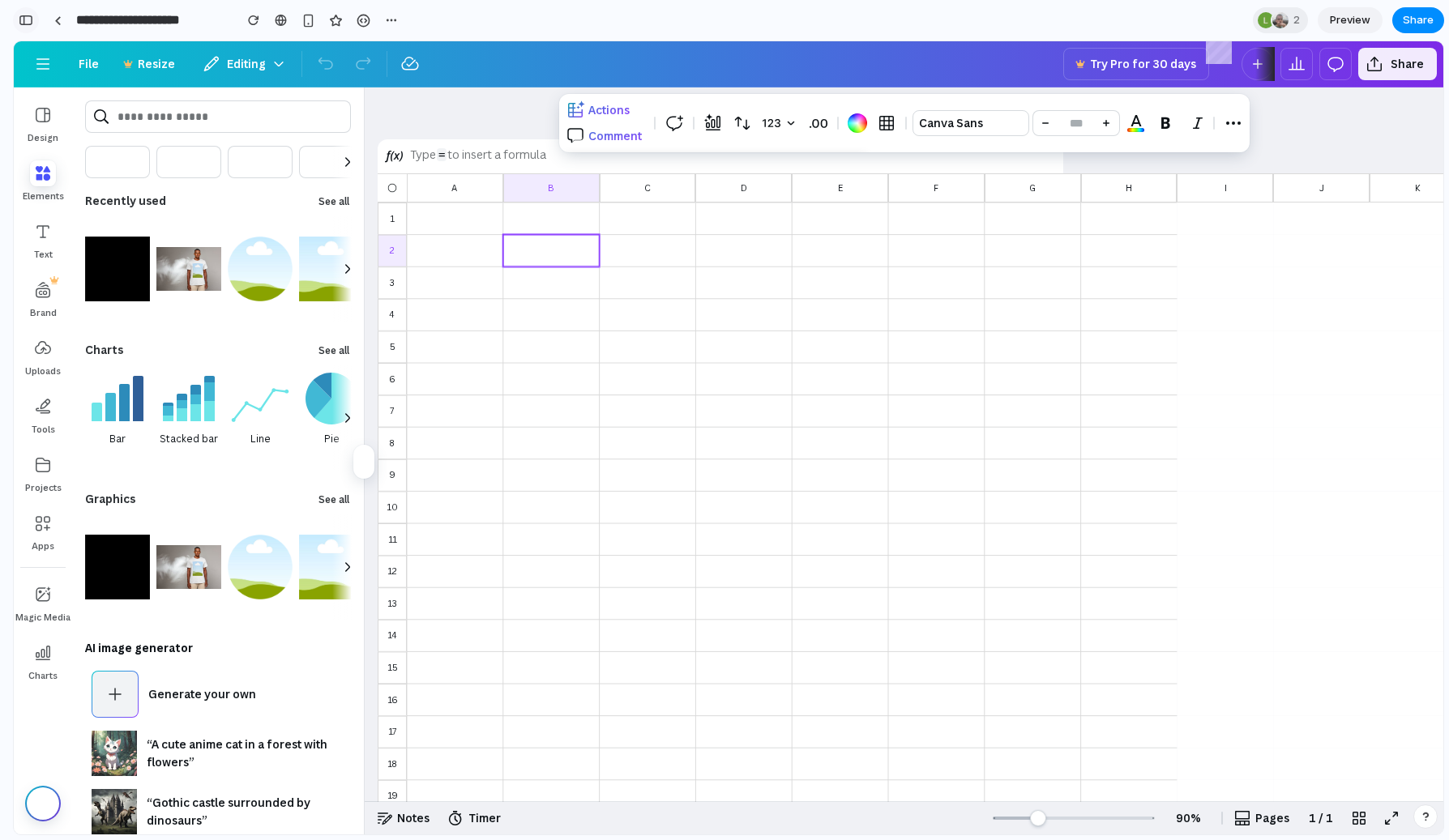
click at [36, 17] on button "button" at bounding box center [26, 20] width 26 height 26
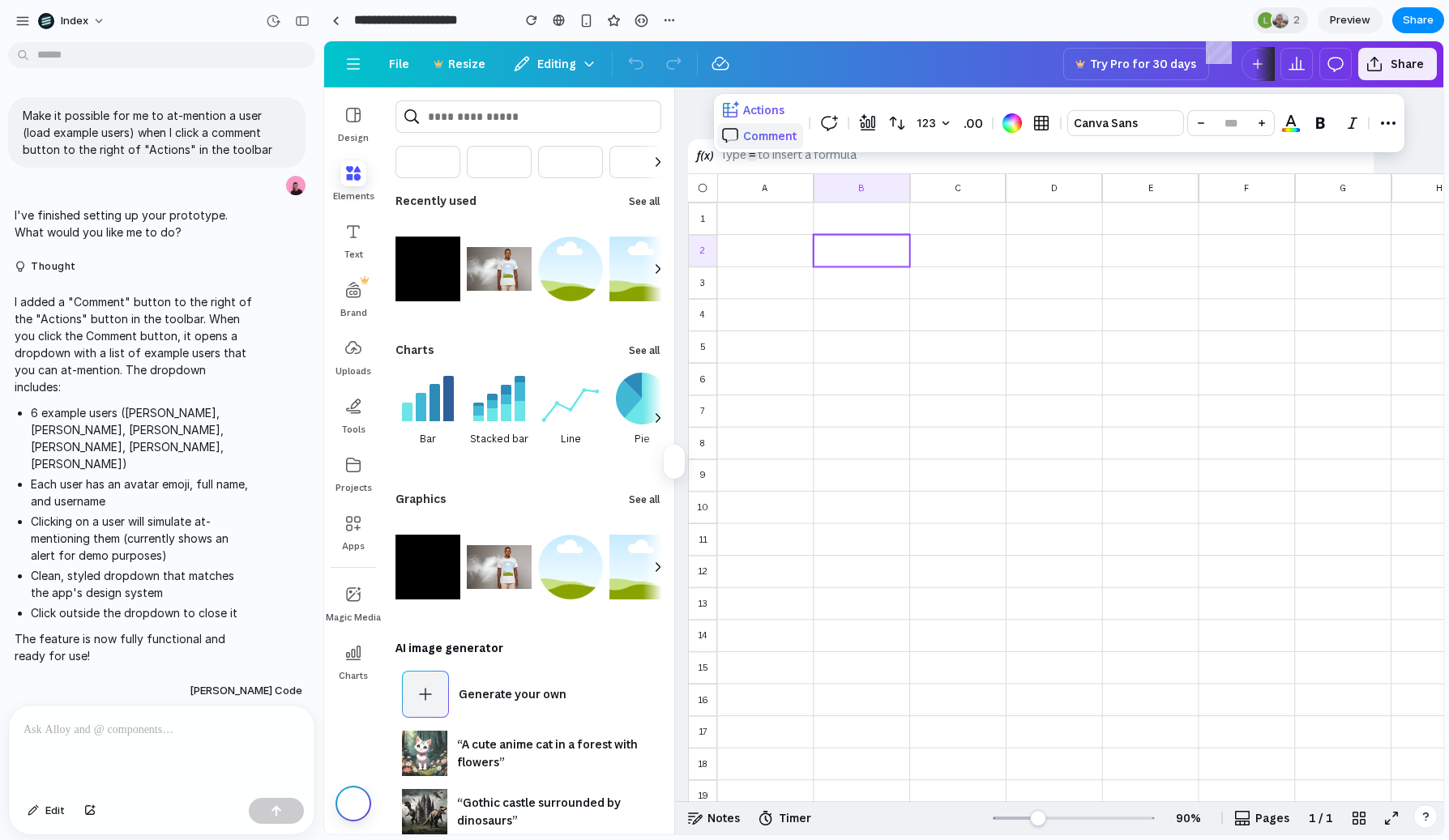
click at [774, 140] on span "Comment" at bounding box center [769, 136] width 54 height 16
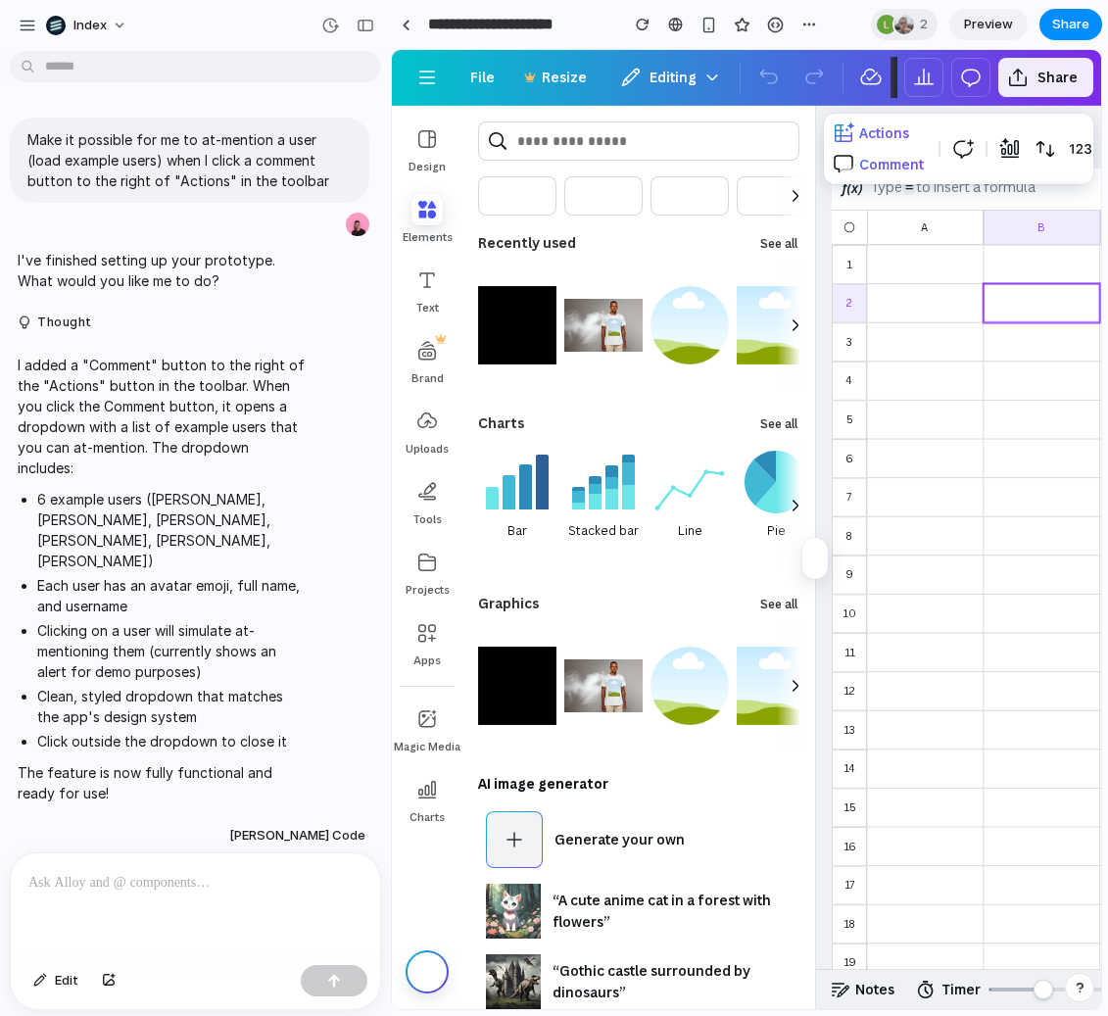
click at [882, 168] on div at bounding box center [958, 149] width 269 height 71
click at [877, 163] on span "Comment" at bounding box center [891, 164] width 65 height 19
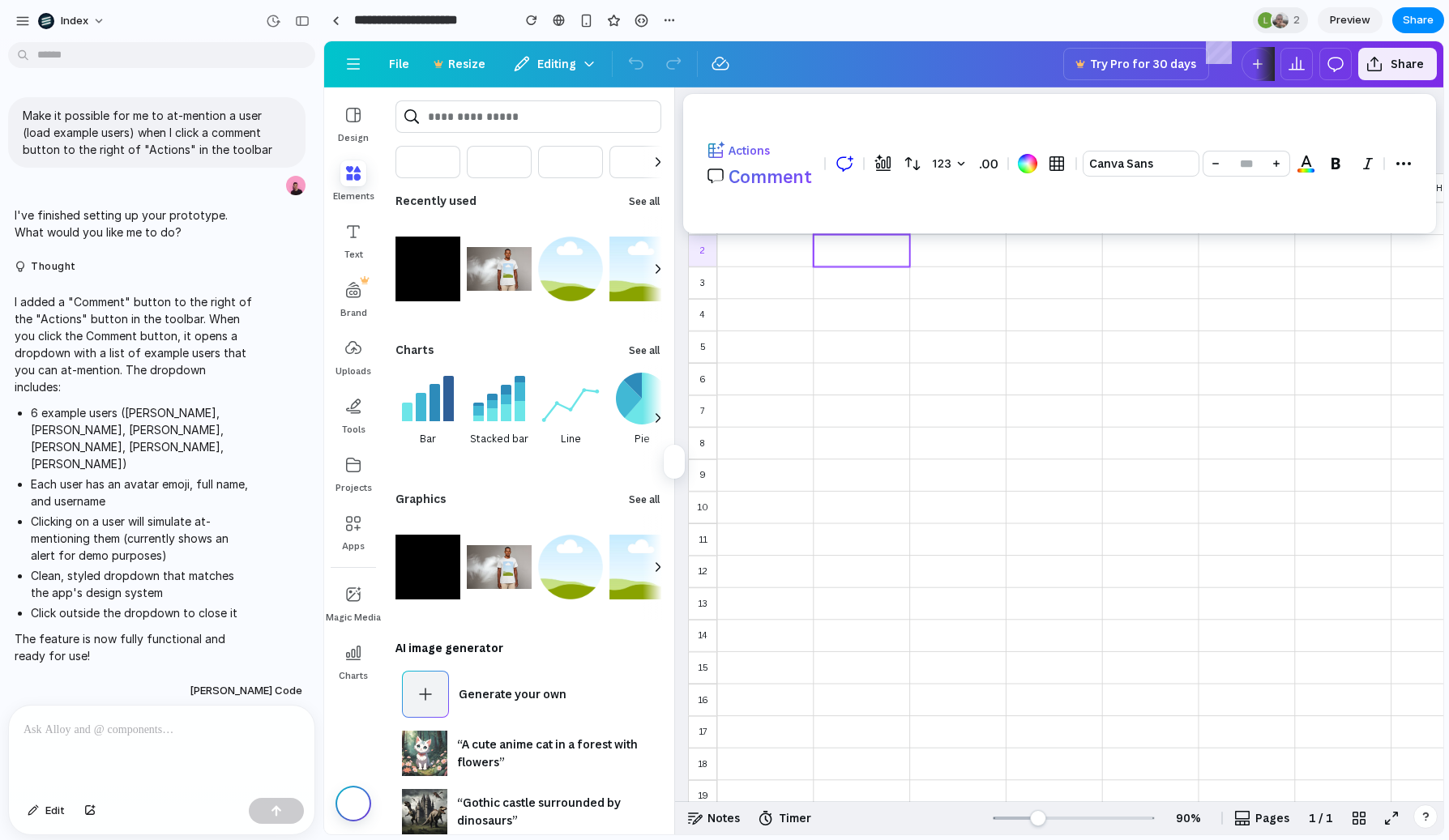
click at [866, 259] on div at bounding box center [862, 251] width 98 height 33
click at [822, 361] on div at bounding box center [862, 346] width 97 height 32
click at [802, 165] on button "Comment" at bounding box center [760, 176] width 116 height 26
click at [808, 146] on div at bounding box center [1059, 164] width 753 height 140
click at [780, 175] on span "Comment" at bounding box center [770, 176] width 84 height 22
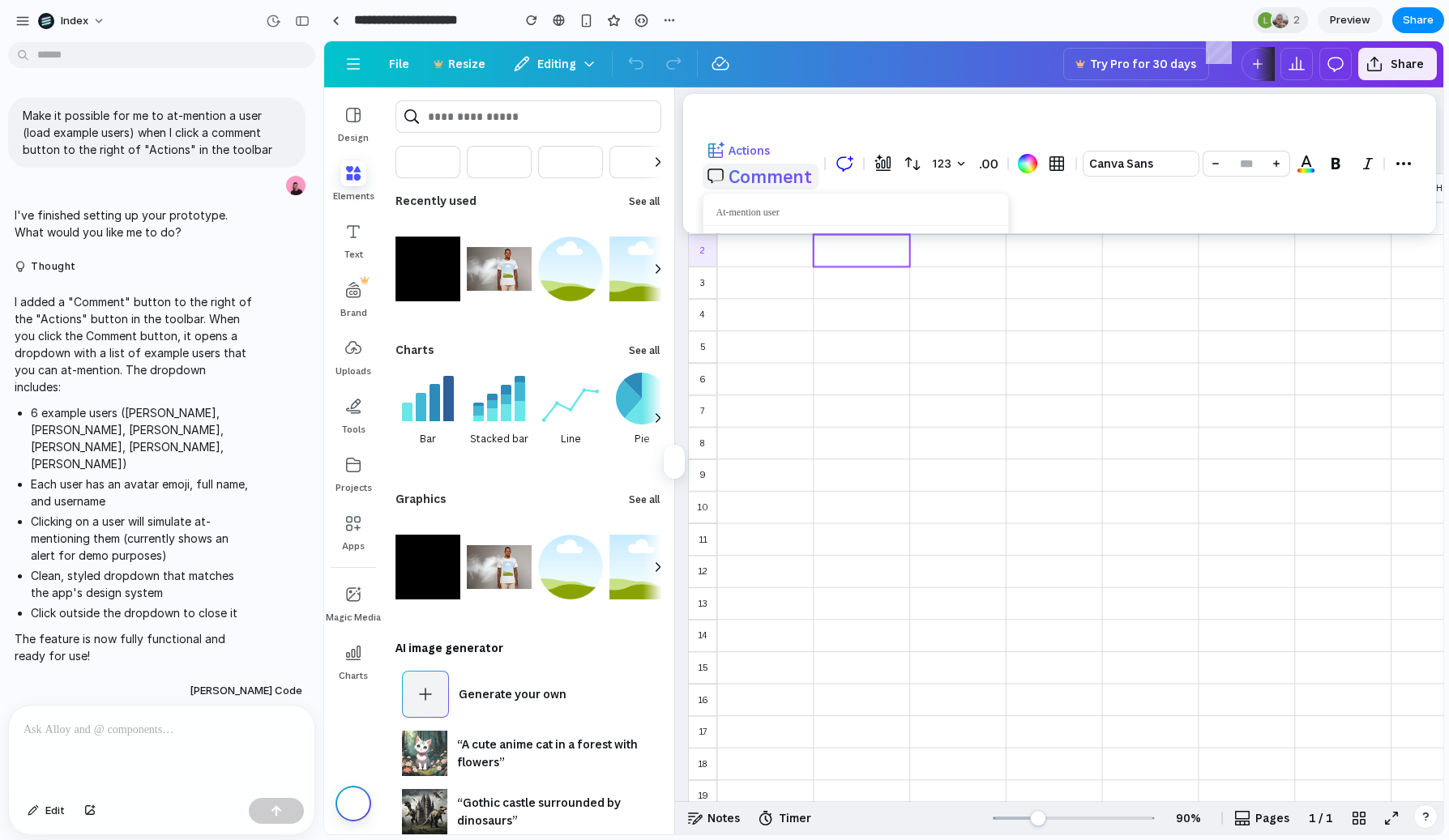
click at [780, 175] on div at bounding box center [1059, 164] width 753 height 140
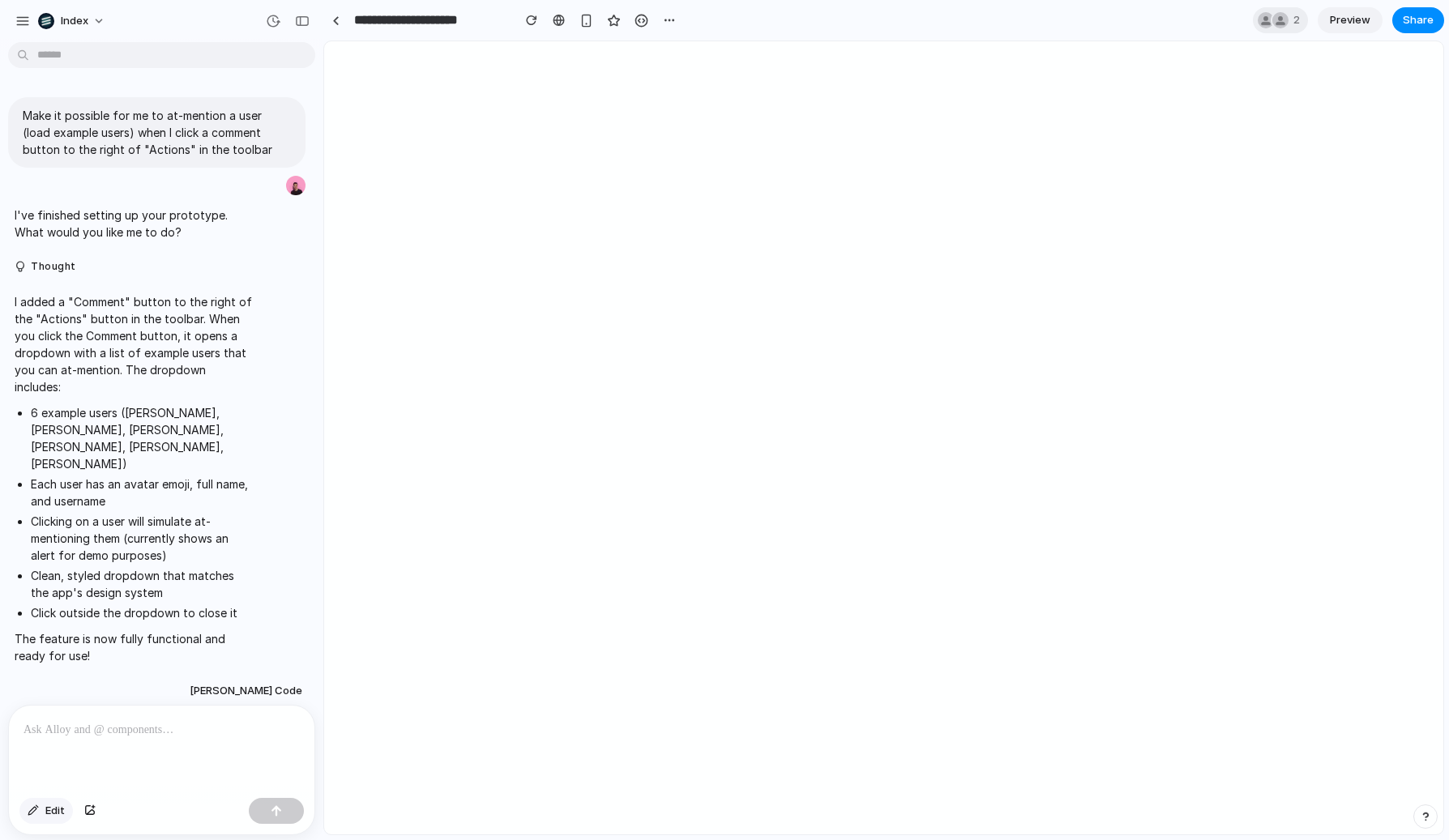
type input "**********"
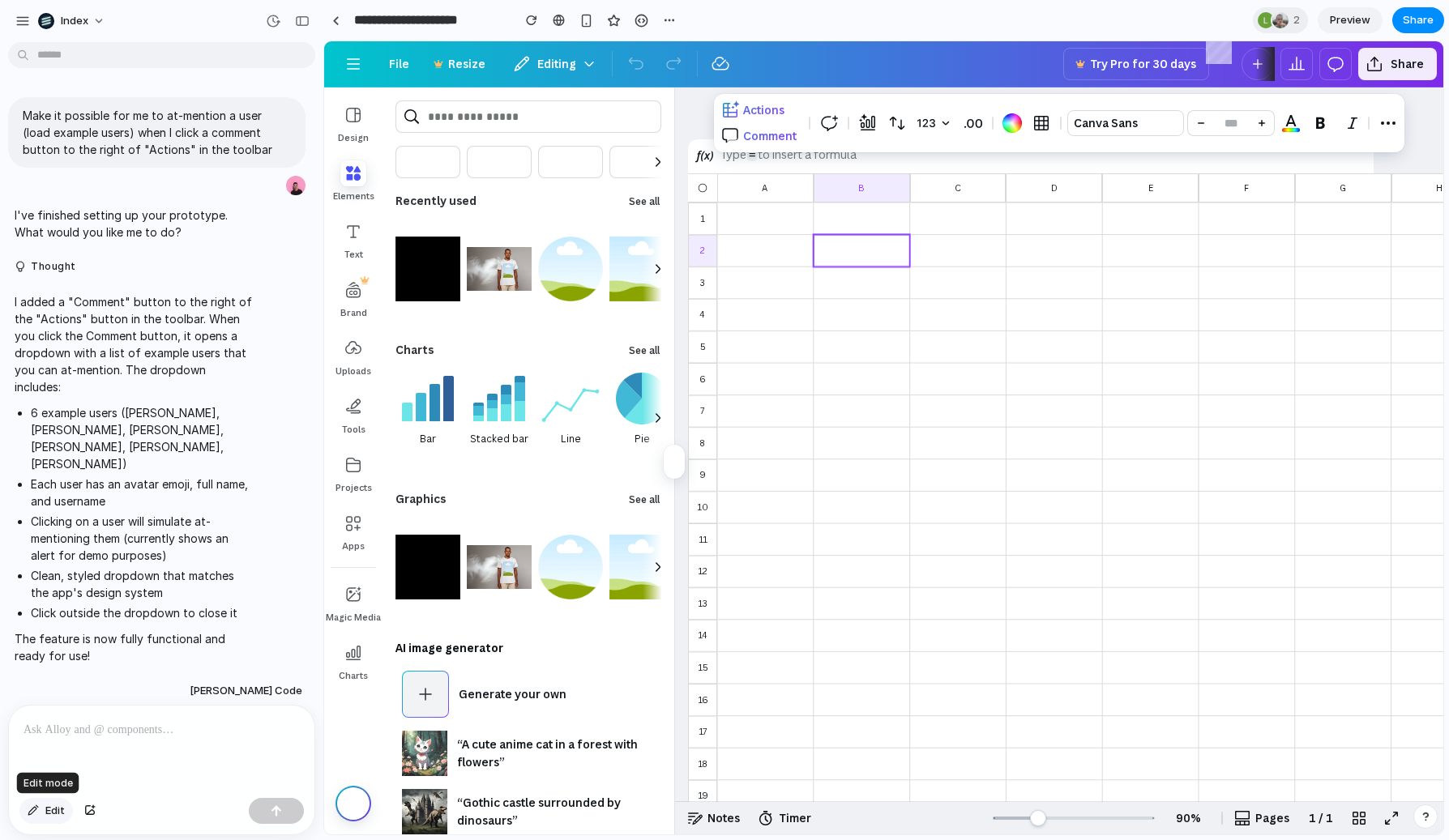
click at [59, 804] on span "Edit" at bounding box center [55, 811] width 20 height 17
click at [822, 126] on div at bounding box center [884, 438] width 1118 height 792
click at [880, 161] on div "button" at bounding box center [874, 156] width 17 height 17
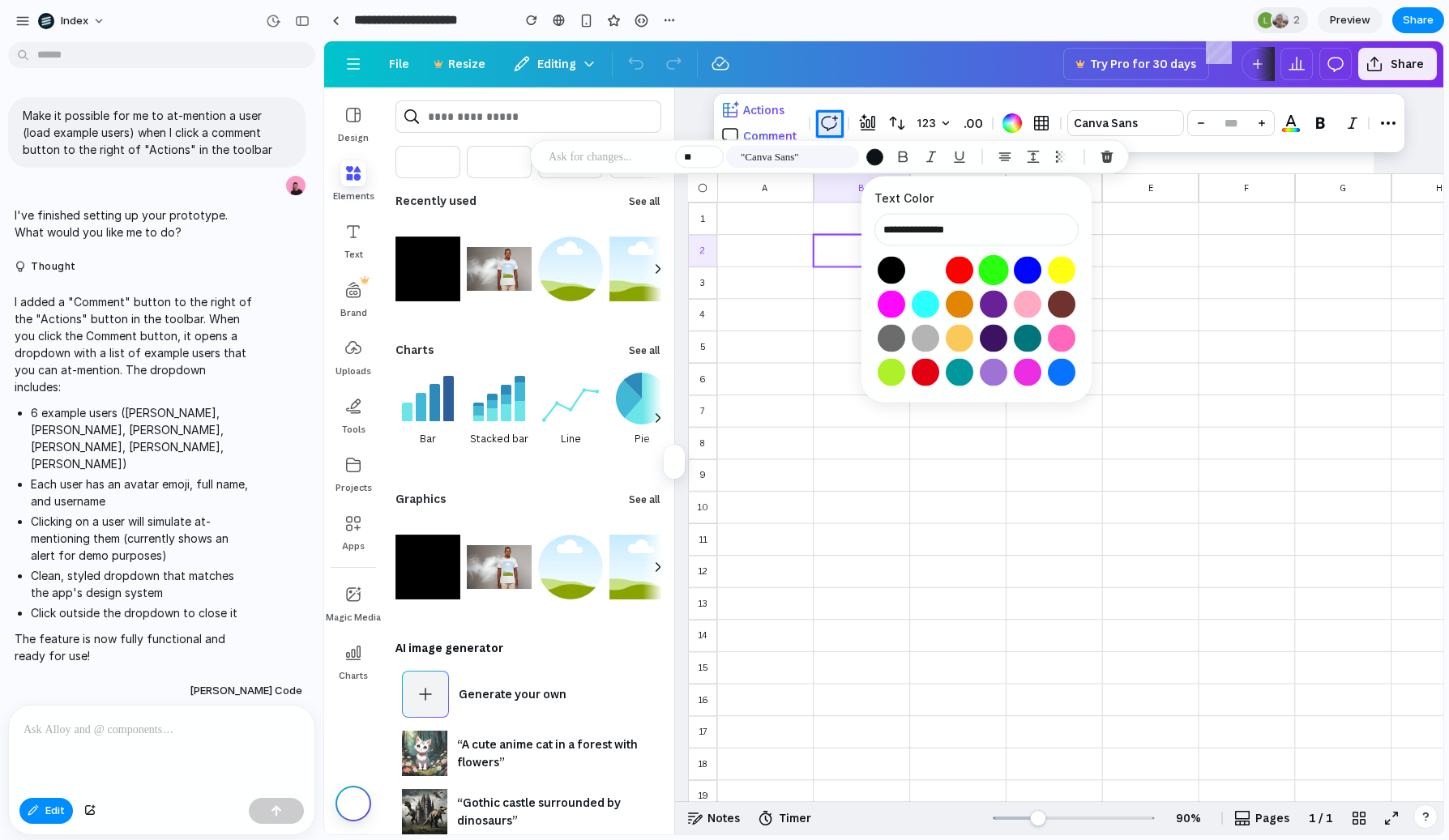
click at [1005, 276] on button "Select color oklch(0.87 0.29 142)" at bounding box center [993, 270] width 30 height 30
click at [1026, 275] on button "Select color oklch(0.45 0.31 264)" at bounding box center [1027, 270] width 30 height 30
click at [756, 131] on div at bounding box center [884, 438] width 1118 height 792
type input "**********"
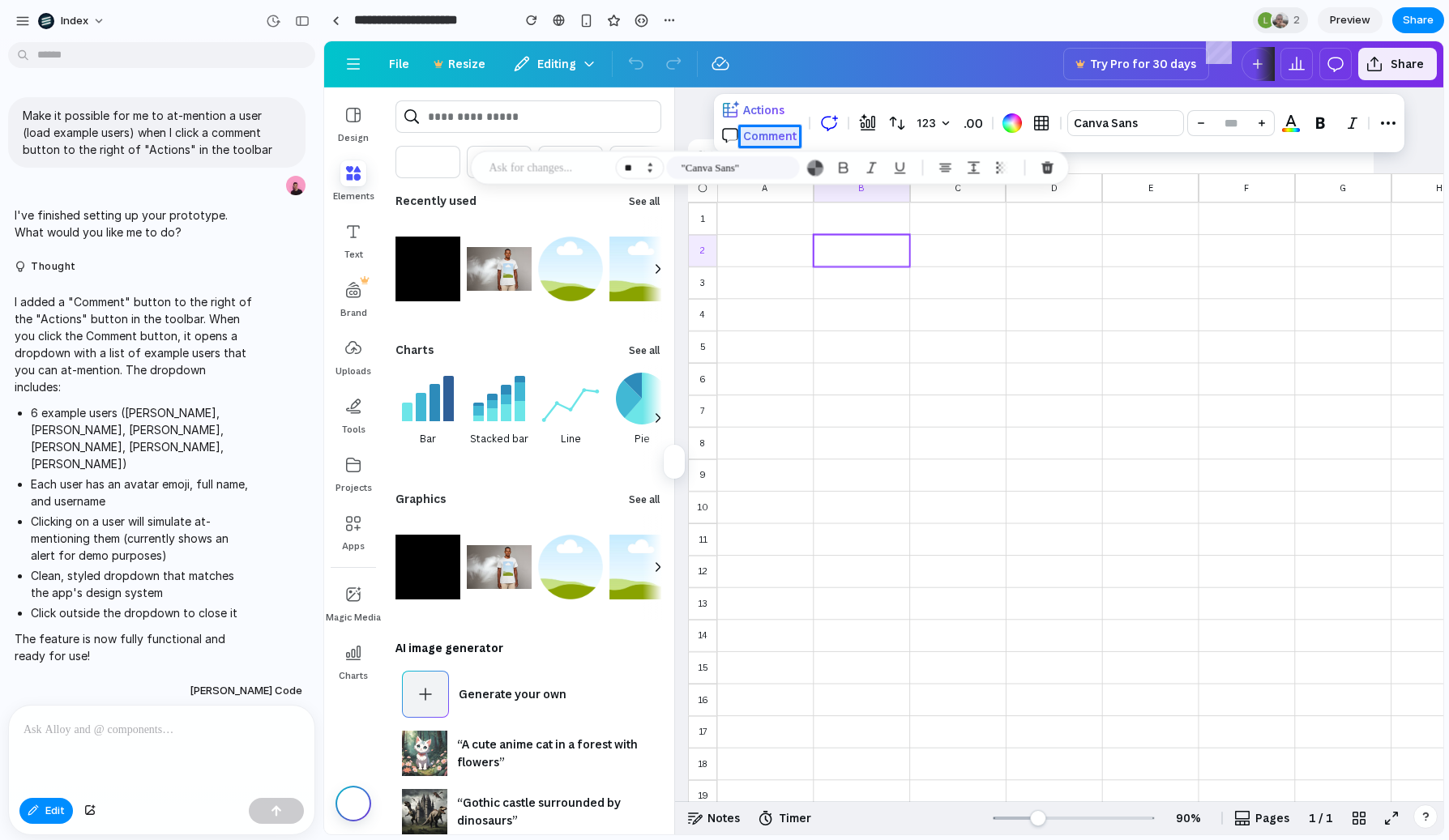
click at [653, 163] on button "Increment" at bounding box center [650, 165] width 17 height 8
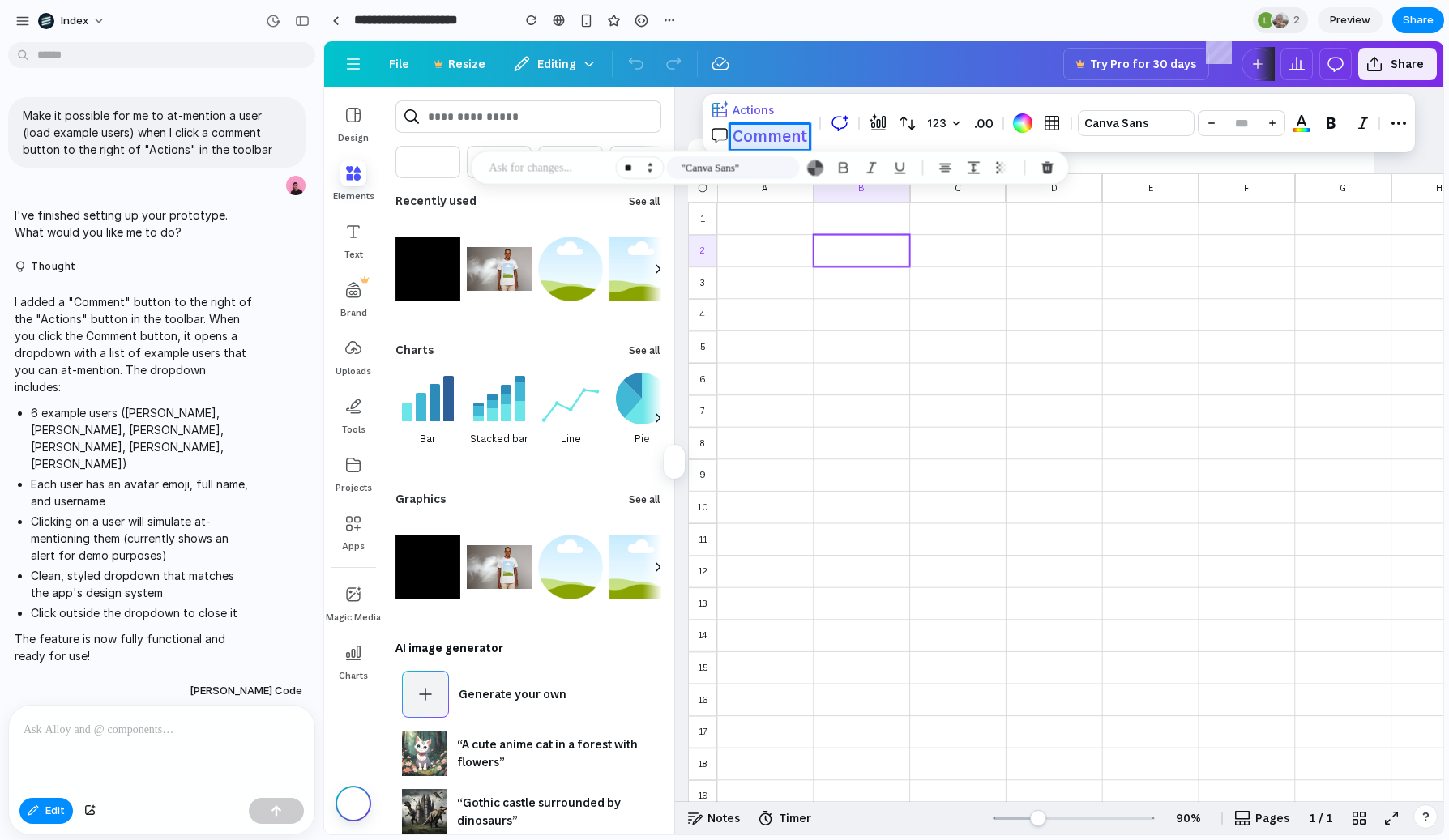
click at [653, 163] on button "Increment" at bounding box center [650, 165] width 17 height 8
type input "**"
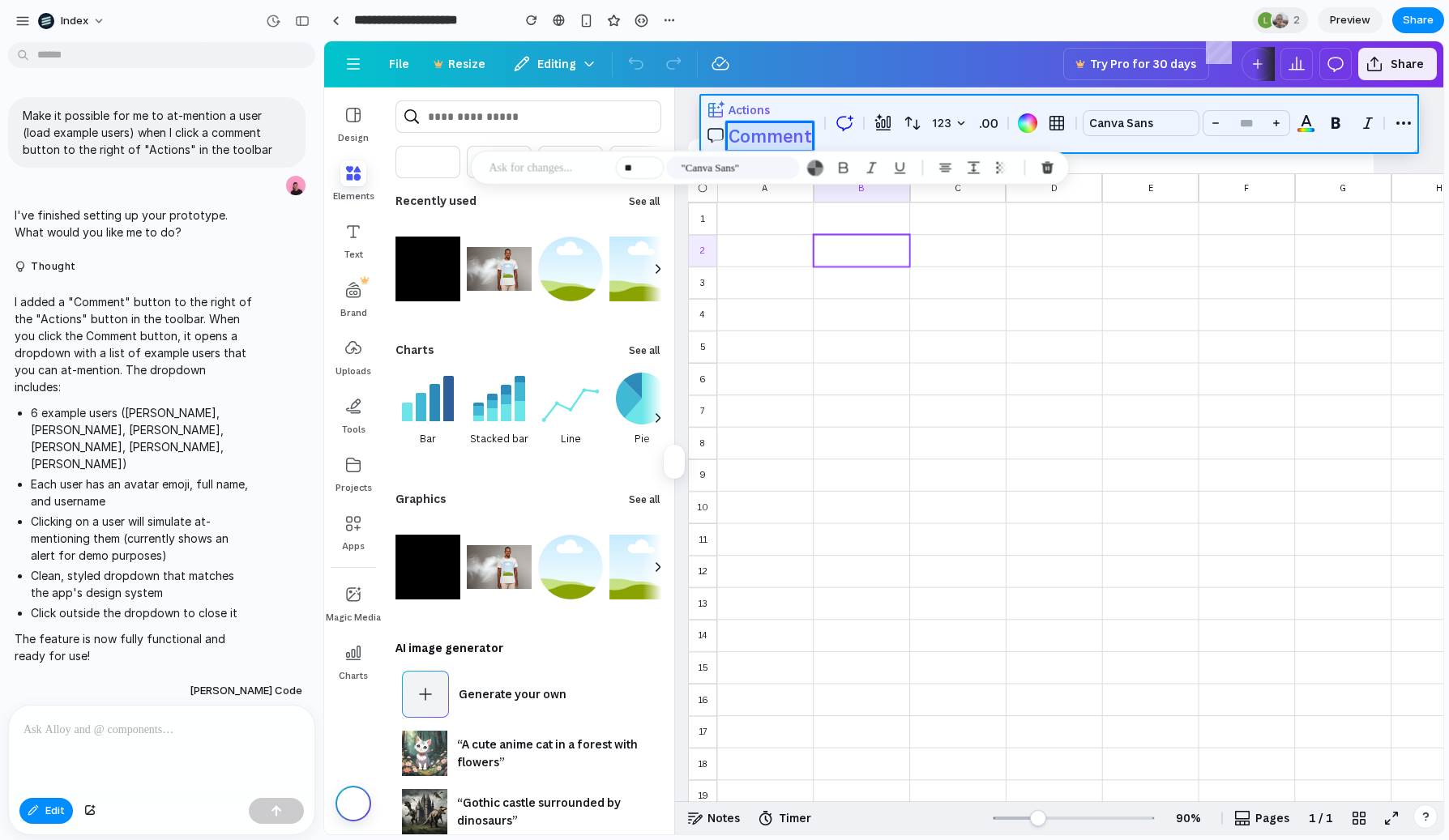
click at [819, 115] on div at bounding box center [884, 438] width 1118 height 792
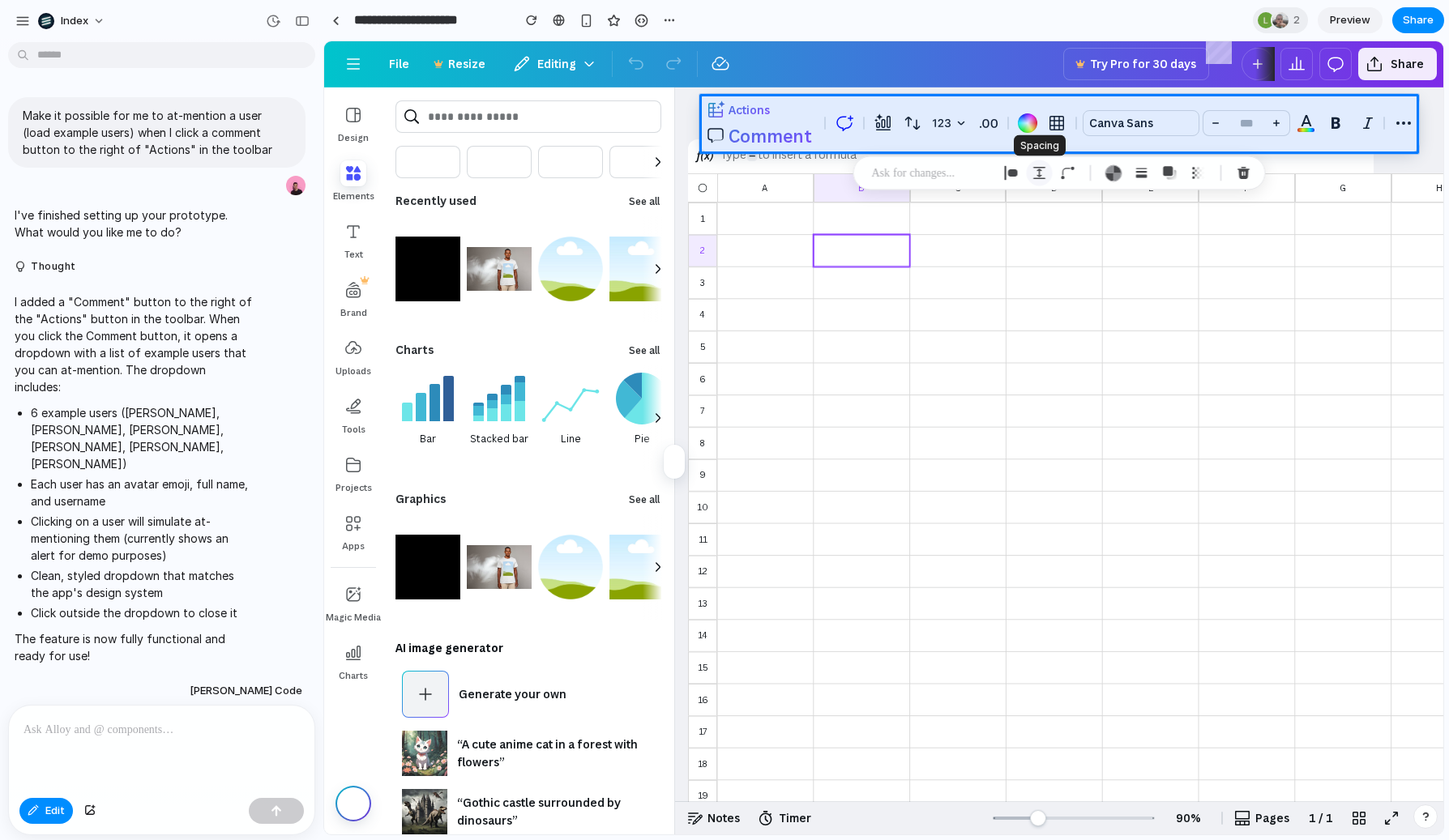
click at [1035, 176] on div "button" at bounding box center [1040, 174] width 15 height 15
click at [1136, 238] on input "*" at bounding box center [1136, 246] width 81 height 32
type input "**"
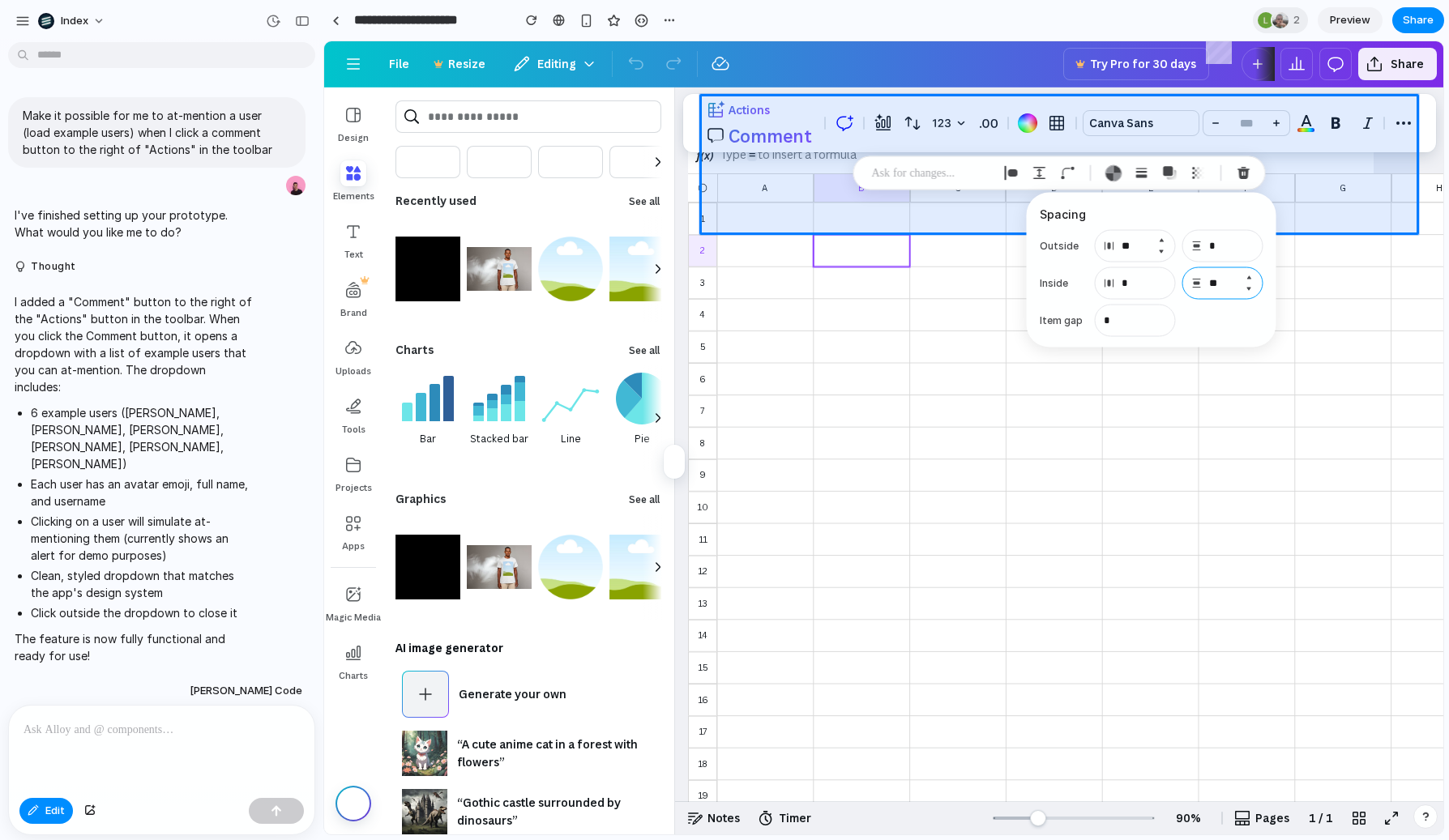
type input "**"
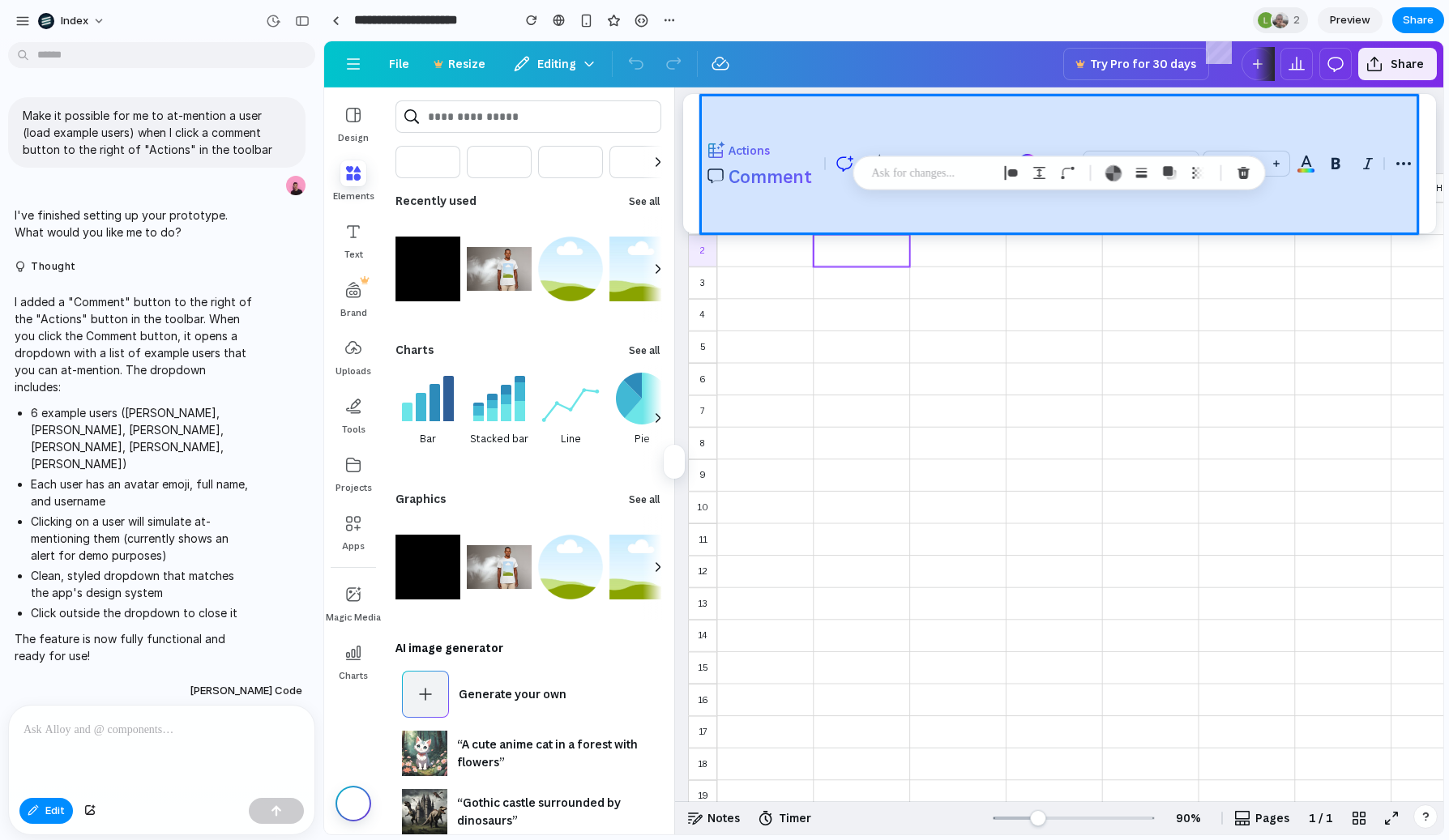
click at [868, 198] on div at bounding box center [884, 438] width 1118 height 792
type input "*"
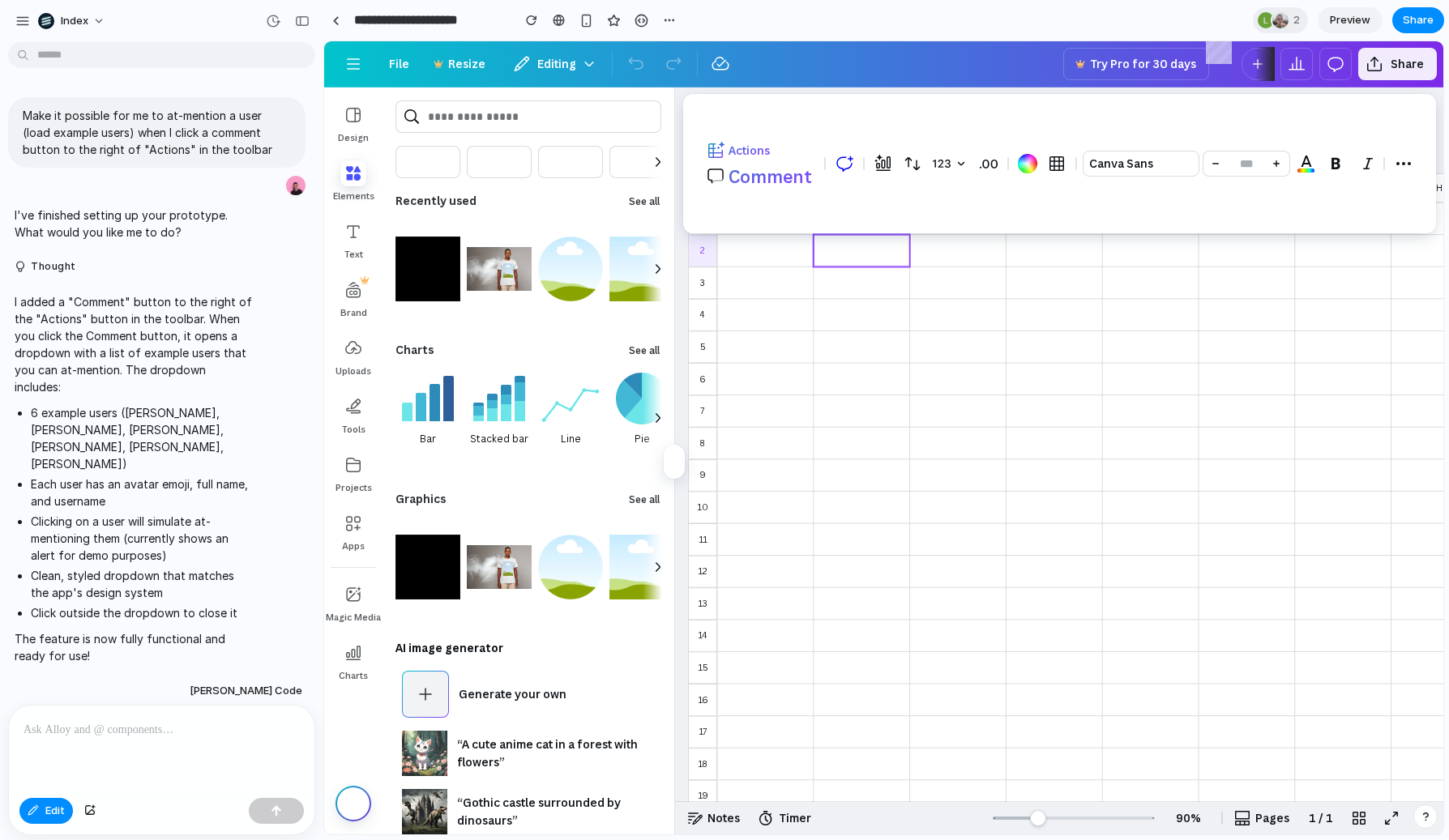
click at [1011, 10] on section "**********" at bounding box center [883, 20] width 1121 height 41
click at [1420, 12] on button "Share" at bounding box center [1418, 20] width 52 height 26
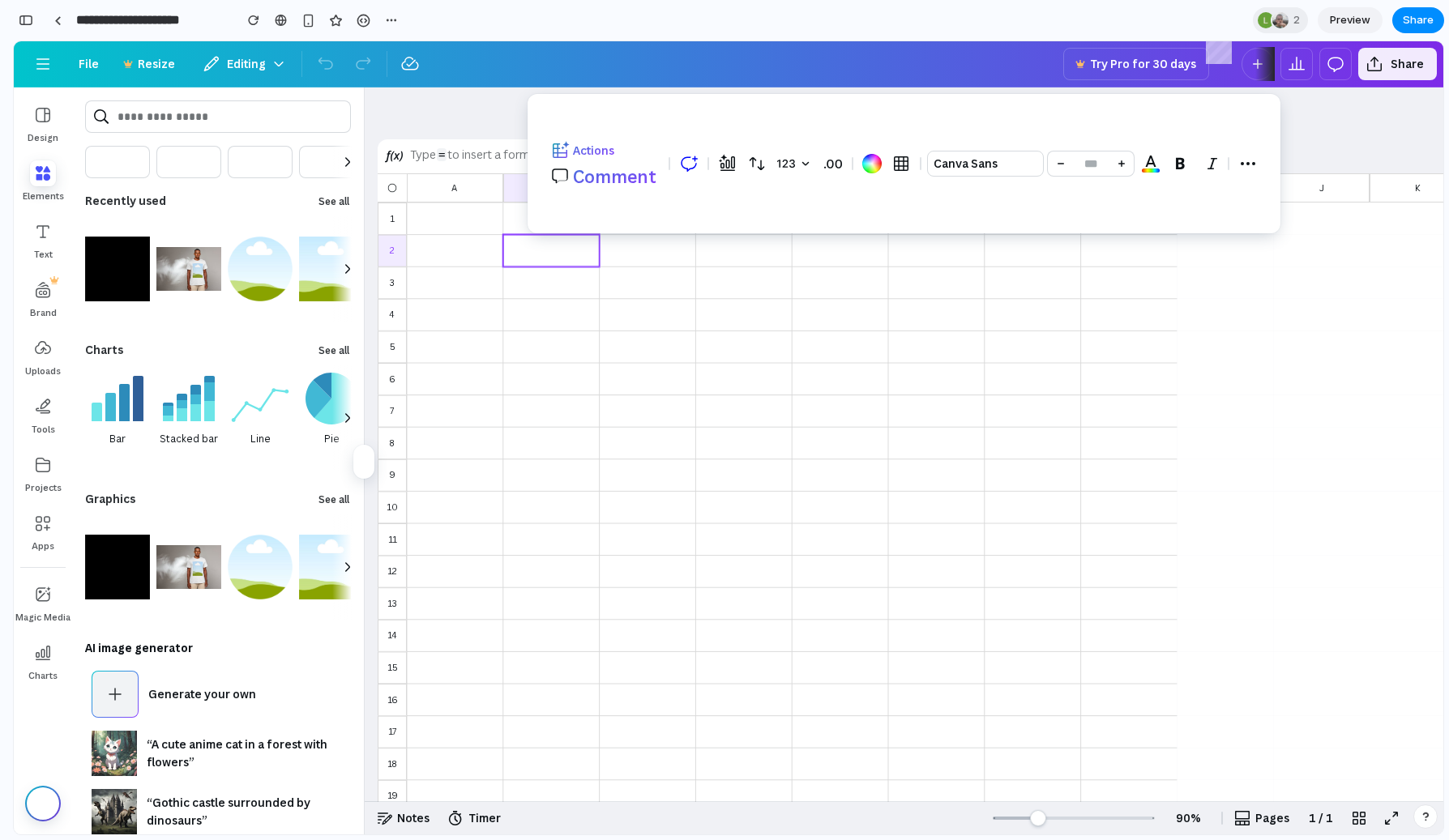
click at [724, 60] on div "Share ' Canva Sheets Mentions ' Invite Simon Kubica Creator Anyone at Index Ful…" at bounding box center [724, 420] width 1449 height 840
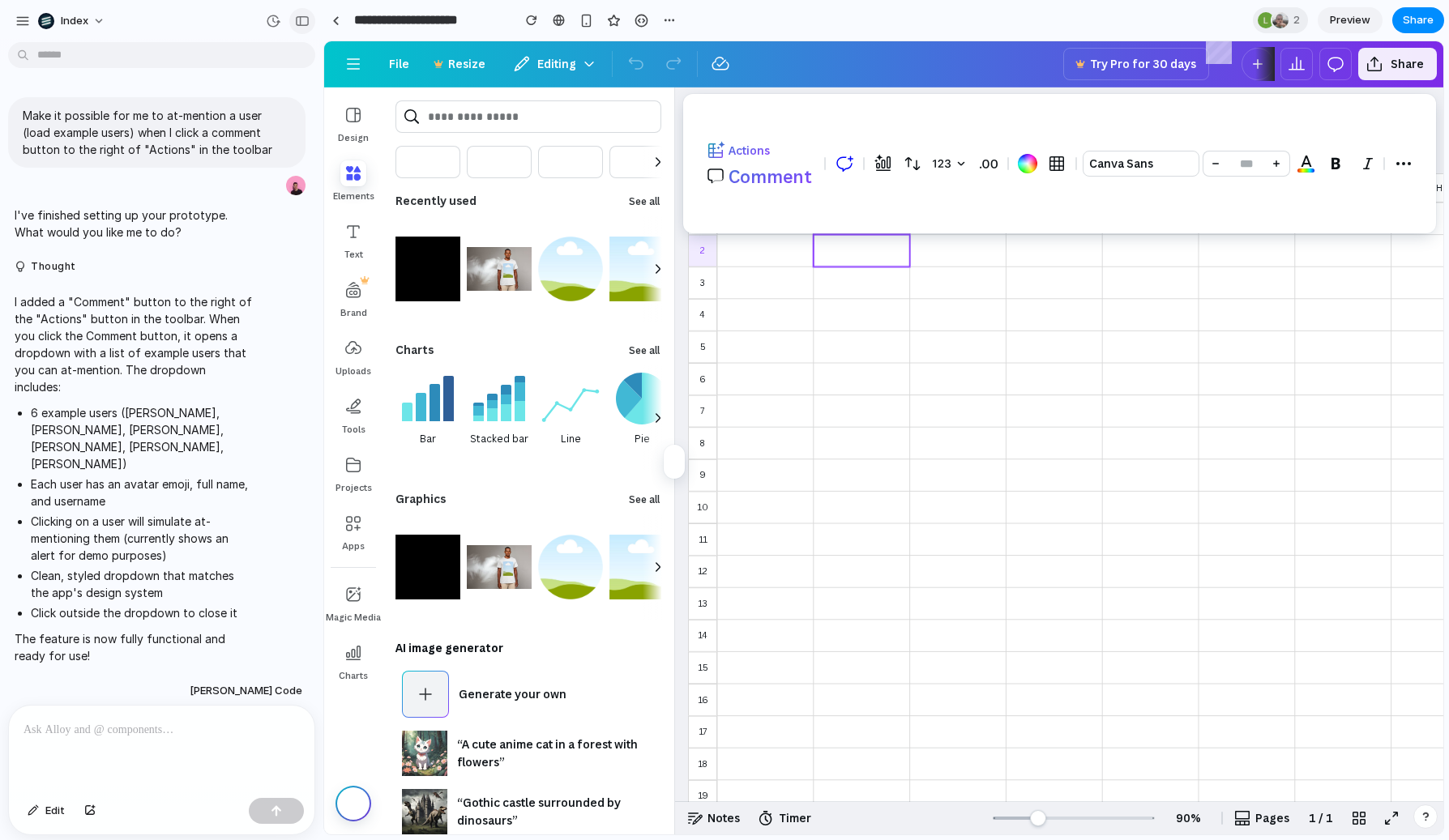
click at [309, 13] on button "button" at bounding box center [302, 21] width 26 height 26
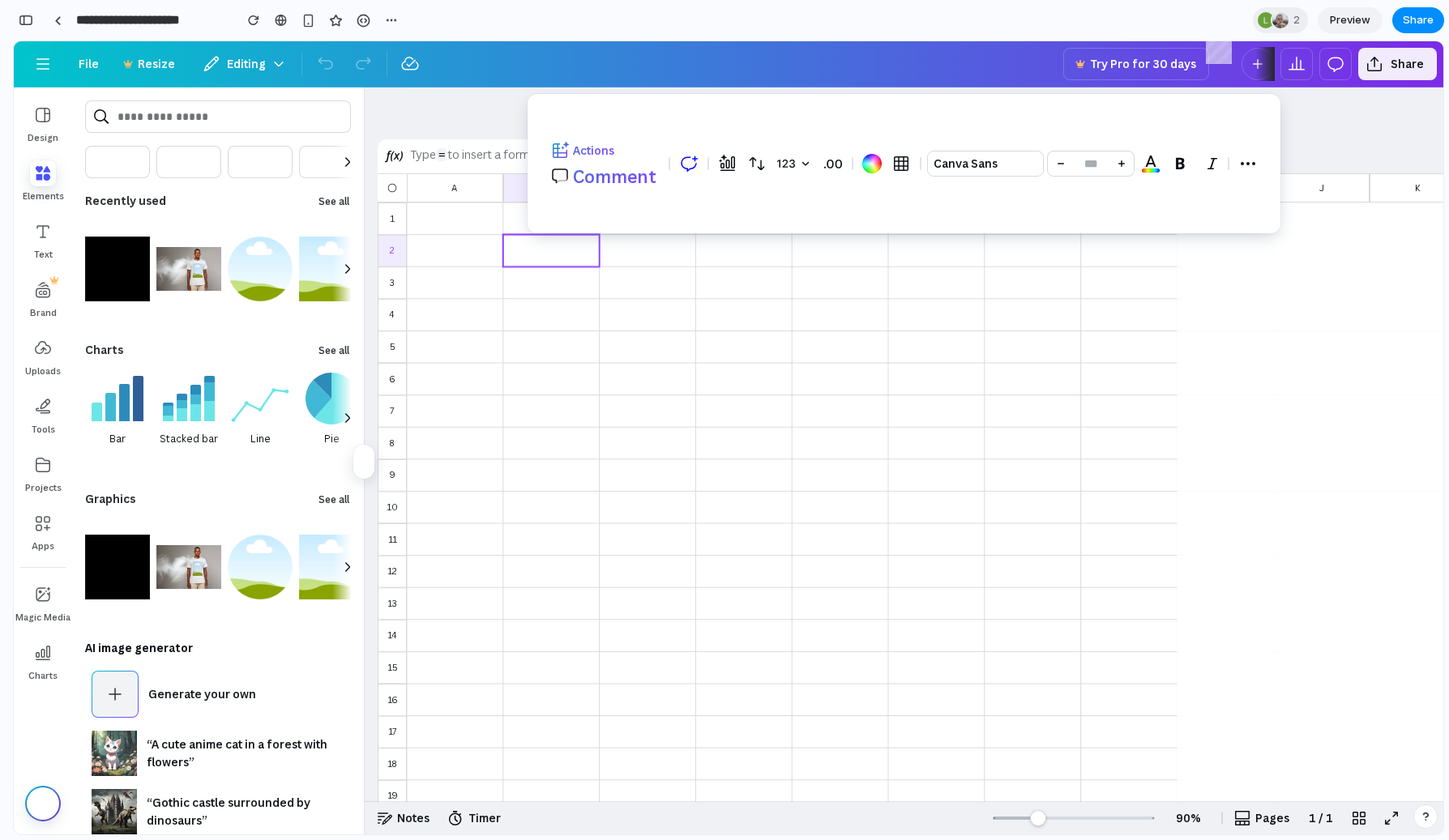
click at [428, 174] on div "A" at bounding box center [455, 188] width 97 height 29
click at [445, 208] on div at bounding box center [455, 218] width 84 height 20
